Goal: Contribute content: Add original content to the website for others to see

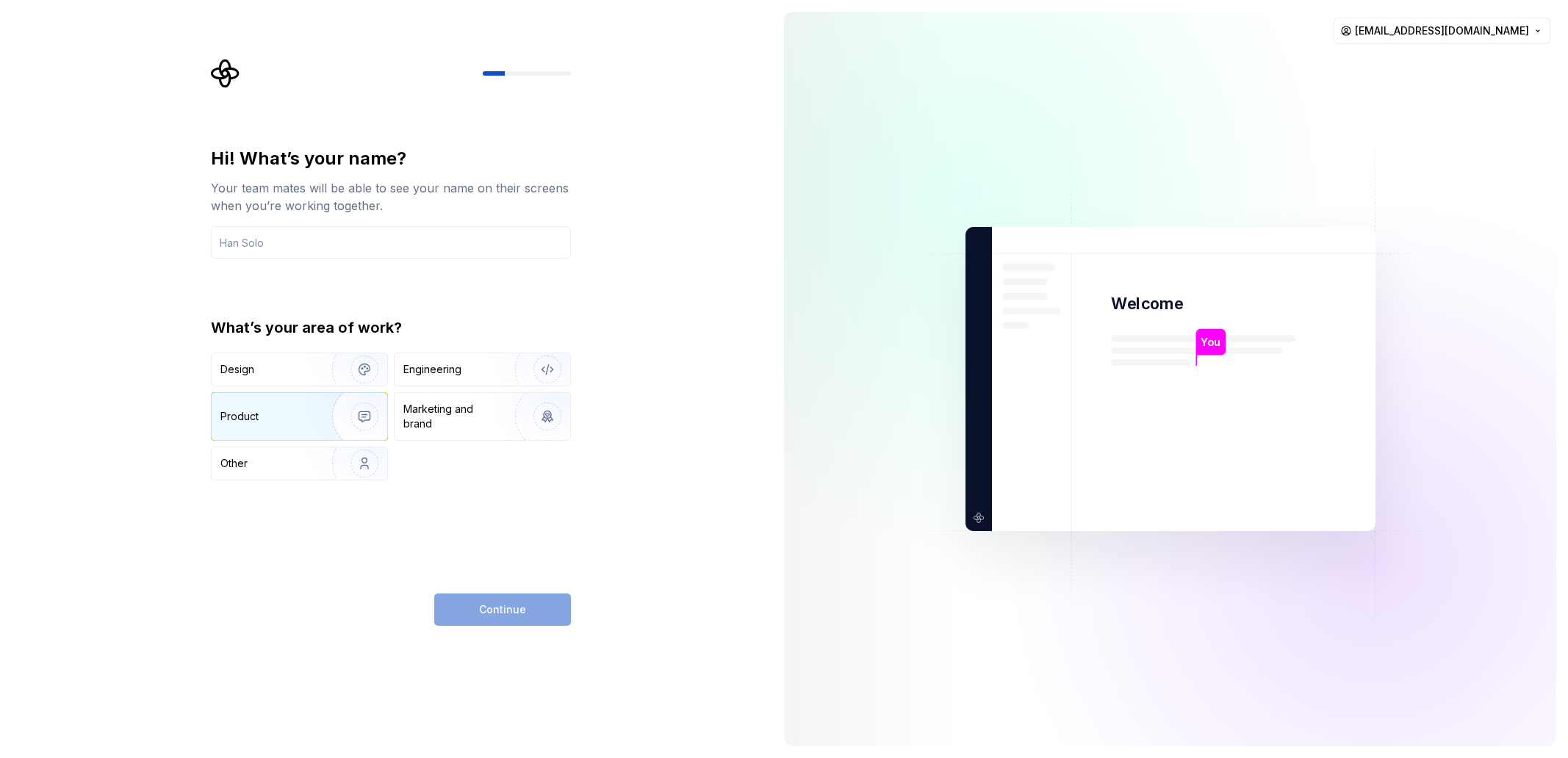
click at [260, 425] on div "Product" at bounding box center [299, 416] width 176 height 47
click at [280, 250] on input "text" at bounding box center [390, 242] width 360 height 32
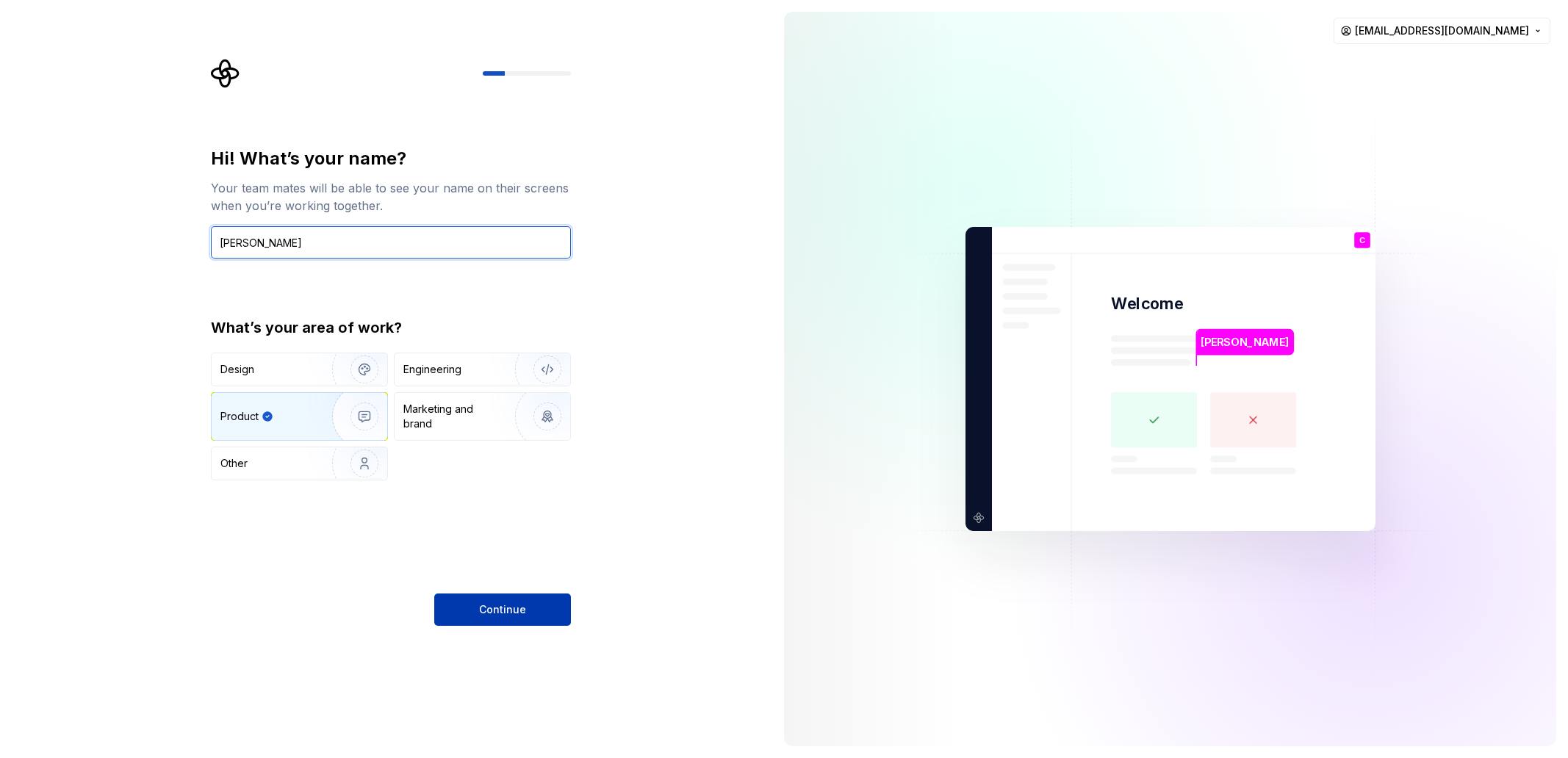
type input "Christoph"
click at [494, 613] on span "Continue" at bounding box center [503, 609] width 47 height 14
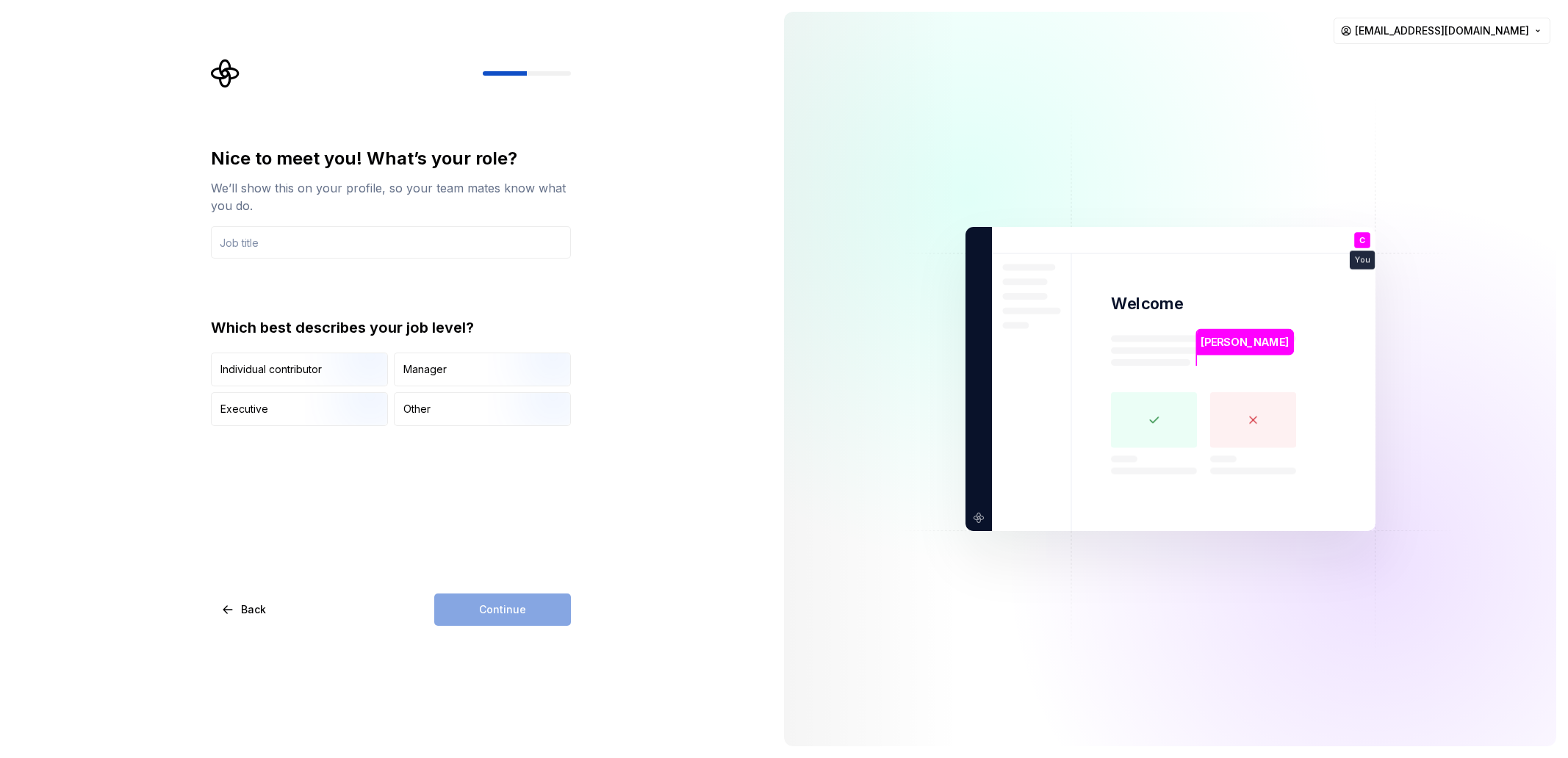
click at [508, 615] on div "Continue" at bounding box center [502, 609] width 137 height 32
click at [309, 376] on img "button" at bounding box center [352, 388] width 94 height 98
click at [481, 610] on div "Continue" at bounding box center [502, 609] width 137 height 32
click at [277, 239] on input "text" at bounding box center [390, 242] width 360 height 32
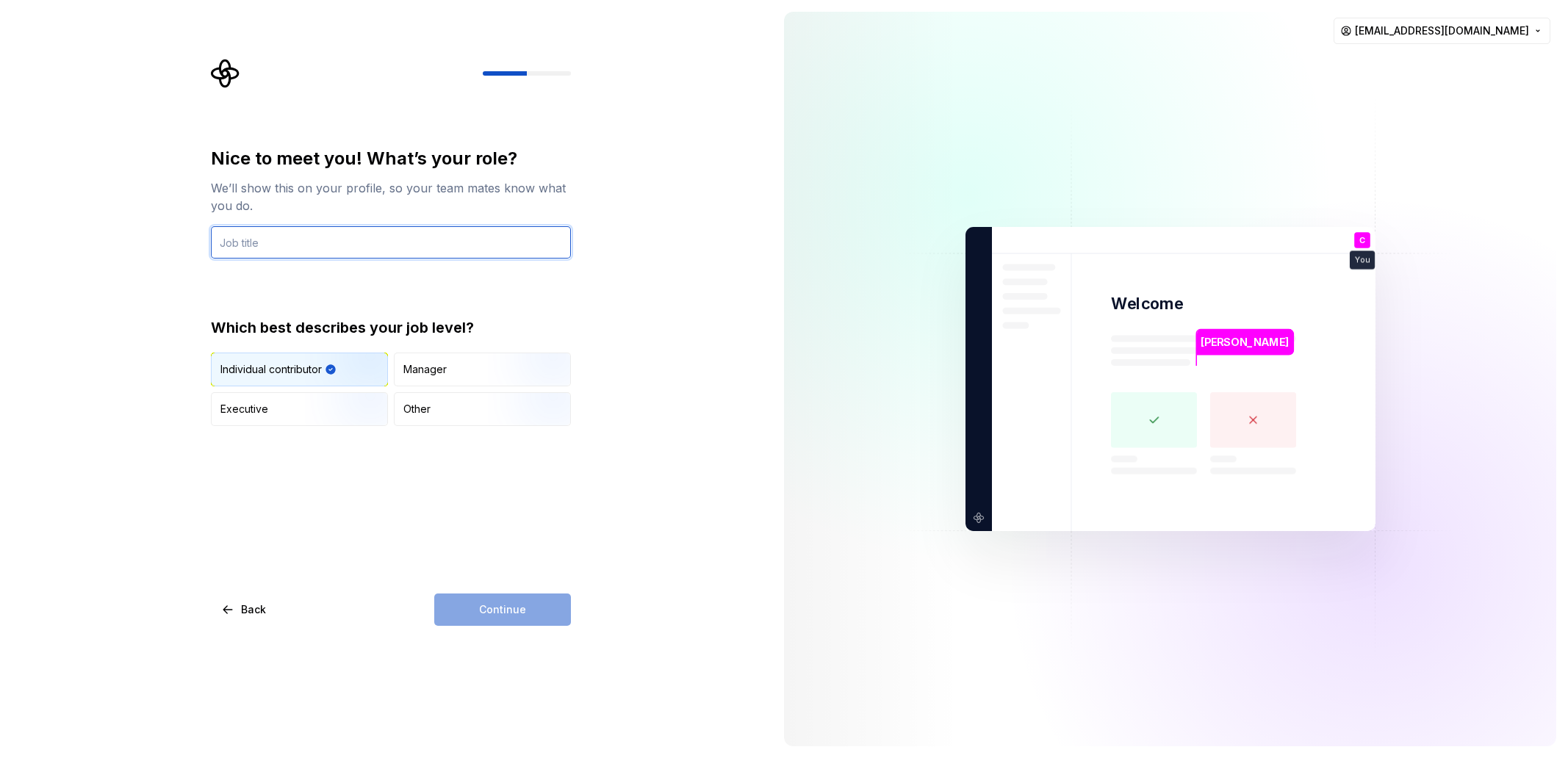
type input "Founder"
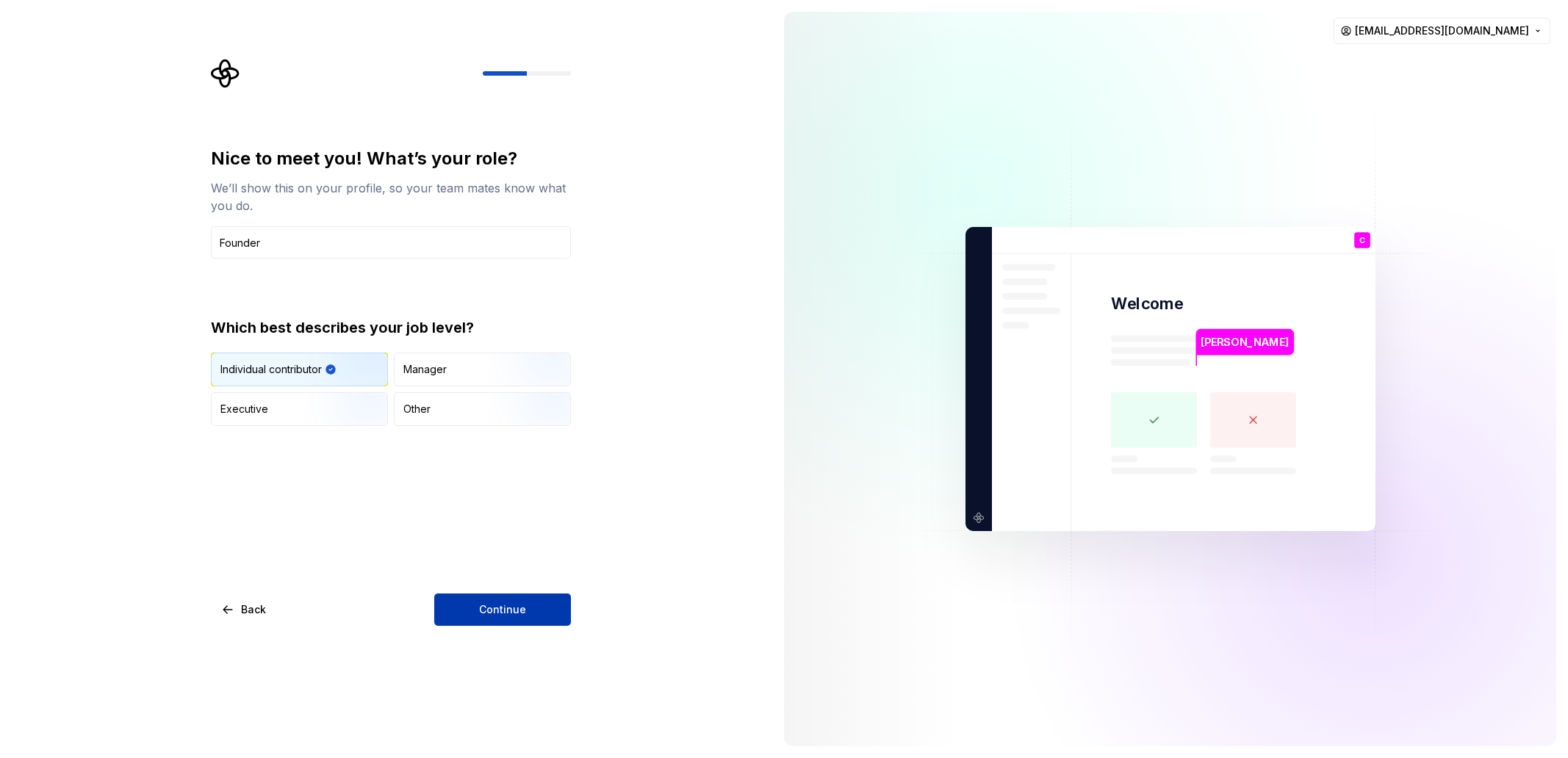
click at [536, 614] on button "Continue" at bounding box center [502, 609] width 137 height 32
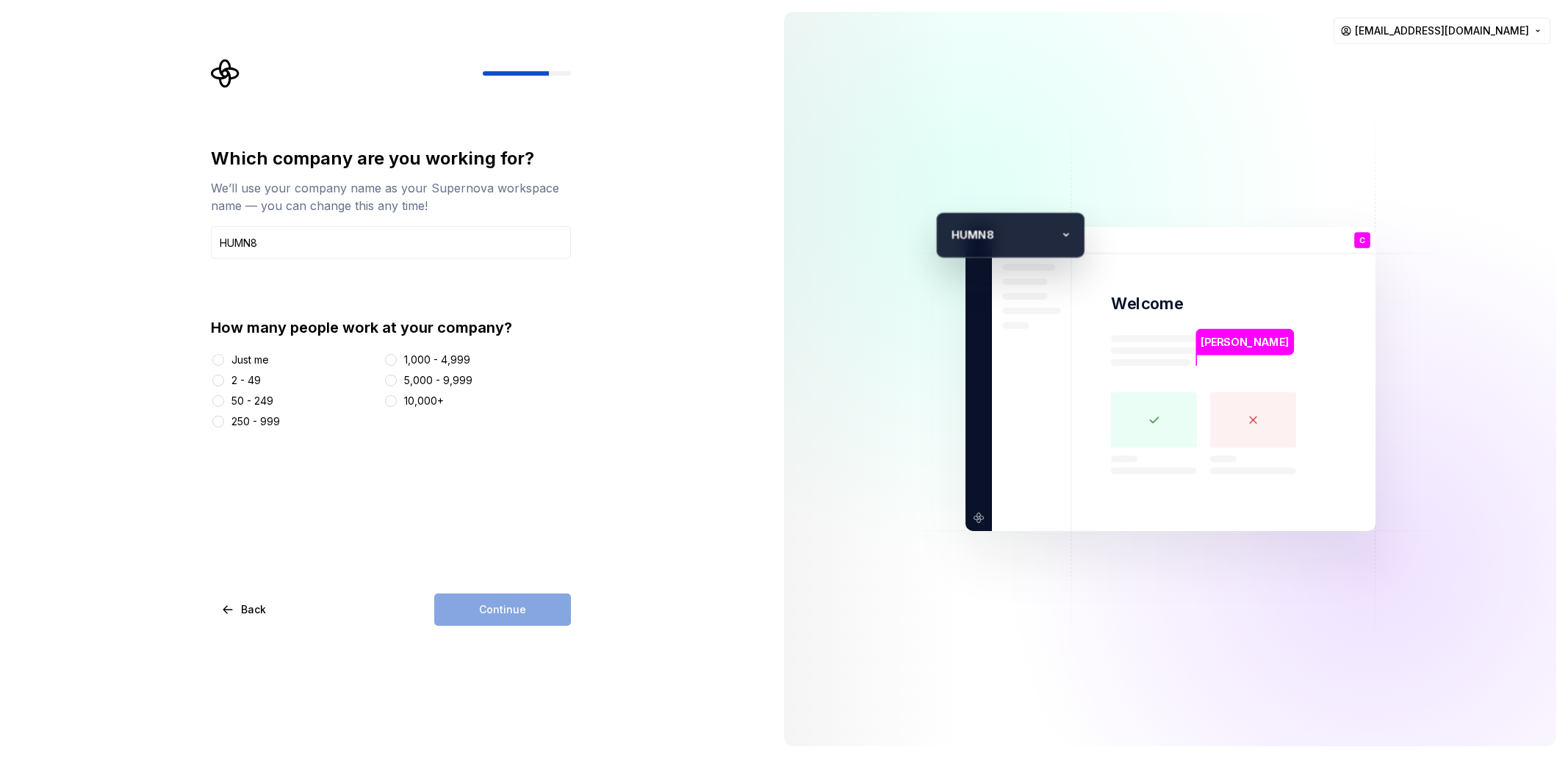
type input "HUMN8"
click at [226, 354] on div "Just me" at bounding box center [294, 359] width 168 height 14
click at [242, 364] on div "Just me" at bounding box center [251, 359] width 38 height 14
click at [224, 364] on button "Just me" at bounding box center [218, 360] width 12 height 12
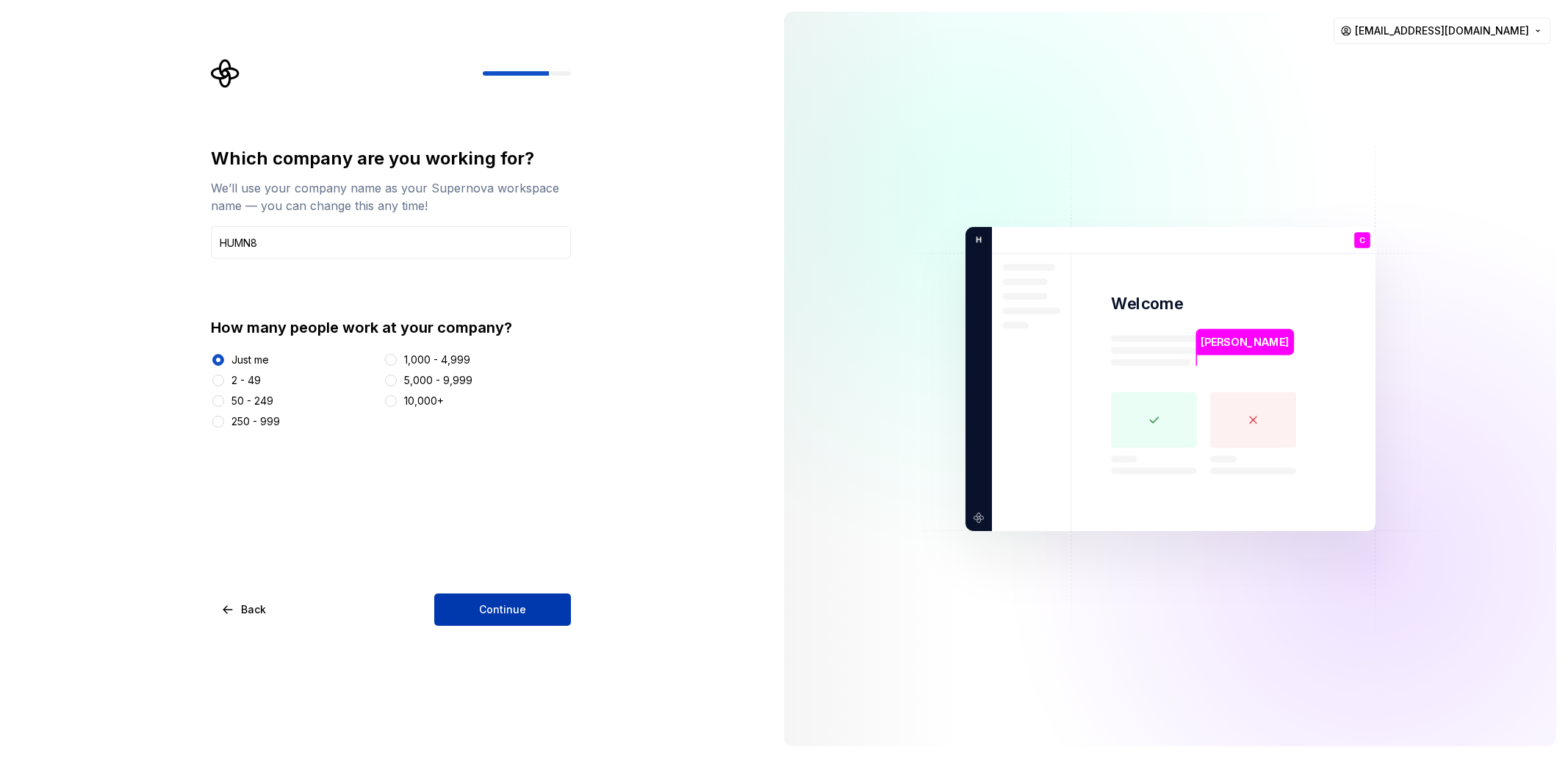
click at [515, 615] on span "Continue" at bounding box center [503, 609] width 47 height 14
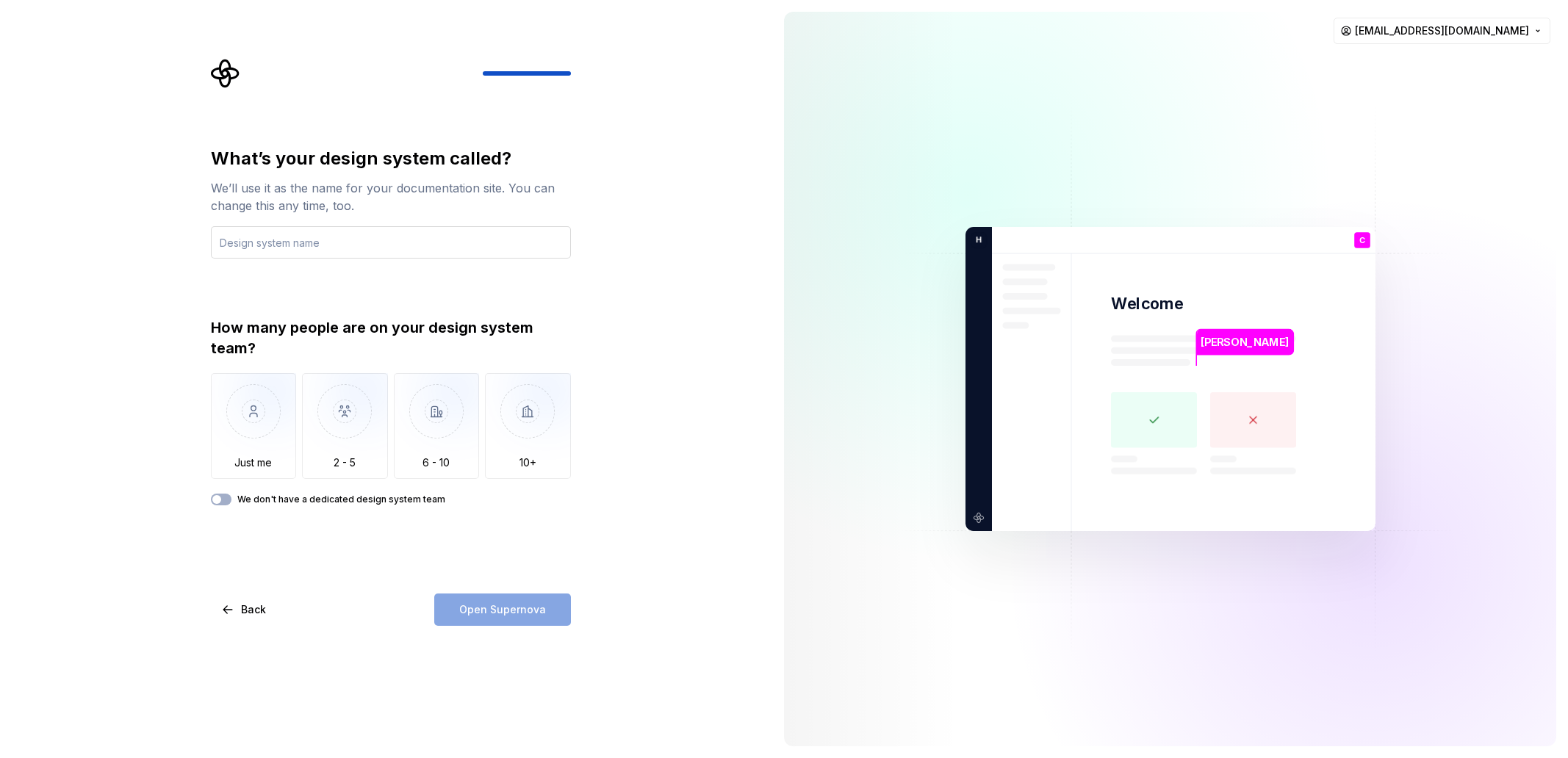
click at [263, 244] on input "text" at bounding box center [390, 242] width 360 height 32
type input "HUMN8"
click at [258, 430] on img "button" at bounding box center [254, 422] width 86 height 98
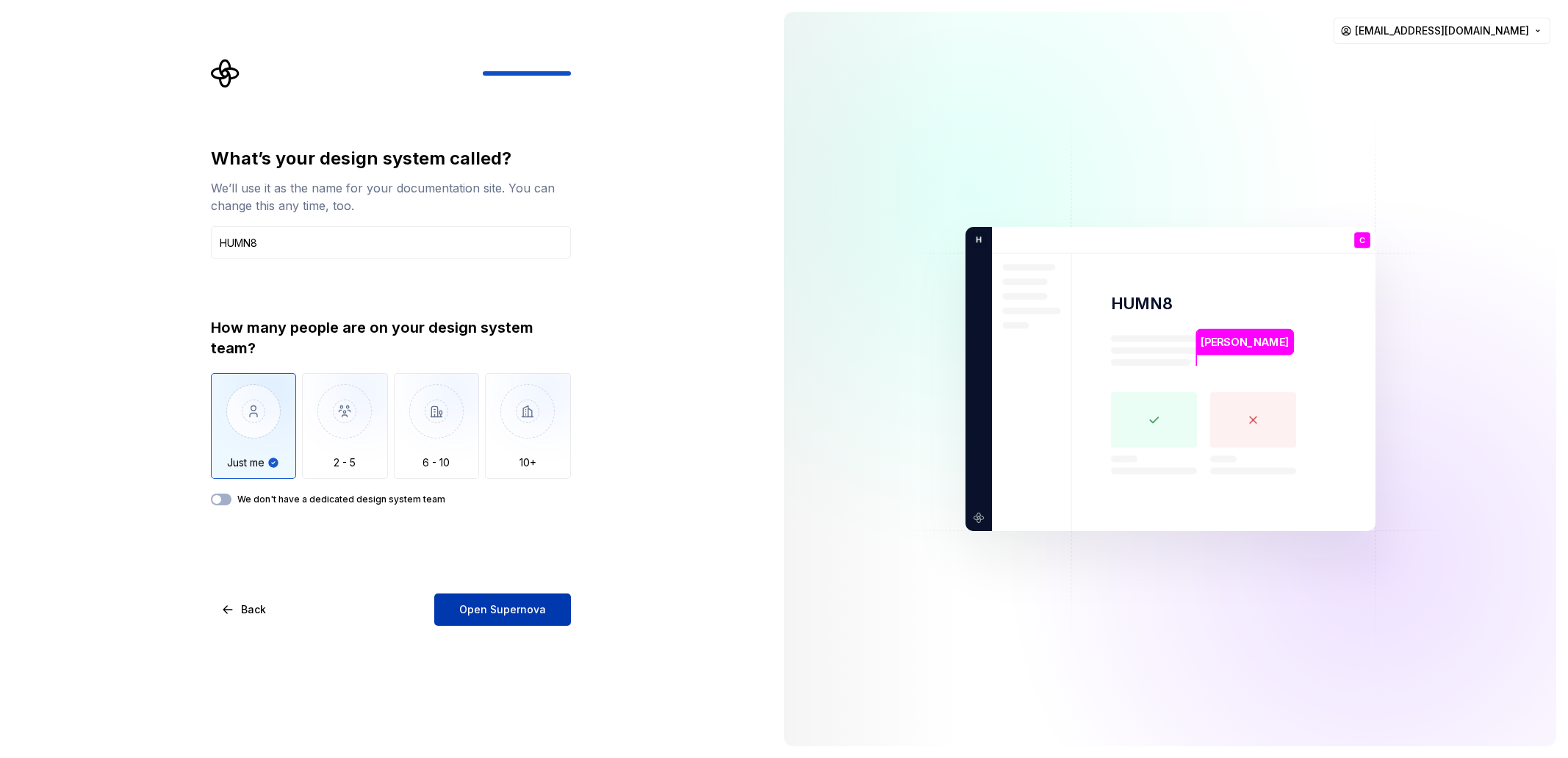
click at [494, 603] on span "Open Supernova" at bounding box center [502, 609] width 87 height 14
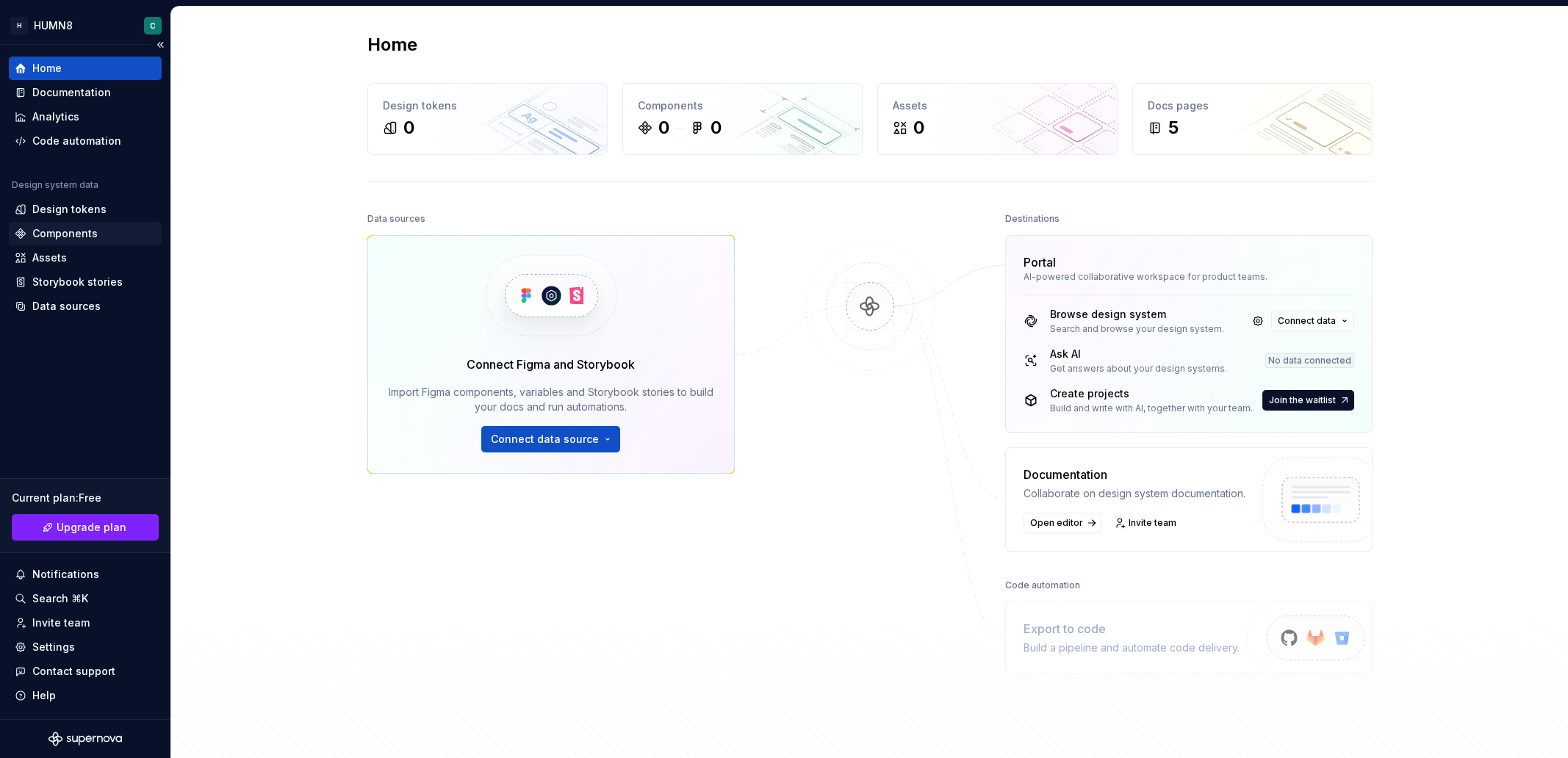
click at [51, 229] on div "Components" at bounding box center [65, 233] width 66 height 14
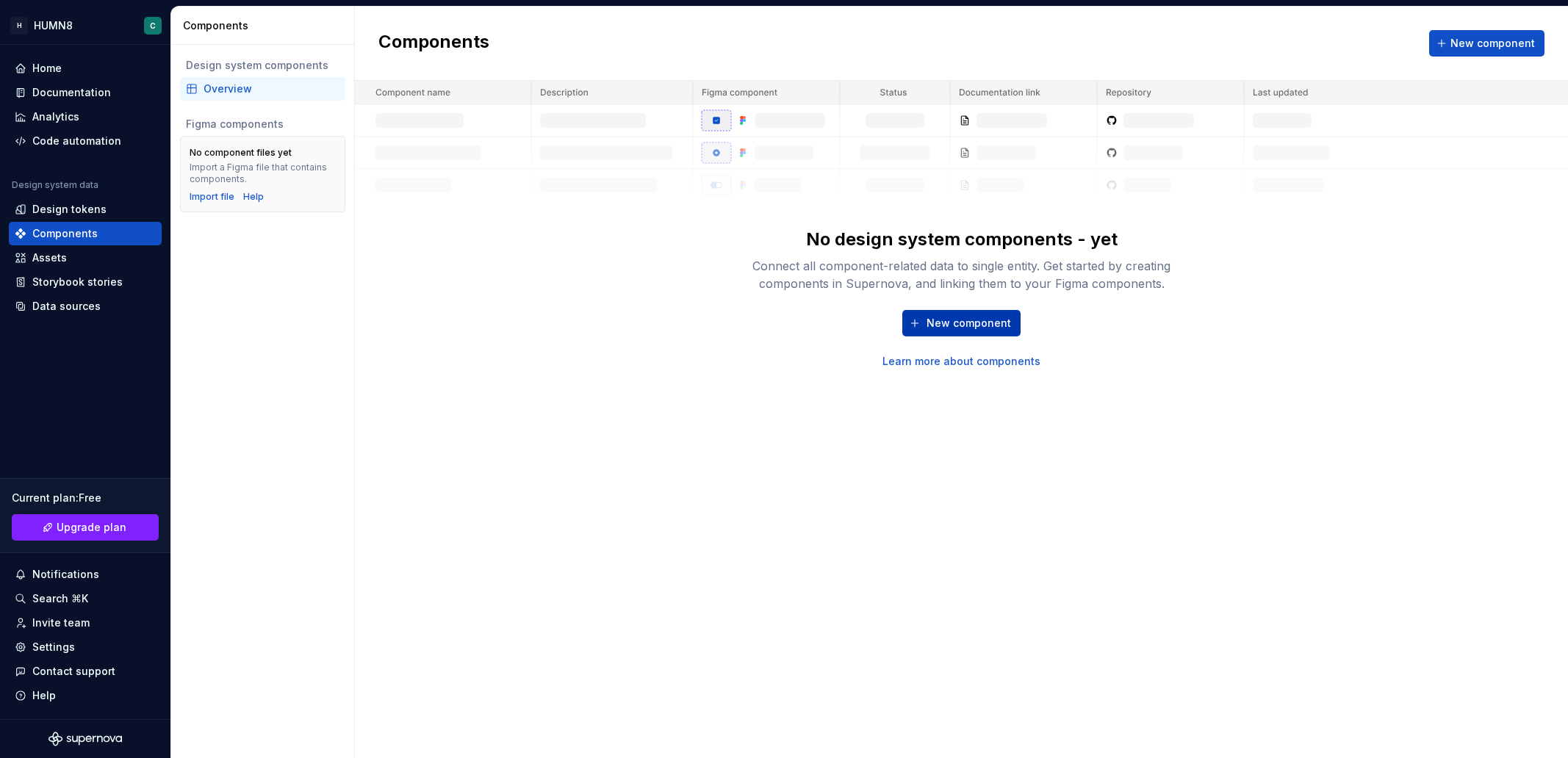
click at [1003, 321] on span "New component" at bounding box center [969, 323] width 85 height 14
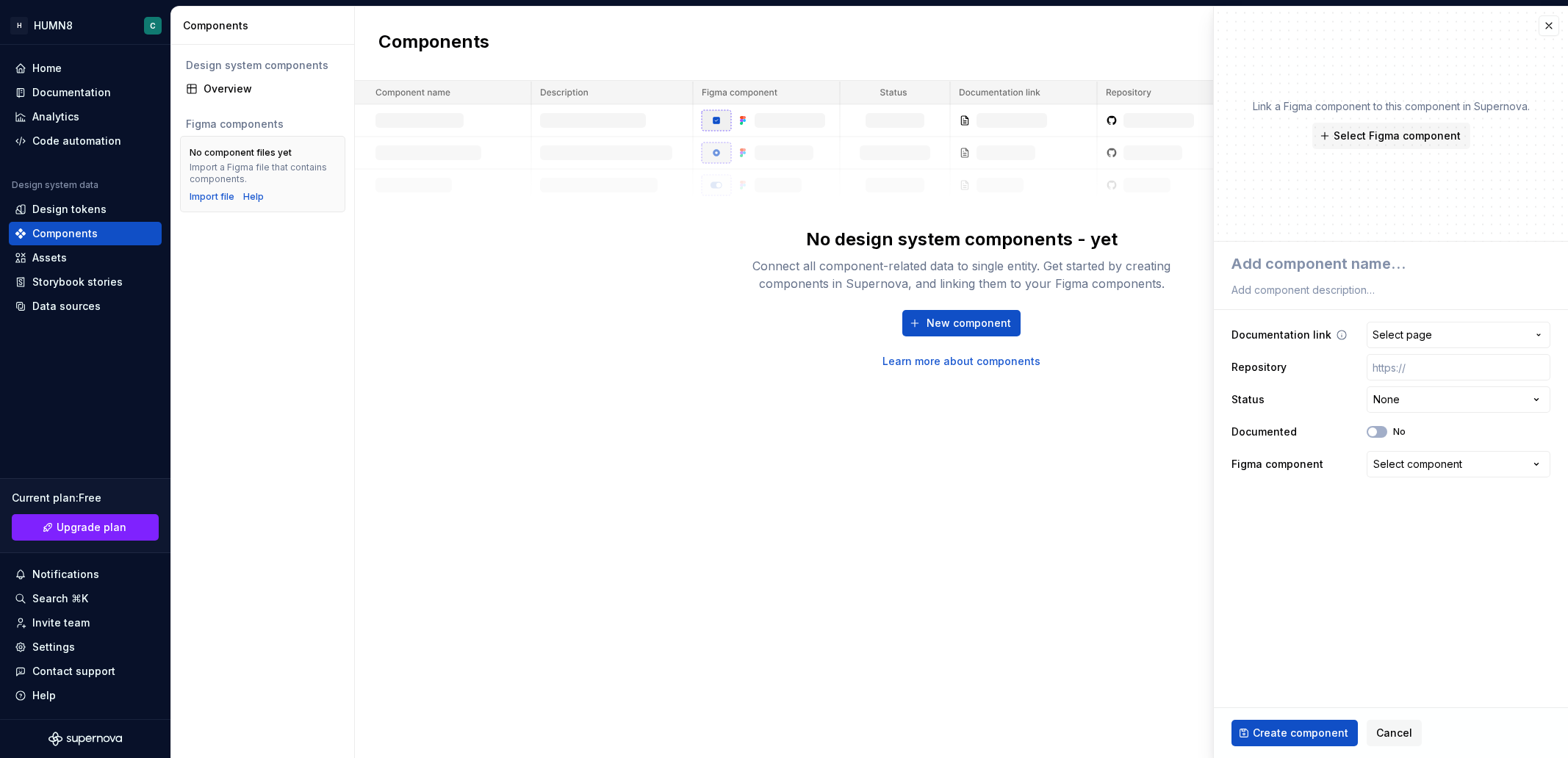
click at [1443, 344] on button "Select page" at bounding box center [1458, 334] width 183 height 26
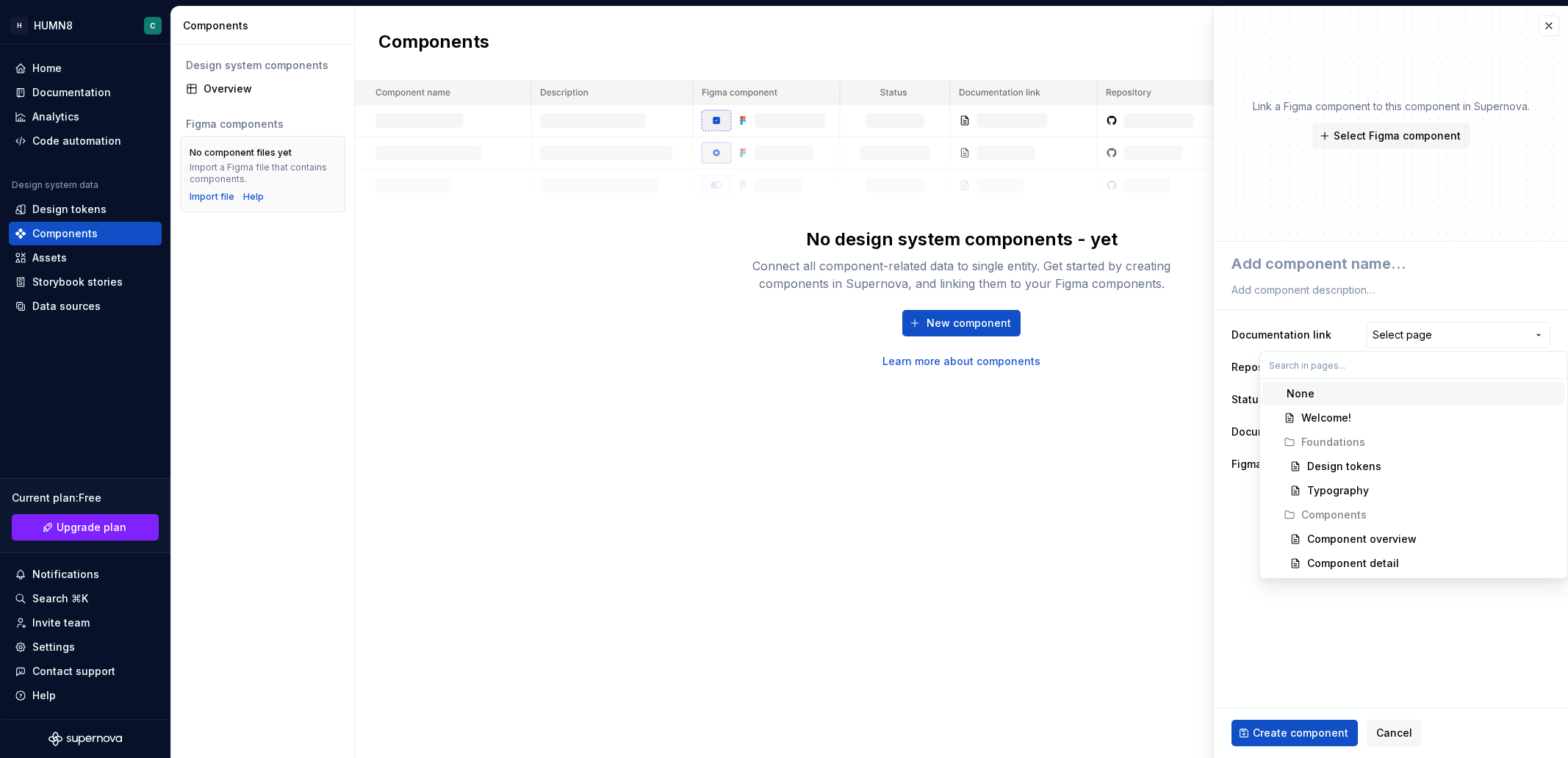
click at [1355, 304] on html "**********" at bounding box center [784, 379] width 1568 height 758
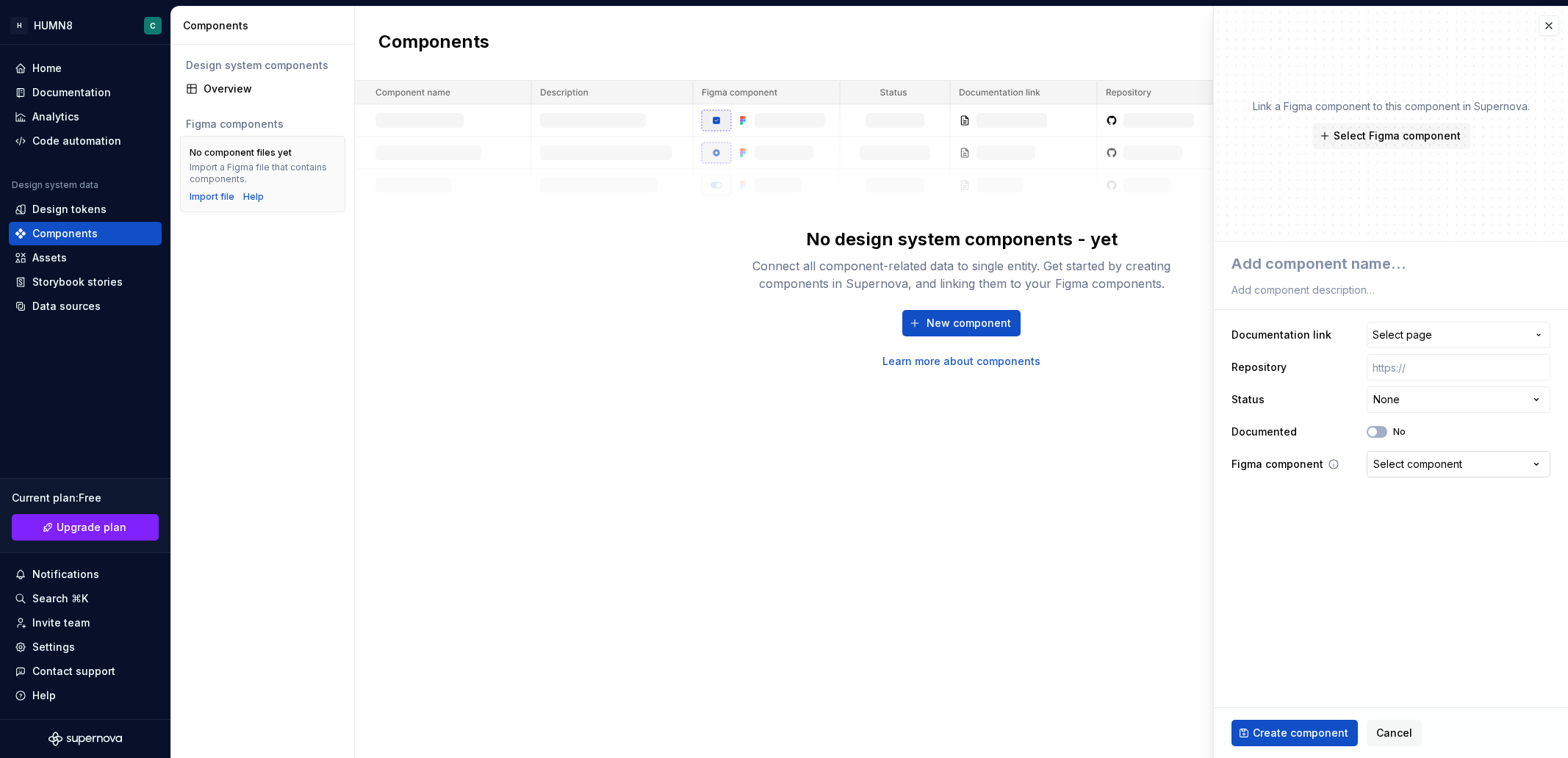
click at [1418, 468] on div "Select component" at bounding box center [1418, 464] width 89 height 14
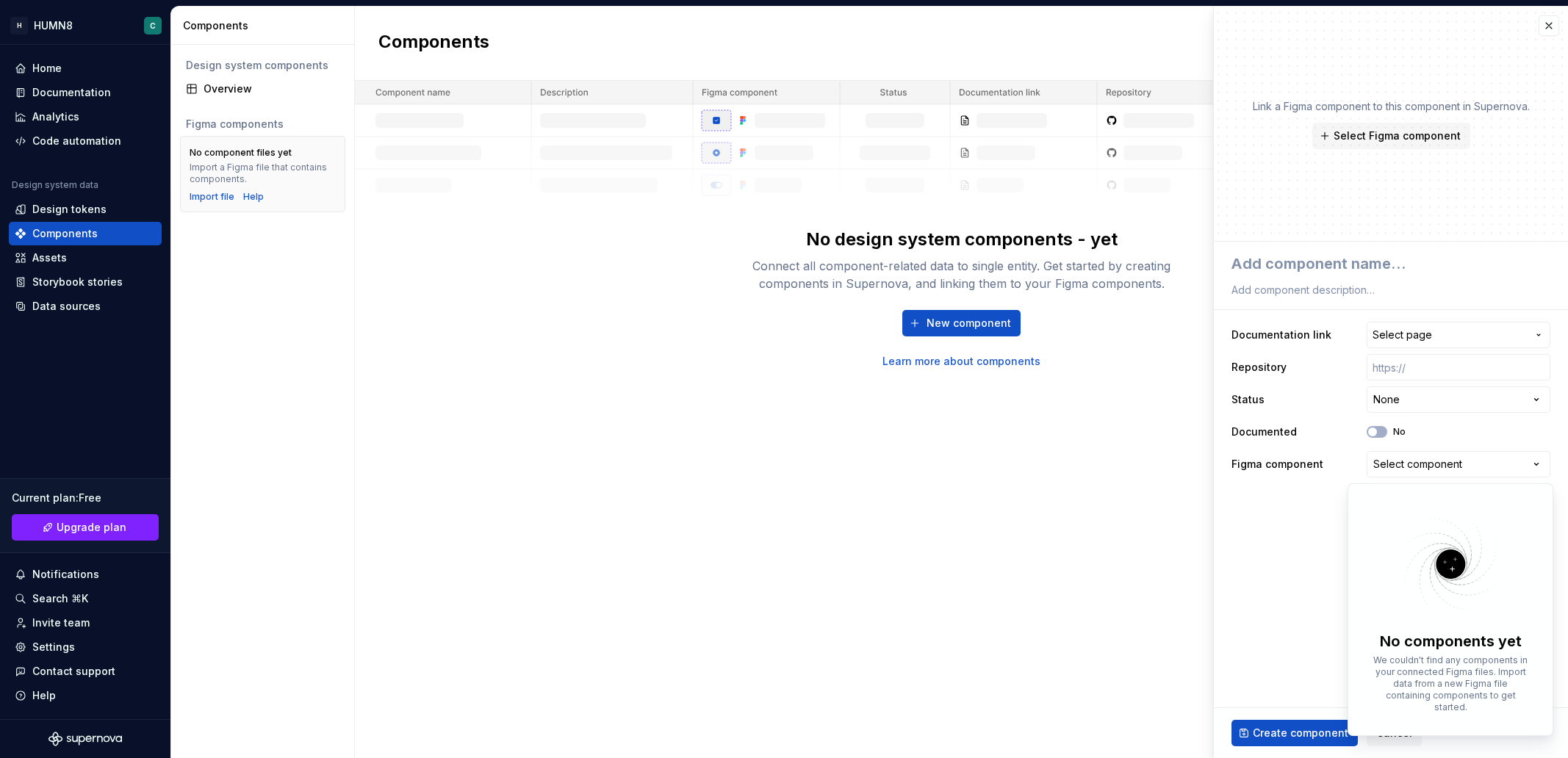
click at [1314, 562] on html "**********" at bounding box center [784, 379] width 1568 height 758
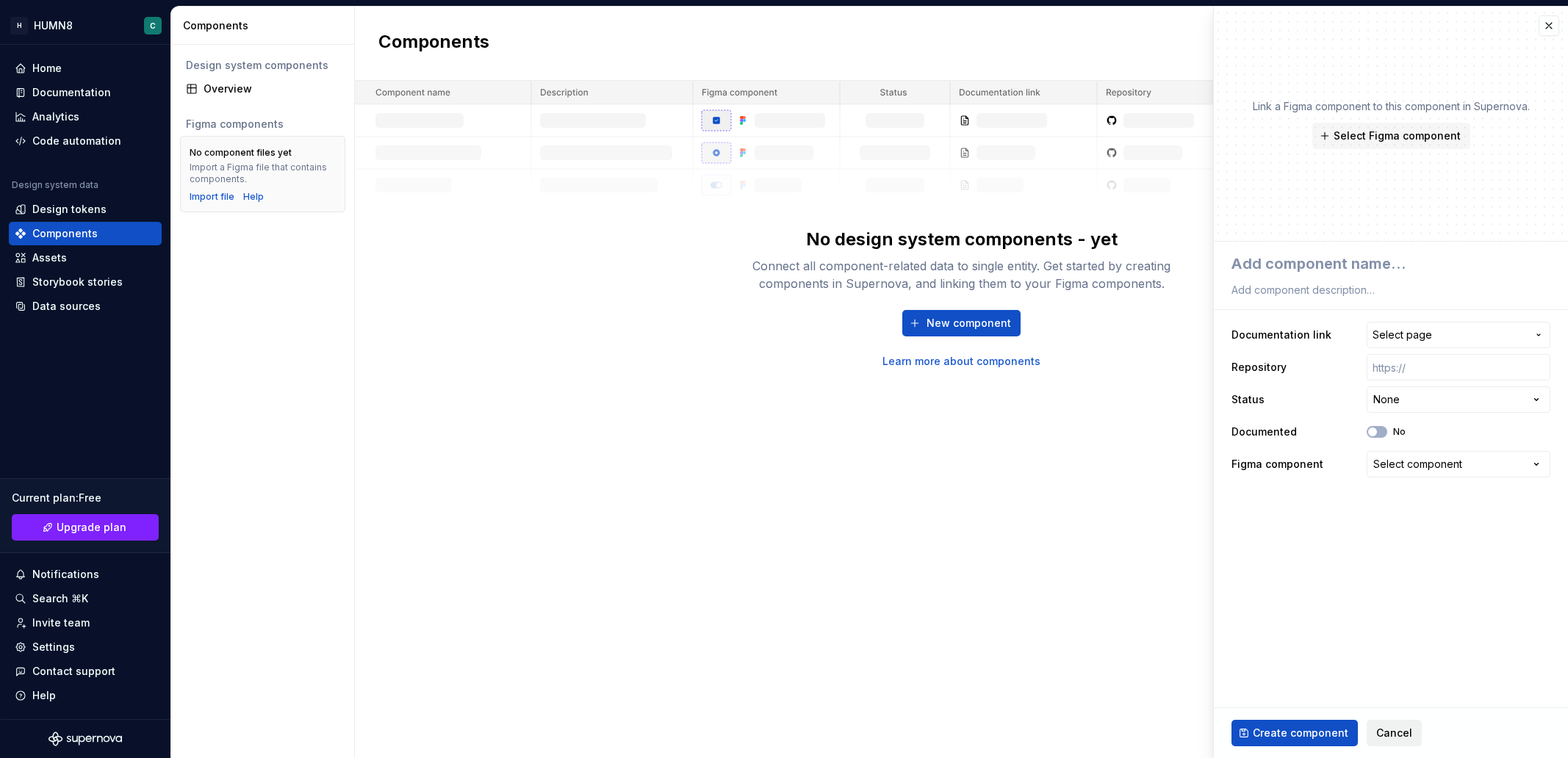
click at [1382, 732] on span "Cancel" at bounding box center [1394, 732] width 36 height 14
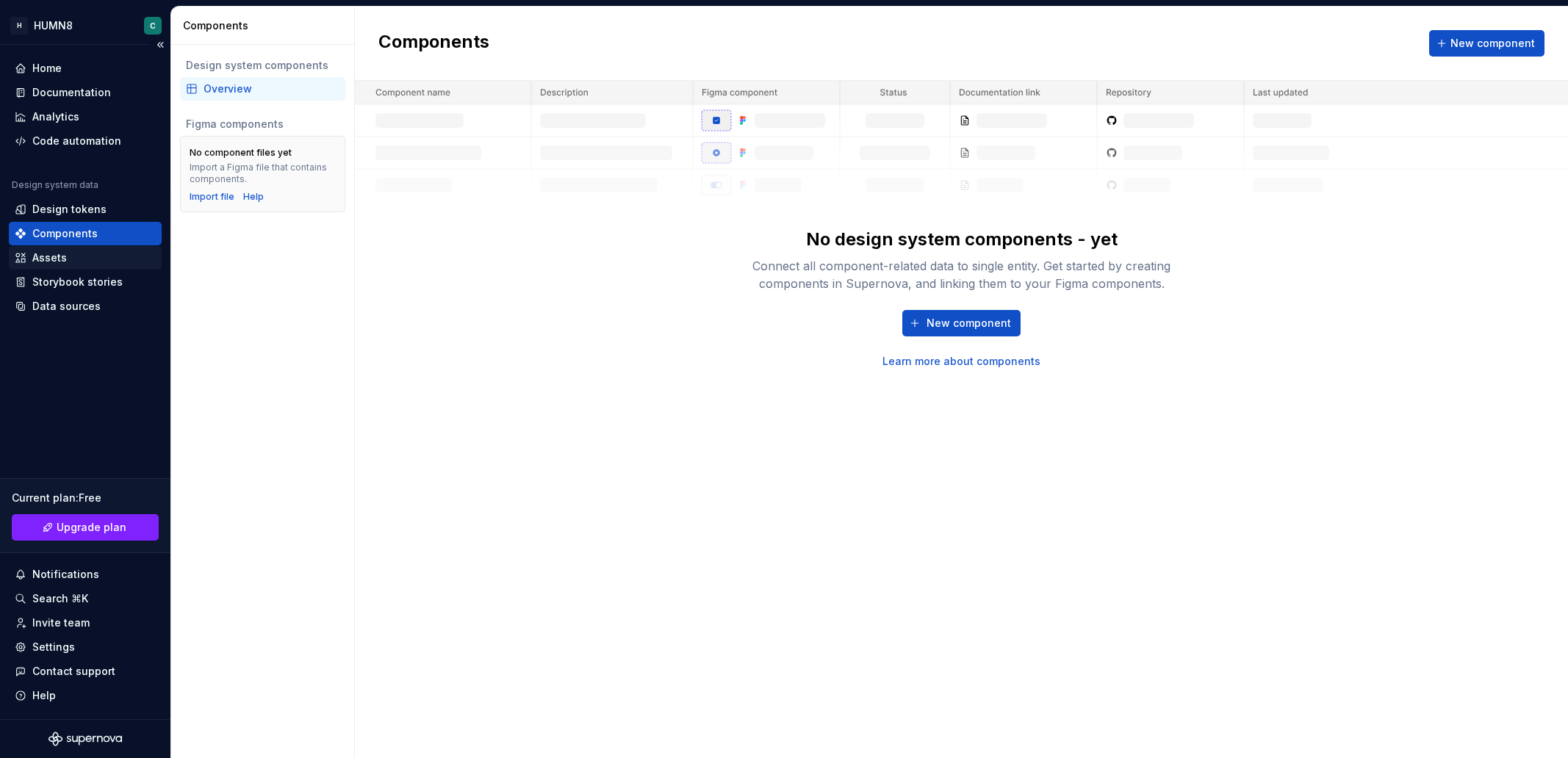
click at [63, 259] on div "Assets" at bounding box center [50, 257] width 35 height 14
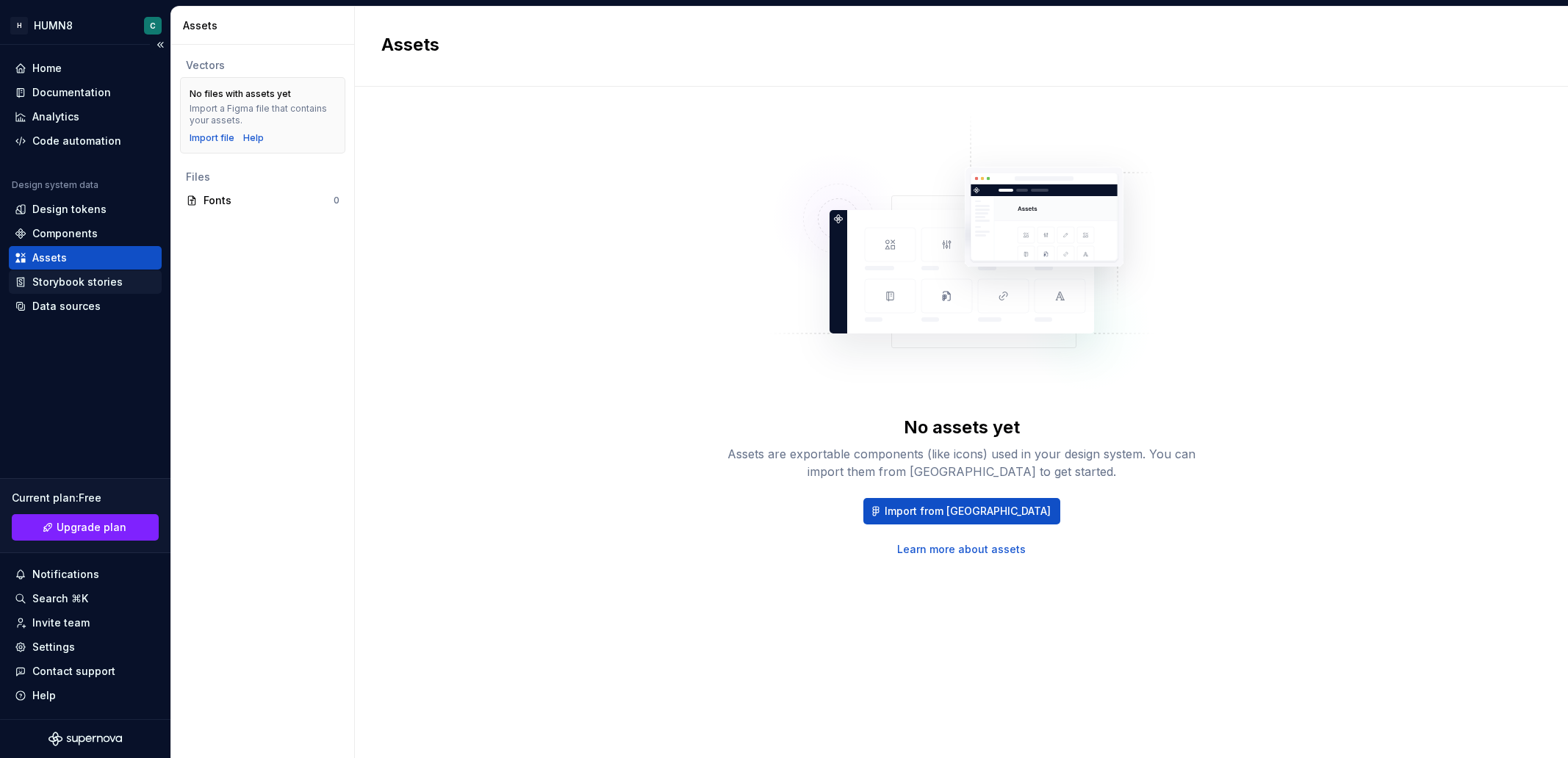
click at [64, 278] on div "Storybook stories" at bounding box center [78, 281] width 91 height 14
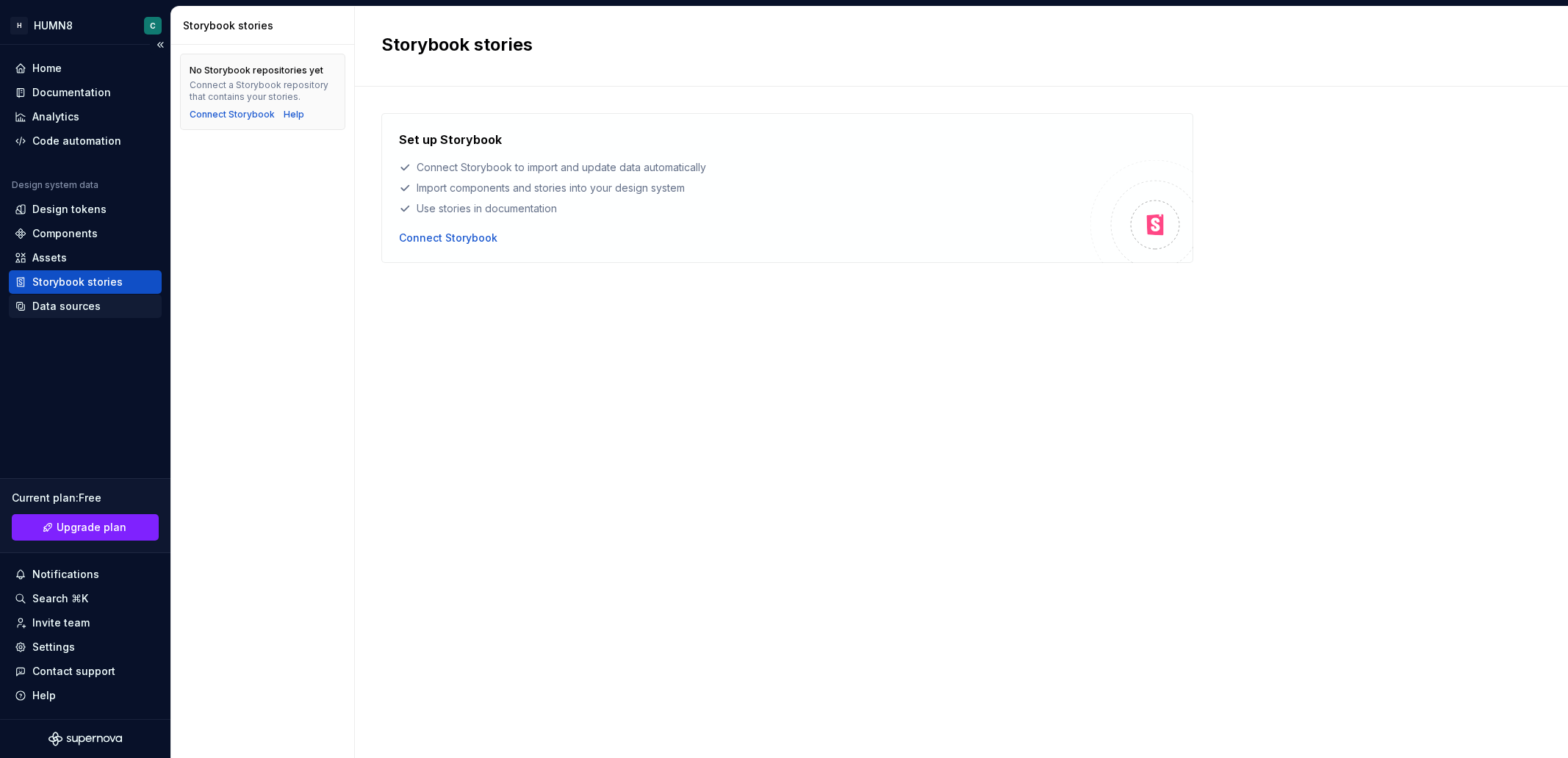
click at [67, 309] on div "Data sources" at bounding box center [66, 305] width 69 height 14
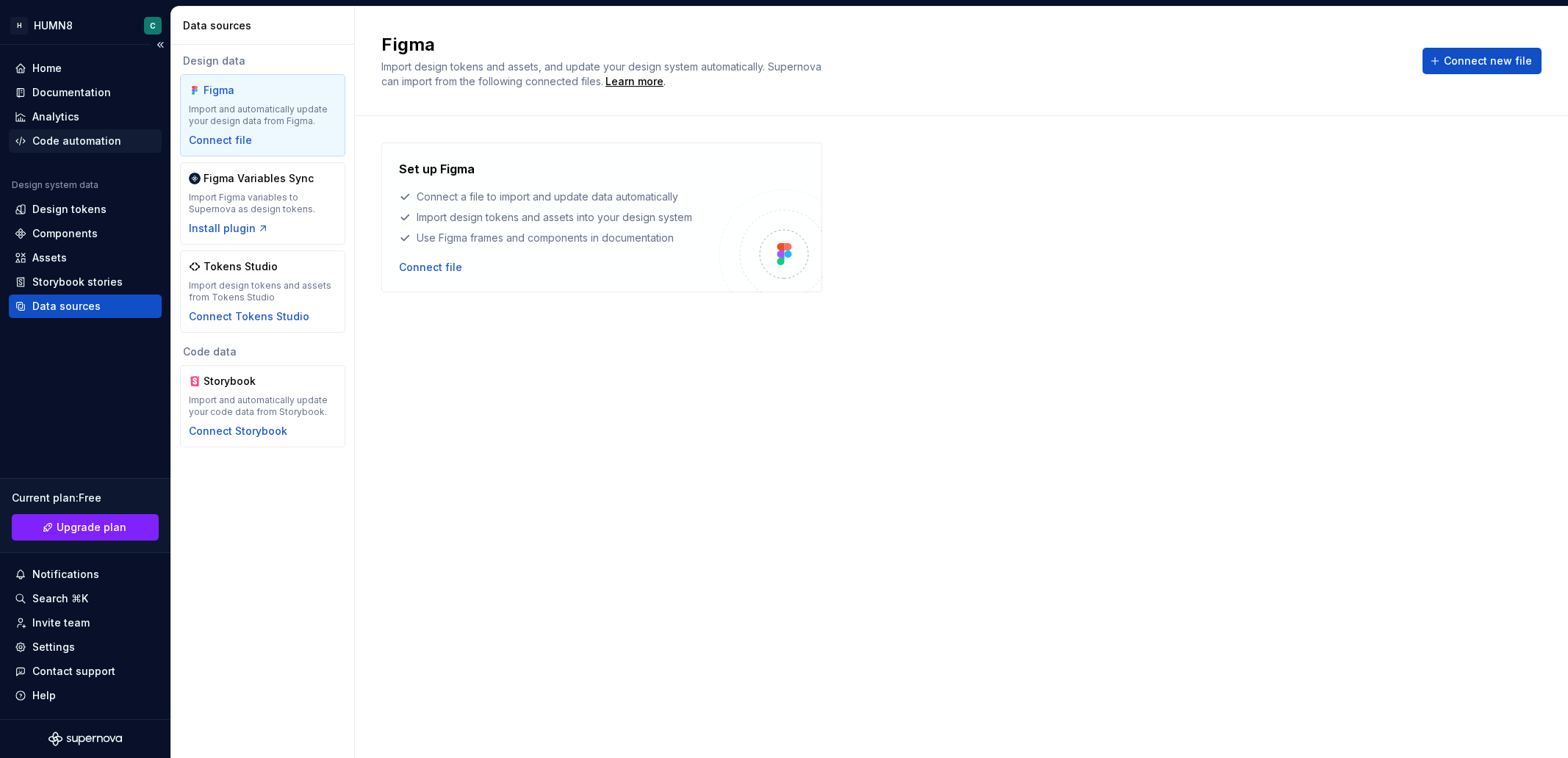
click at [39, 133] on div "Code automation" at bounding box center [77, 140] width 89 height 14
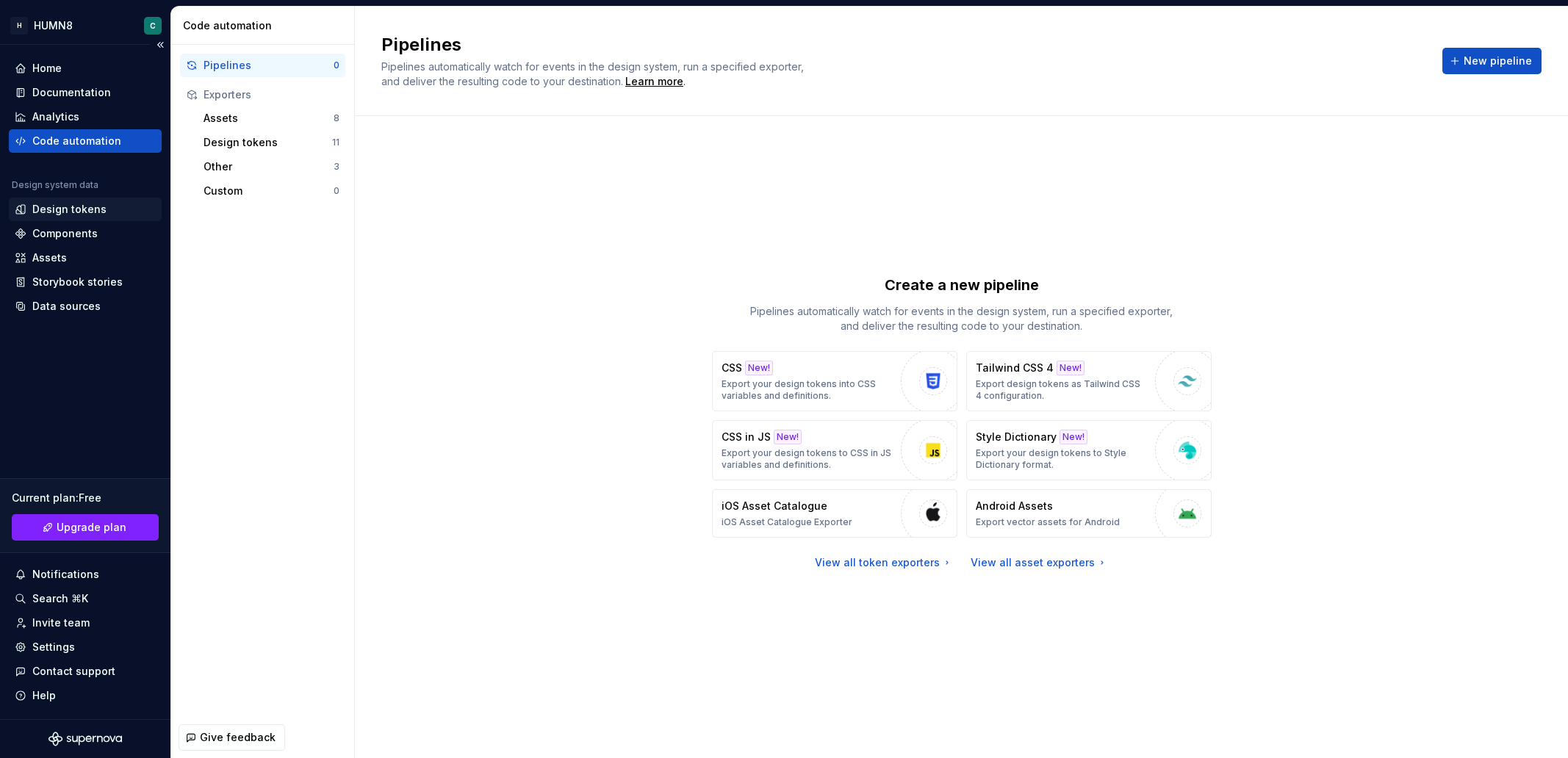
click at [63, 210] on div "Design tokens" at bounding box center [69, 209] width 74 height 14
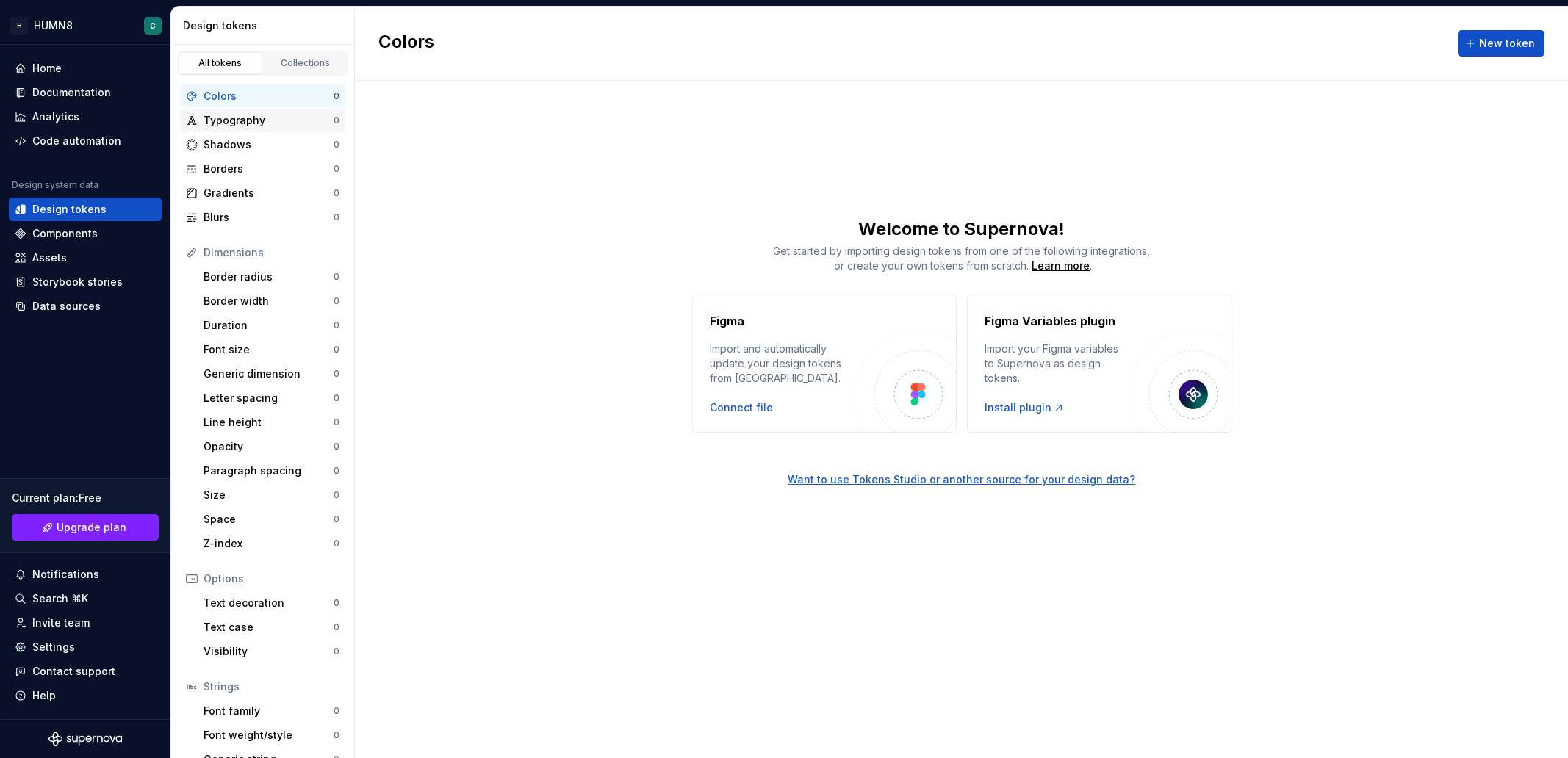
click at [266, 118] on div "Typography" at bounding box center [269, 120] width 130 height 14
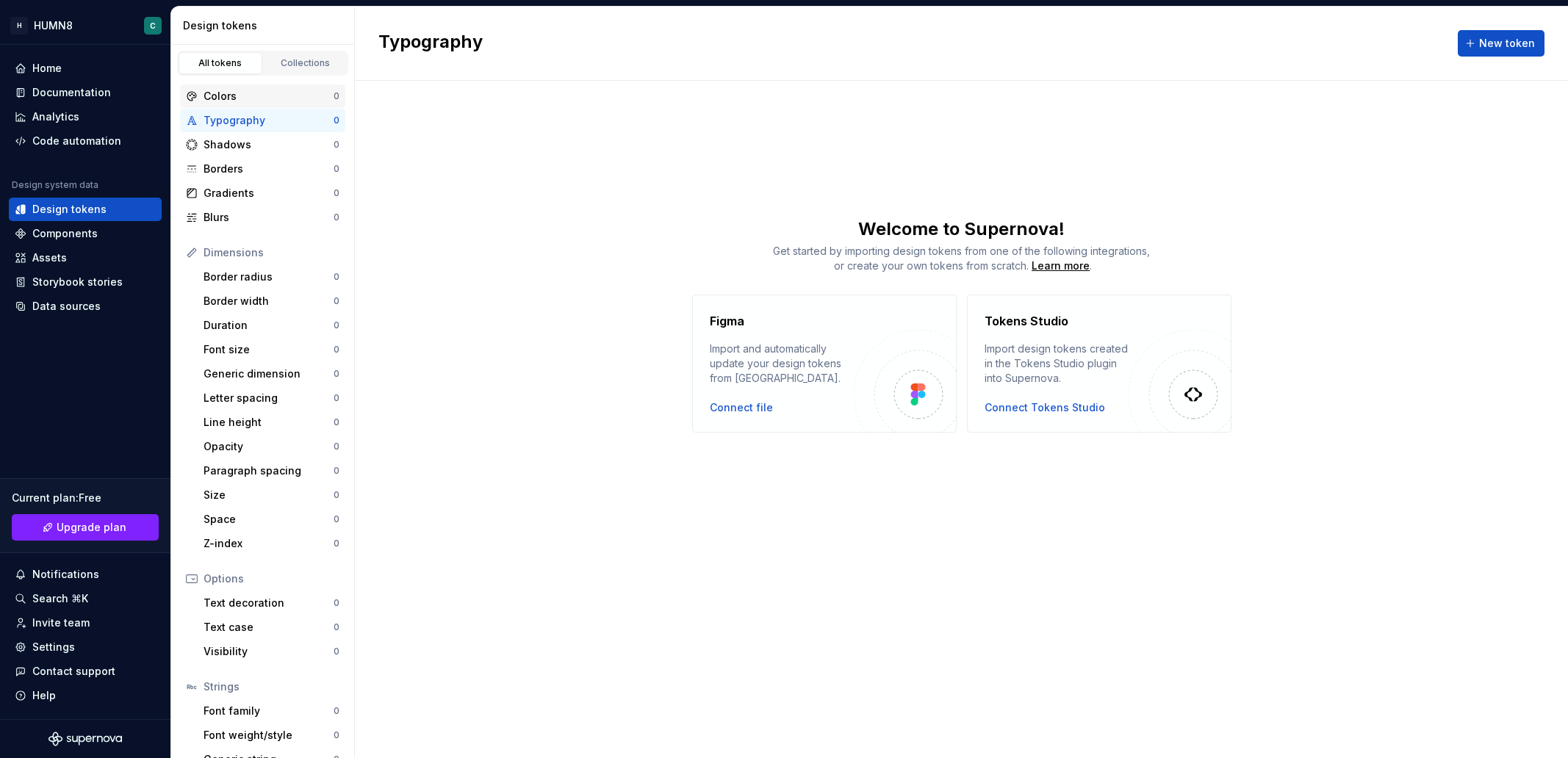
click at [265, 89] on div "Colors" at bounding box center [269, 96] width 130 height 14
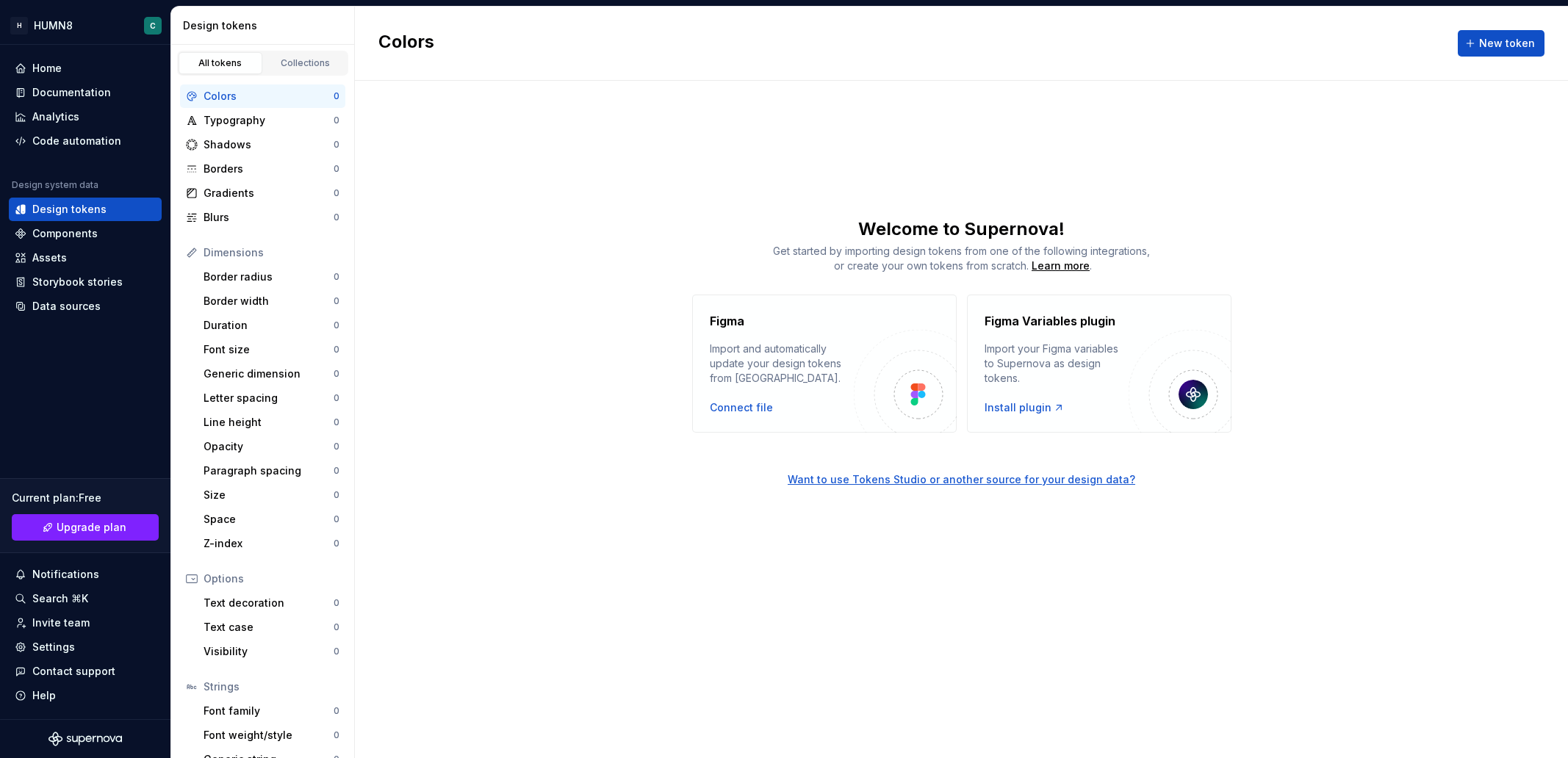
click at [1495, 64] on div "Colors New token" at bounding box center [961, 44] width 1213 height 74
click at [1495, 50] on button "New token" at bounding box center [1501, 43] width 87 height 26
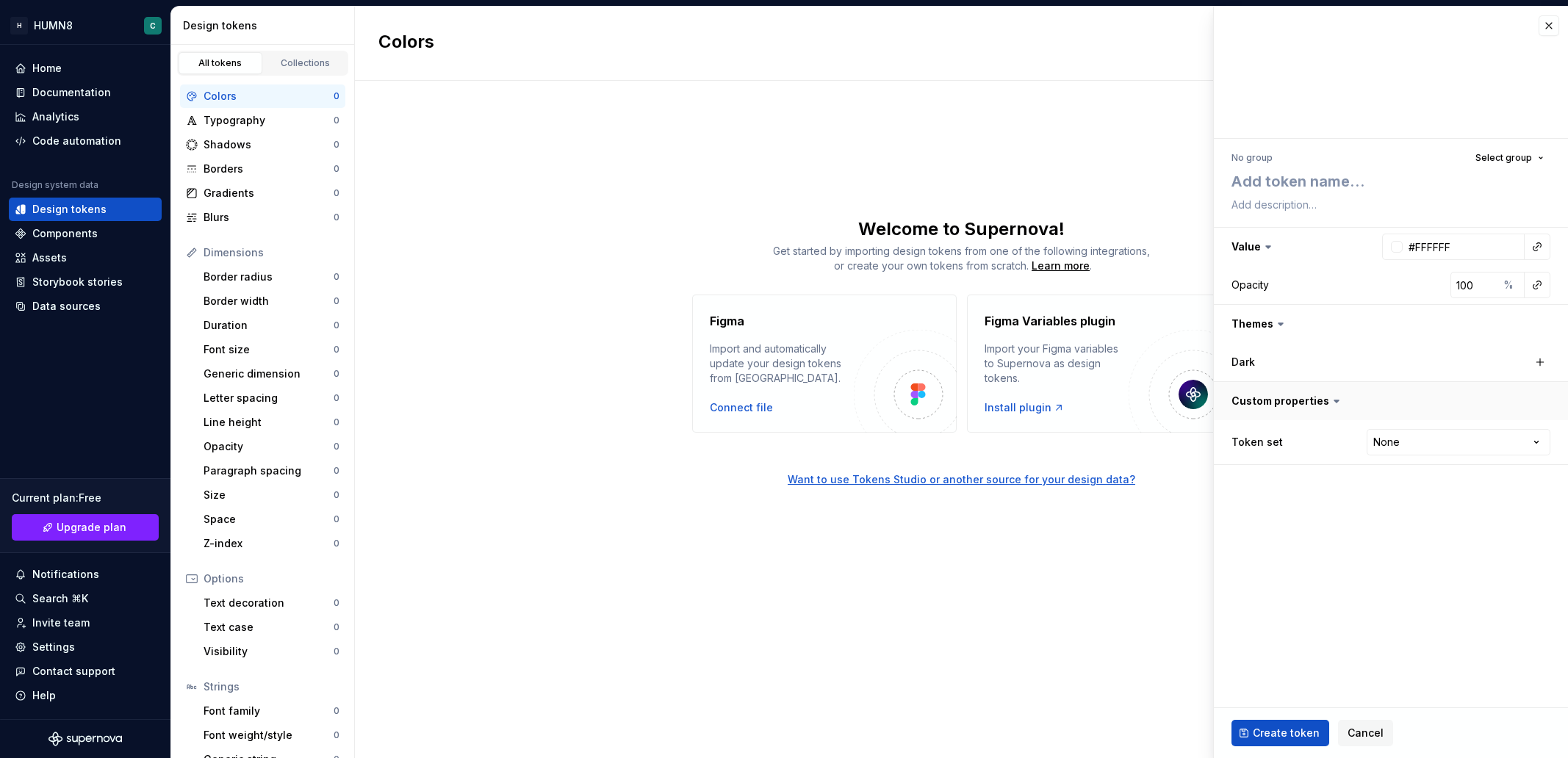
click at [1419, 419] on button "button" at bounding box center [1390, 400] width 354 height 38
click at [1422, 434] on fieldset "No group Select group Value #FFFFFF Opacity 100 % Themes Dark Custom properties…" at bounding box center [1390, 382] width 354 height 751
click at [1422, 417] on button "button" at bounding box center [1390, 400] width 354 height 38
click at [1424, 445] on html "H HUMN8 C Home Documentation Analytics Code automation Design system data Desig…" at bounding box center [784, 379] width 1568 height 758
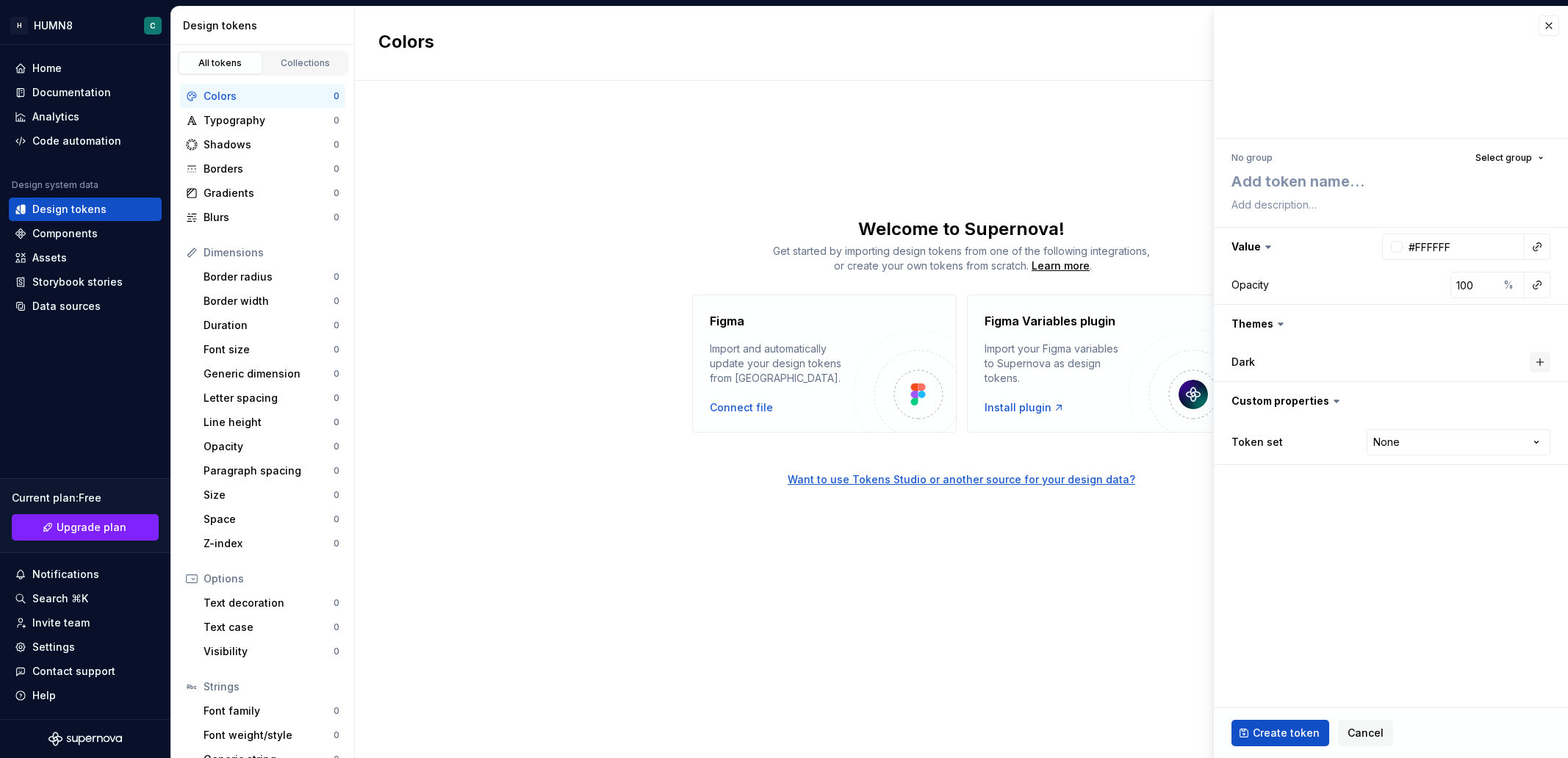
click at [1542, 360] on button "button" at bounding box center [1539, 361] width 20 height 20
click at [1391, 361] on button "button" at bounding box center [1391, 361] width 26 height 26
click at [1240, 361] on label "Dark" at bounding box center [1243, 361] width 23 height 14
click at [1487, 152] on span "Select group" at bounding box center [1503, 158] width 57 height 12
click at [1474, 87] on div at bounding box center [1390, 72] width 354 height 132
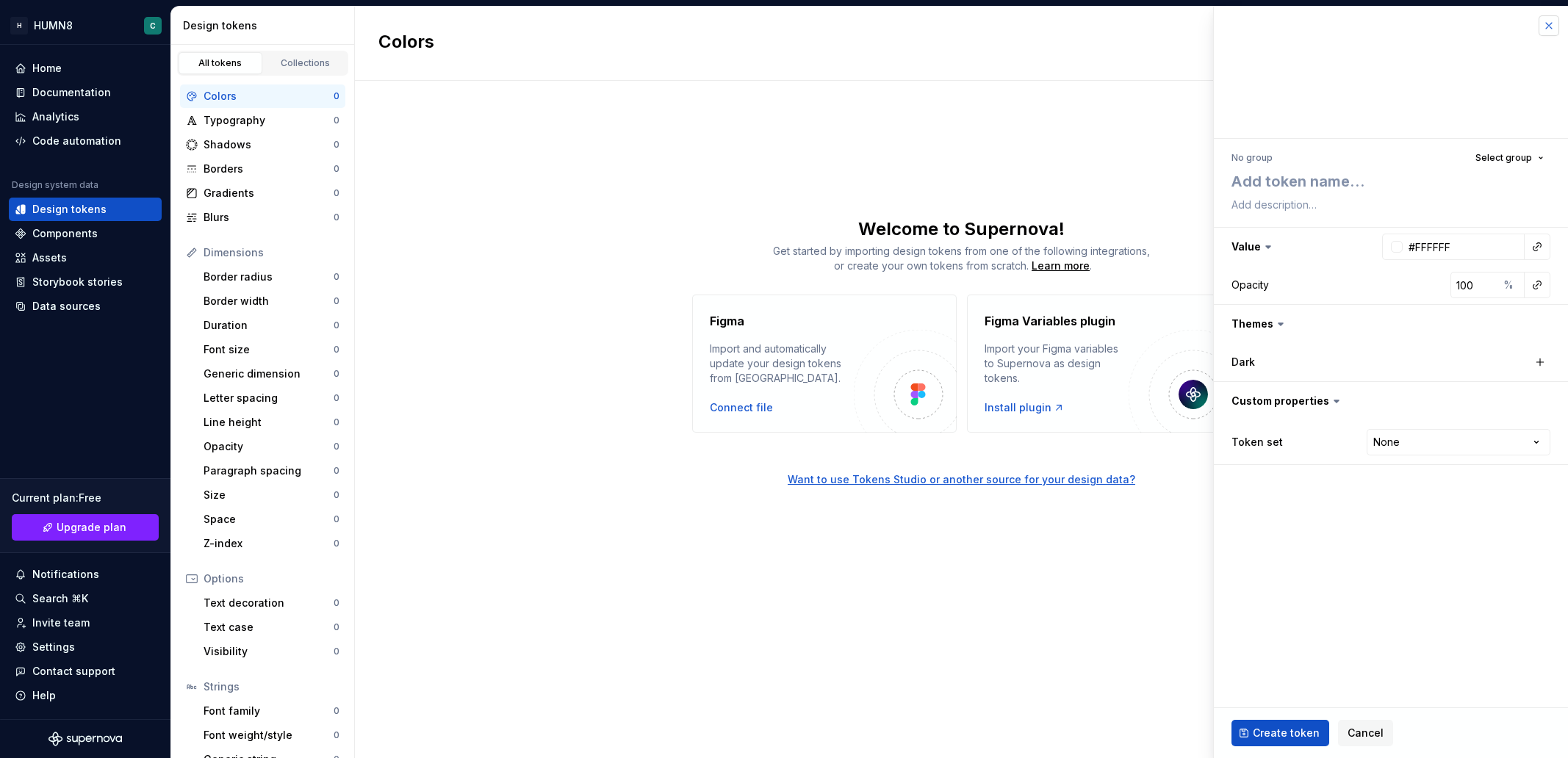
click at [1548, 26] on button "button" at bounding box center [1548, 25] width 20 height 20
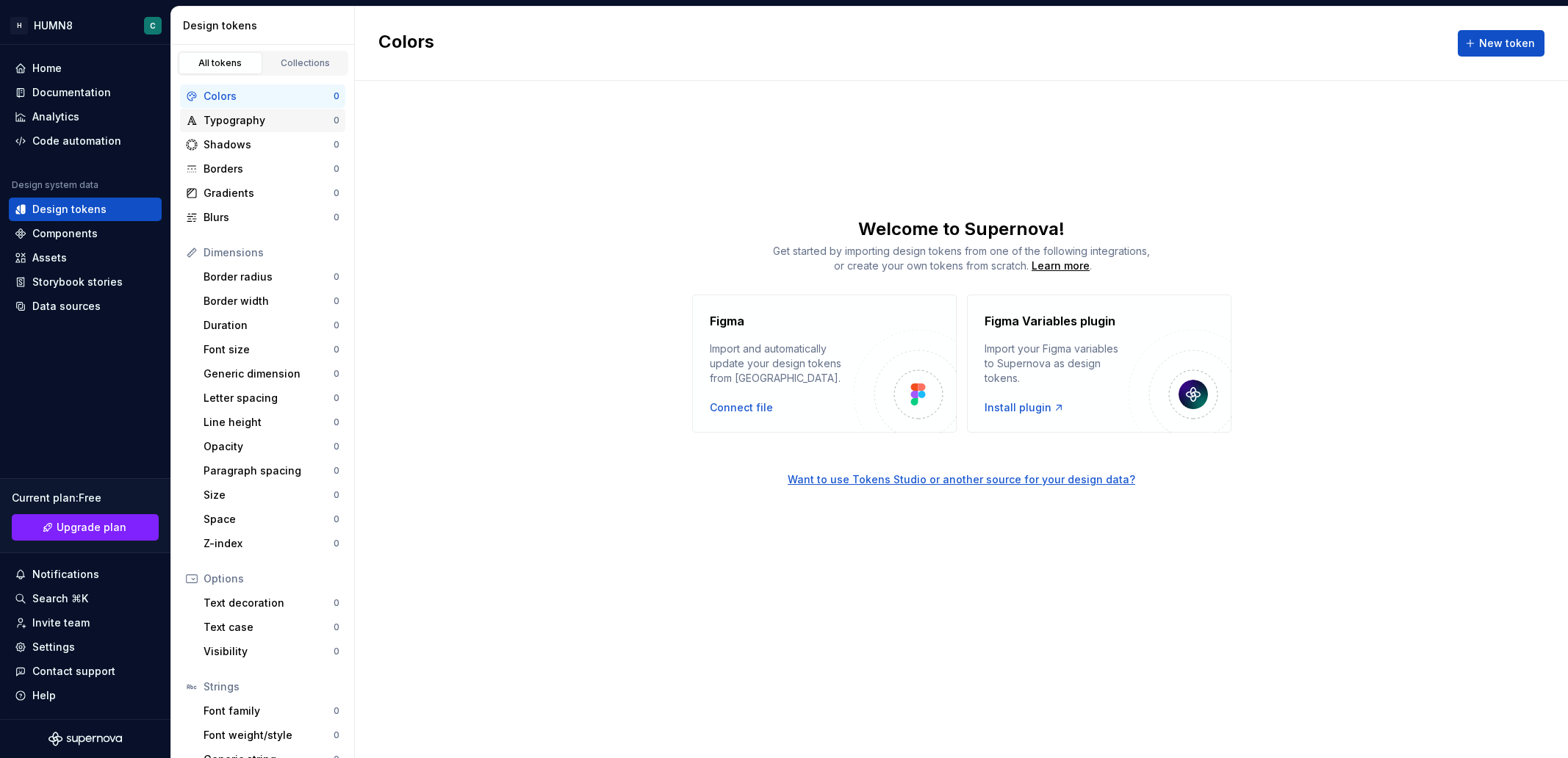
click at [260, 122] on div "Typography" at bounding box center [269, 120] width 130 height 14
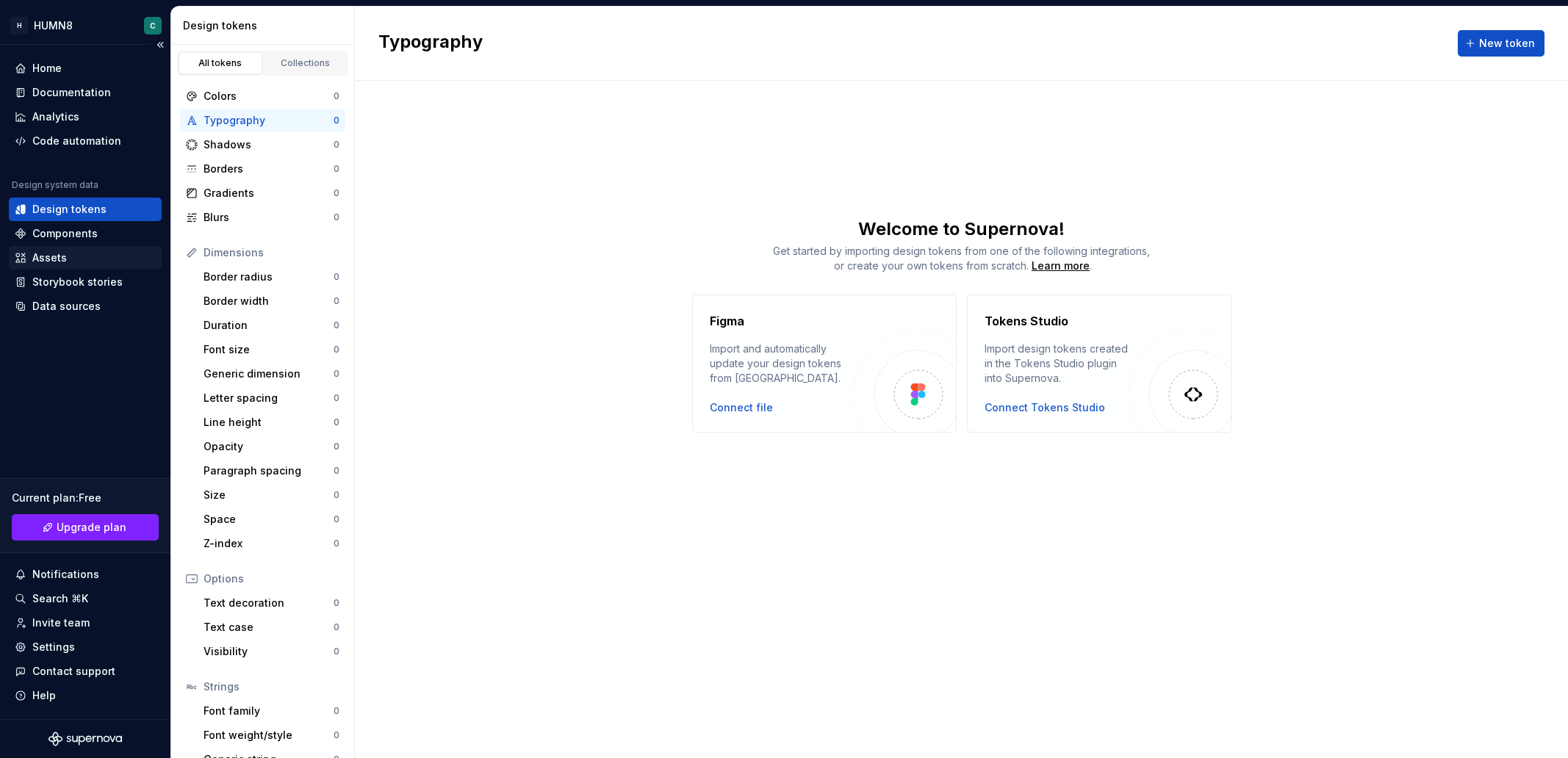
click at [33, 253] on div "Assets" at bounding box center [50, 257] width 35 height 14
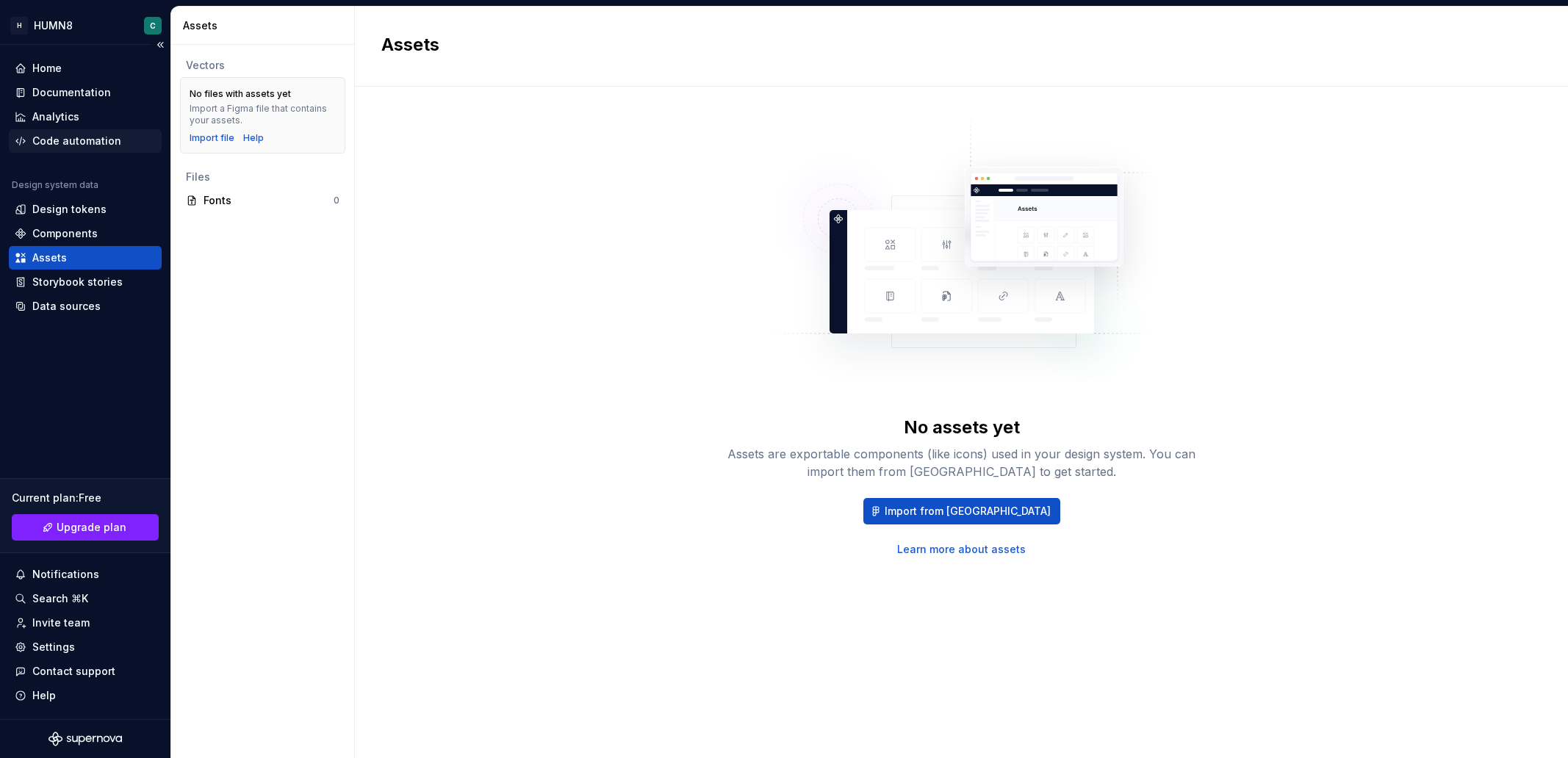
click at [48, 134] on div "Code automation" at bounding box center [77, 140] width 89 height 14
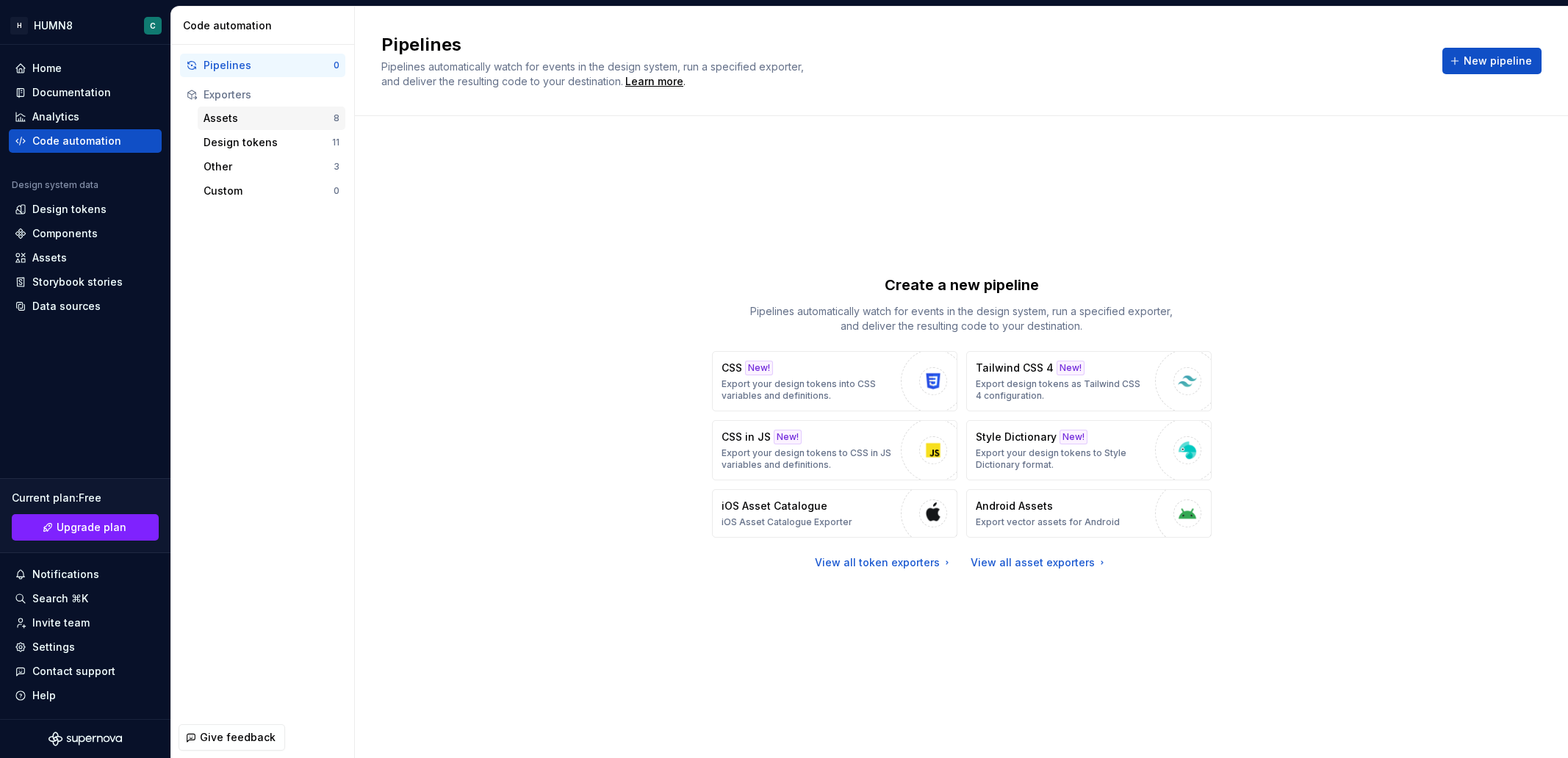
click at [277, 122] on div "Assets" at bounding box center [269, 118] width 130 height 14
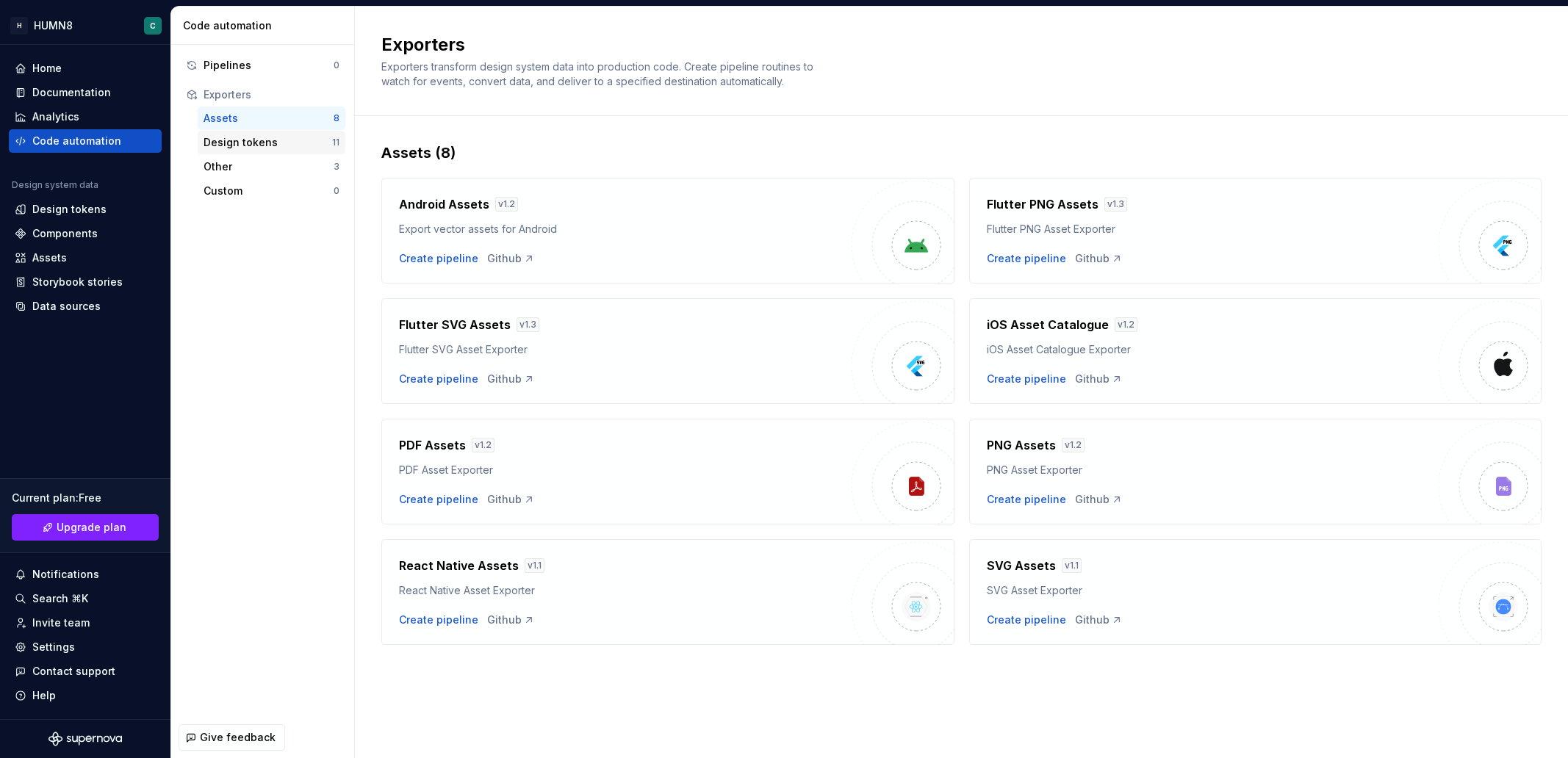
click at [259, 147] on div "Design tokens" at bounding box center [268, 142] width 128 height 14
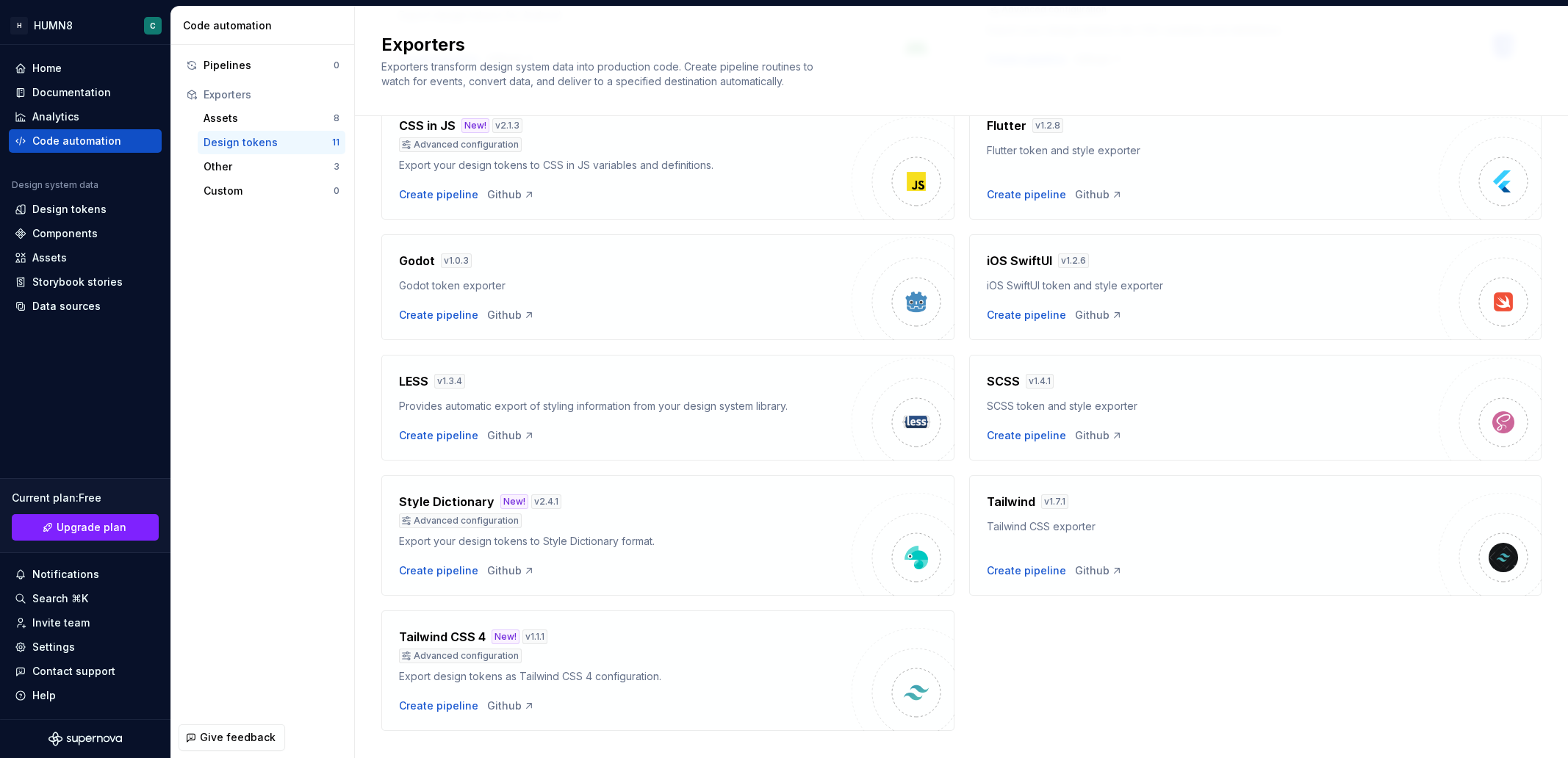
scroll to position [242, 0]
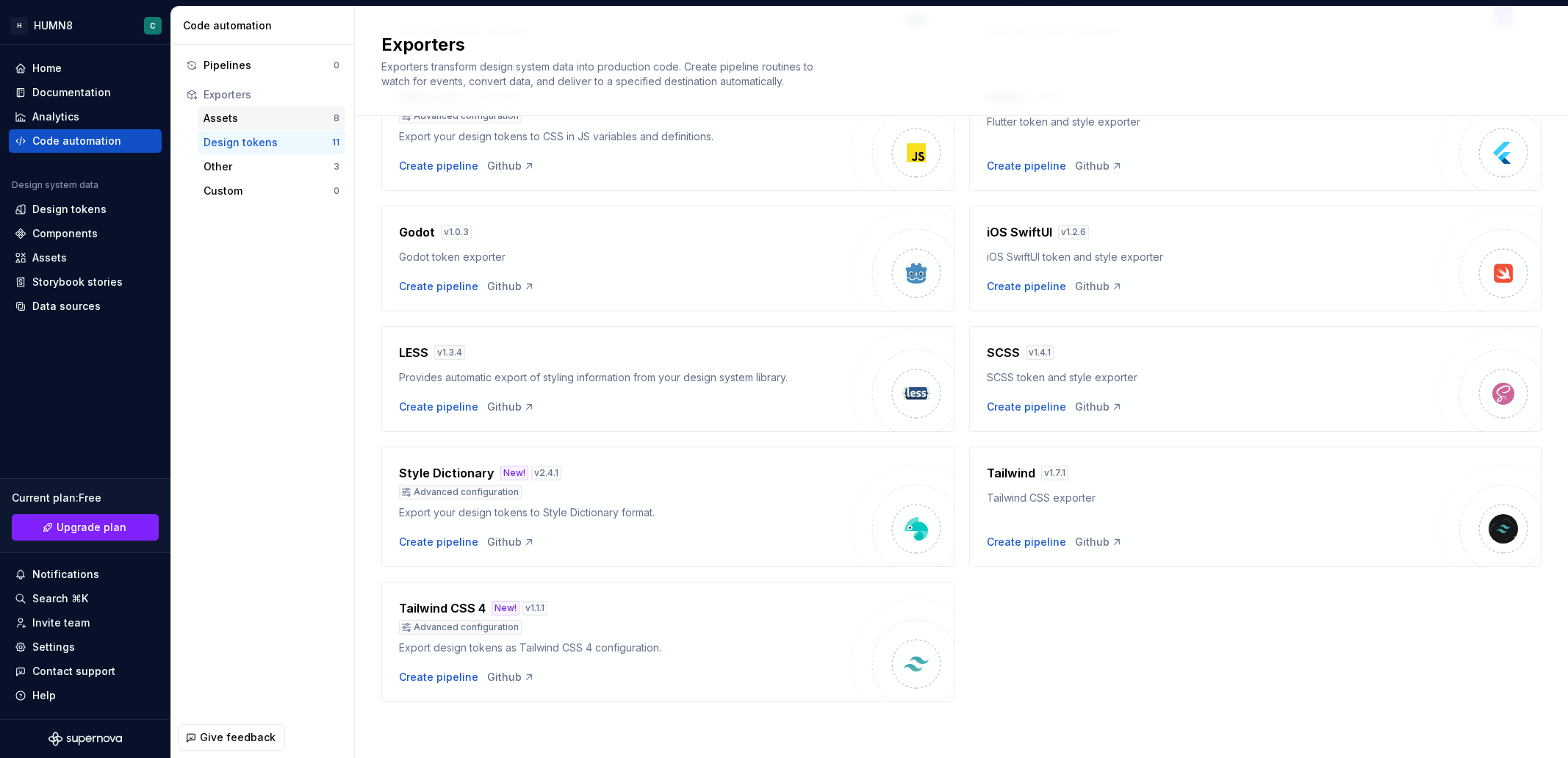
click at [253, 118] on div "Assets" at bounding box center [269, 118] width 130 height 14
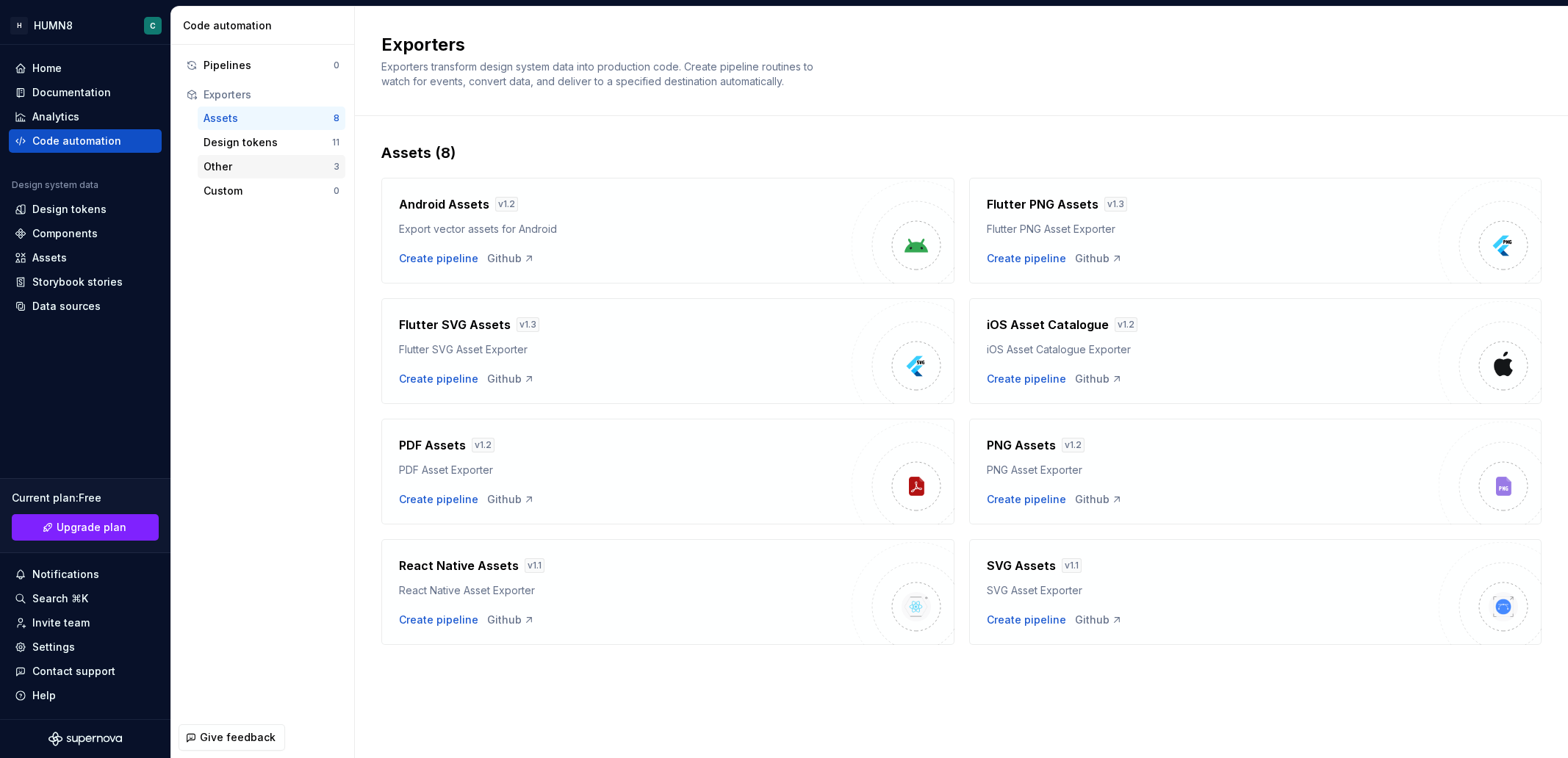
click at [253, 170] on div "Other" at bounding box center [269, 166] width 130 height 14
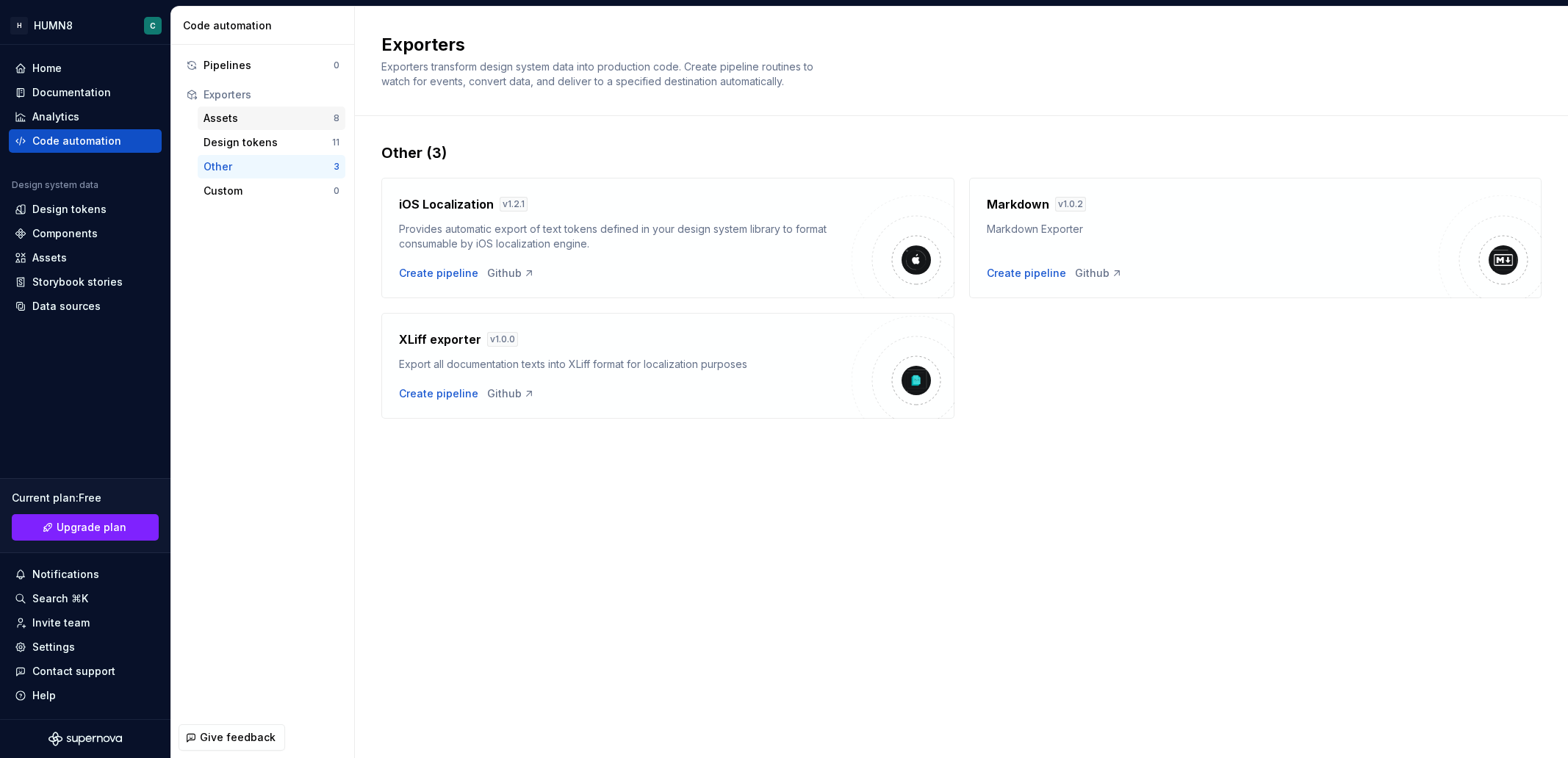
click at [235, 115] on div "Assets" at bounding box center [269, 118] width 130 height 14
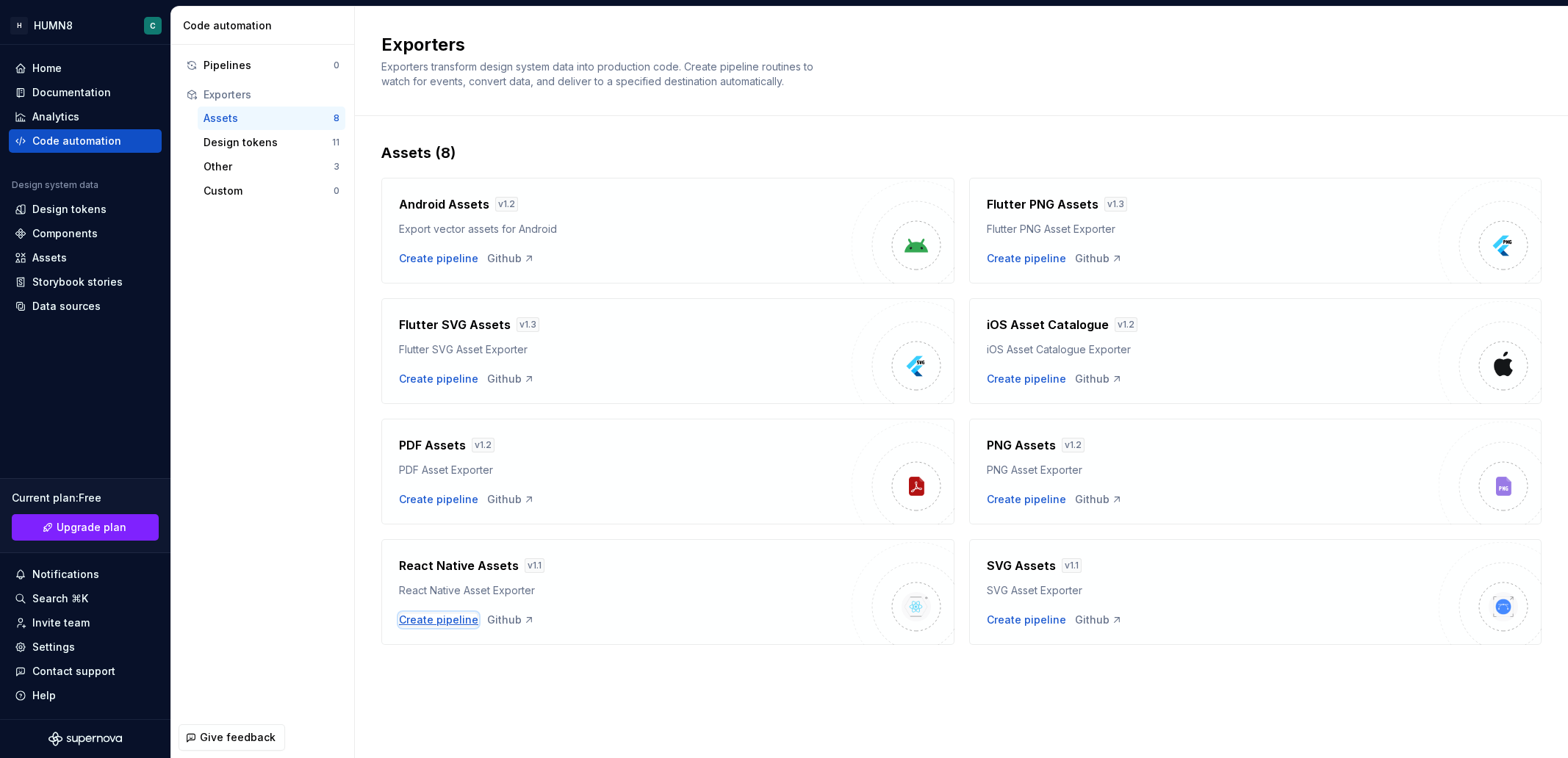
click at [420, 622] on div "Create pipeline" at bounding box center [438, 619] width 79 height 14
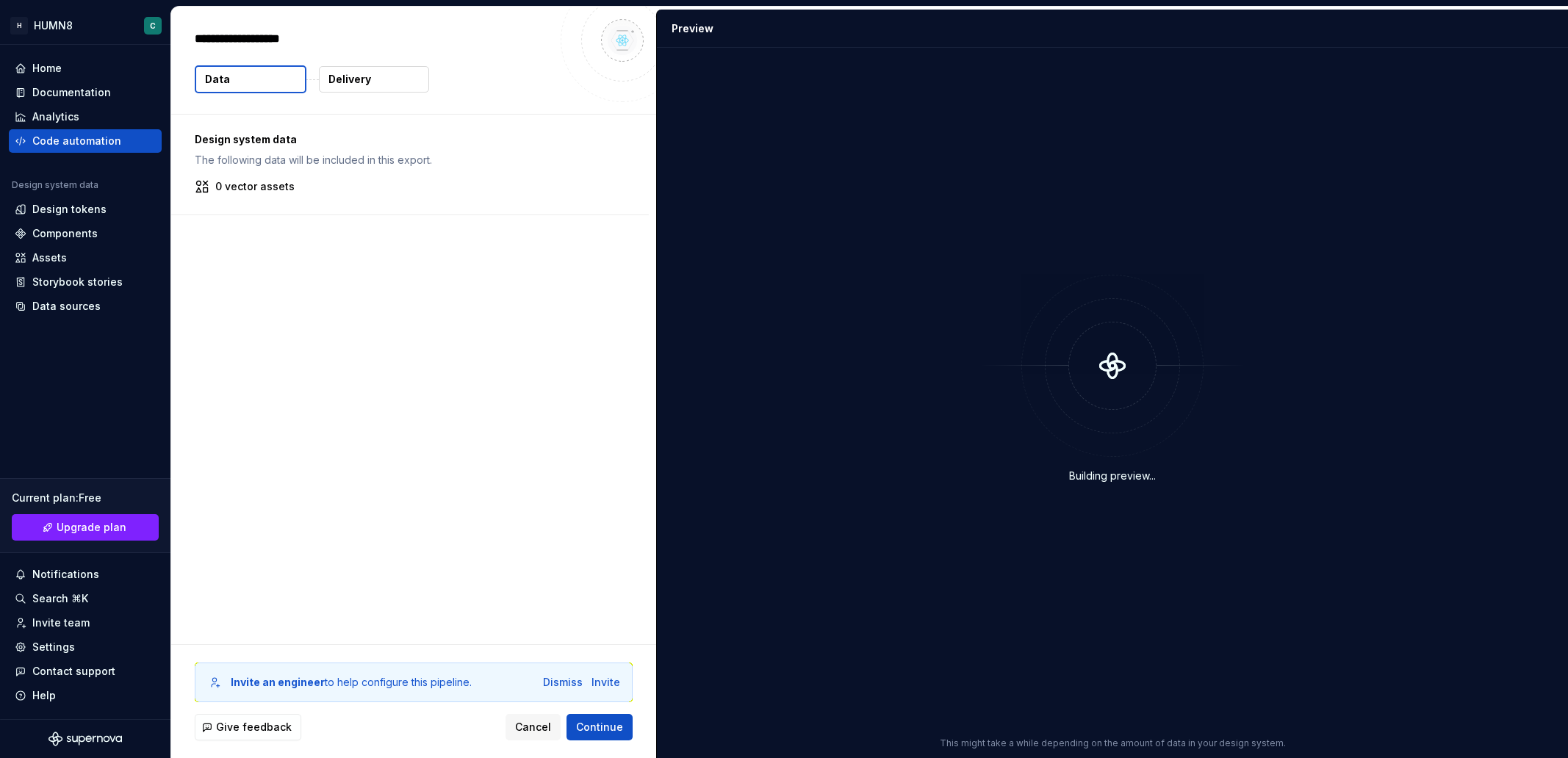
click at [576, 742] on div "Invite an engineer to help configure this pipeline. Dismiss Invite Give feedbac…" at bounding box center [414, 701] width 485 height 113
click at [583, 736] on button "Continue" at bounding box center [600, 726] width 66 height 26
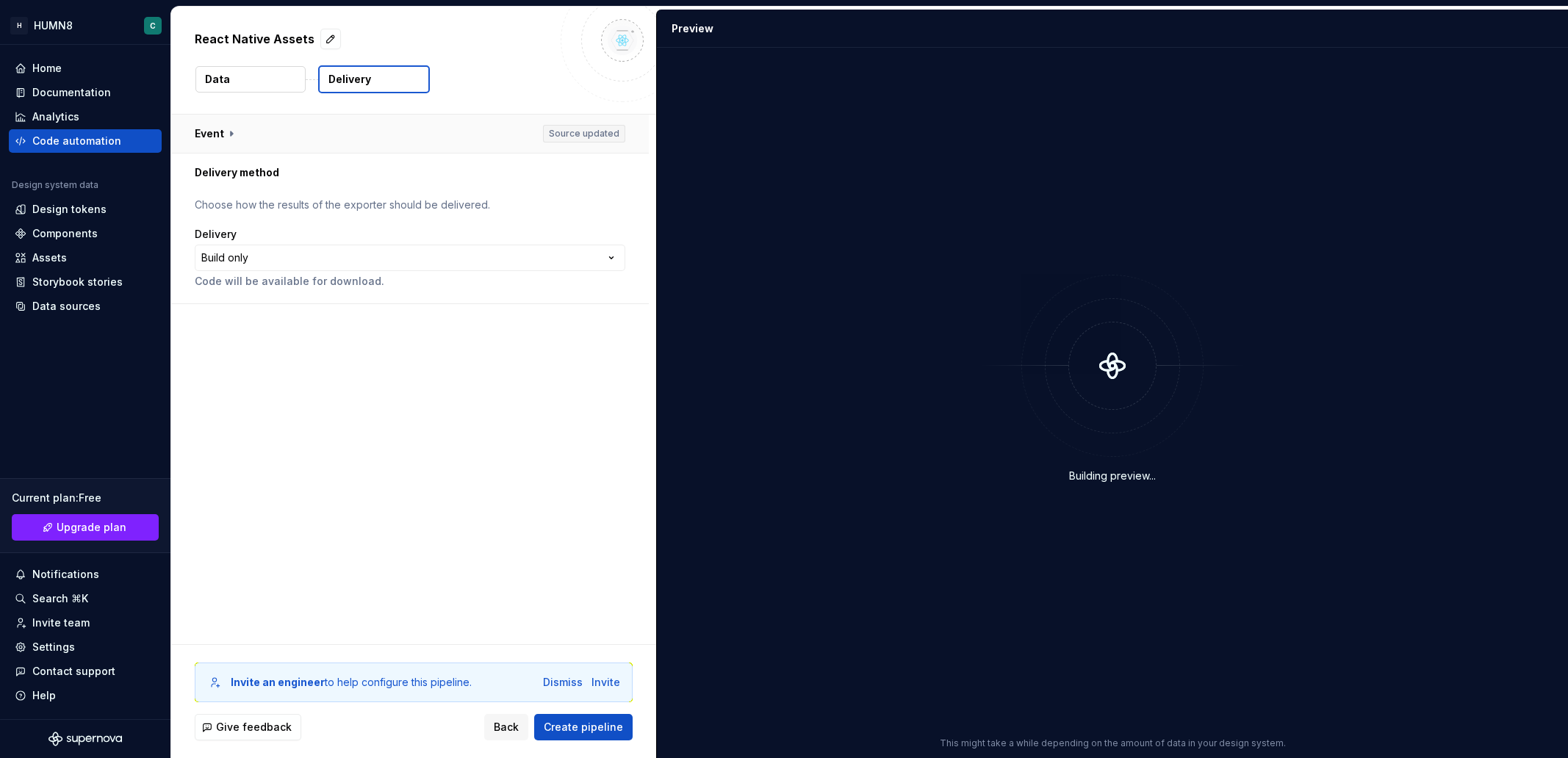
click at [209, 128] on button "button" at bounding box center [410, 133] width 478 height 38
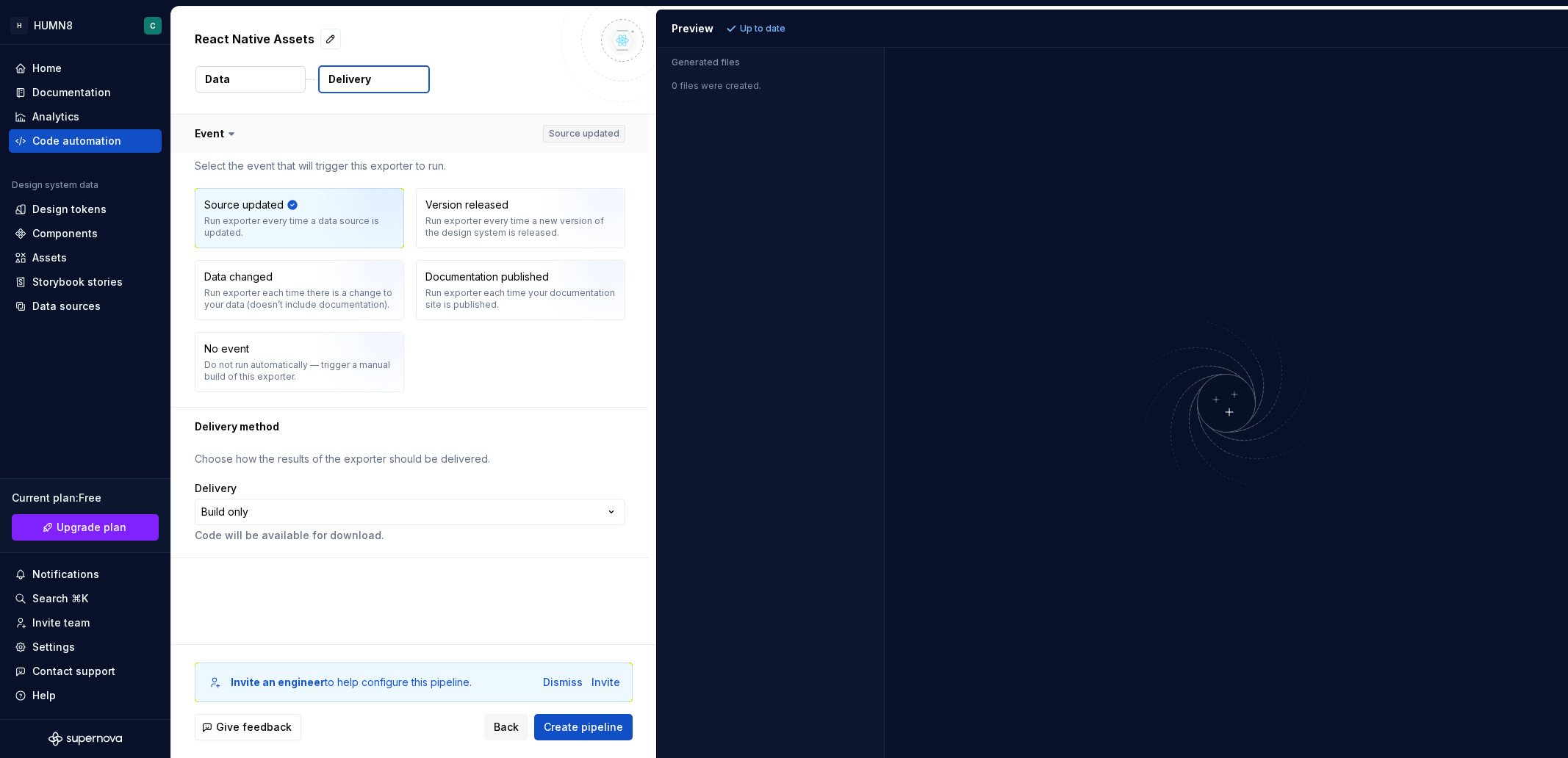
click at [209, 128] on button "button" at bounding box center [410, 133] width 478 height 38
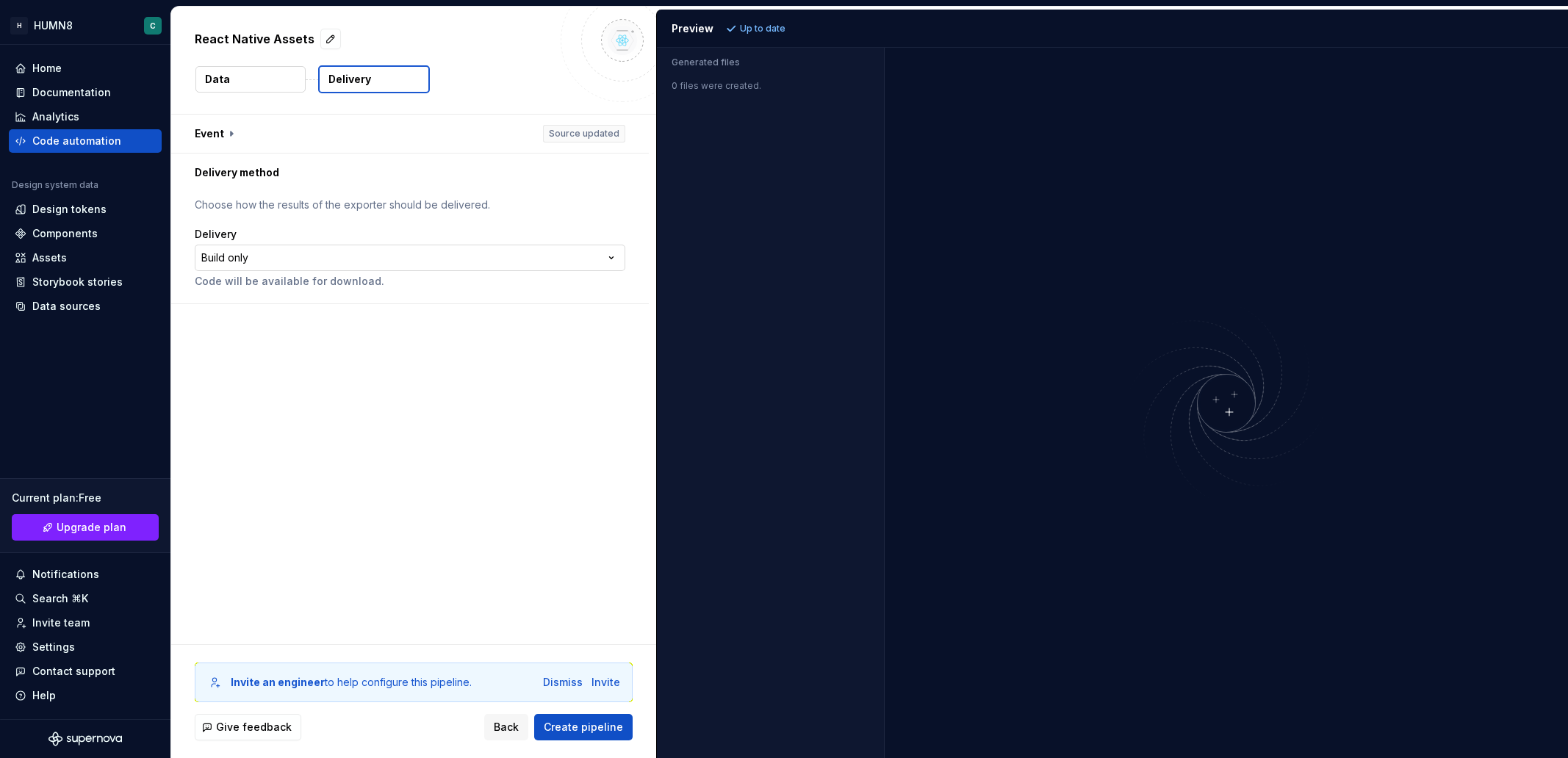
click at [287, 264] on html "**********" at bounding box center [784, 379] width 1568 height 758
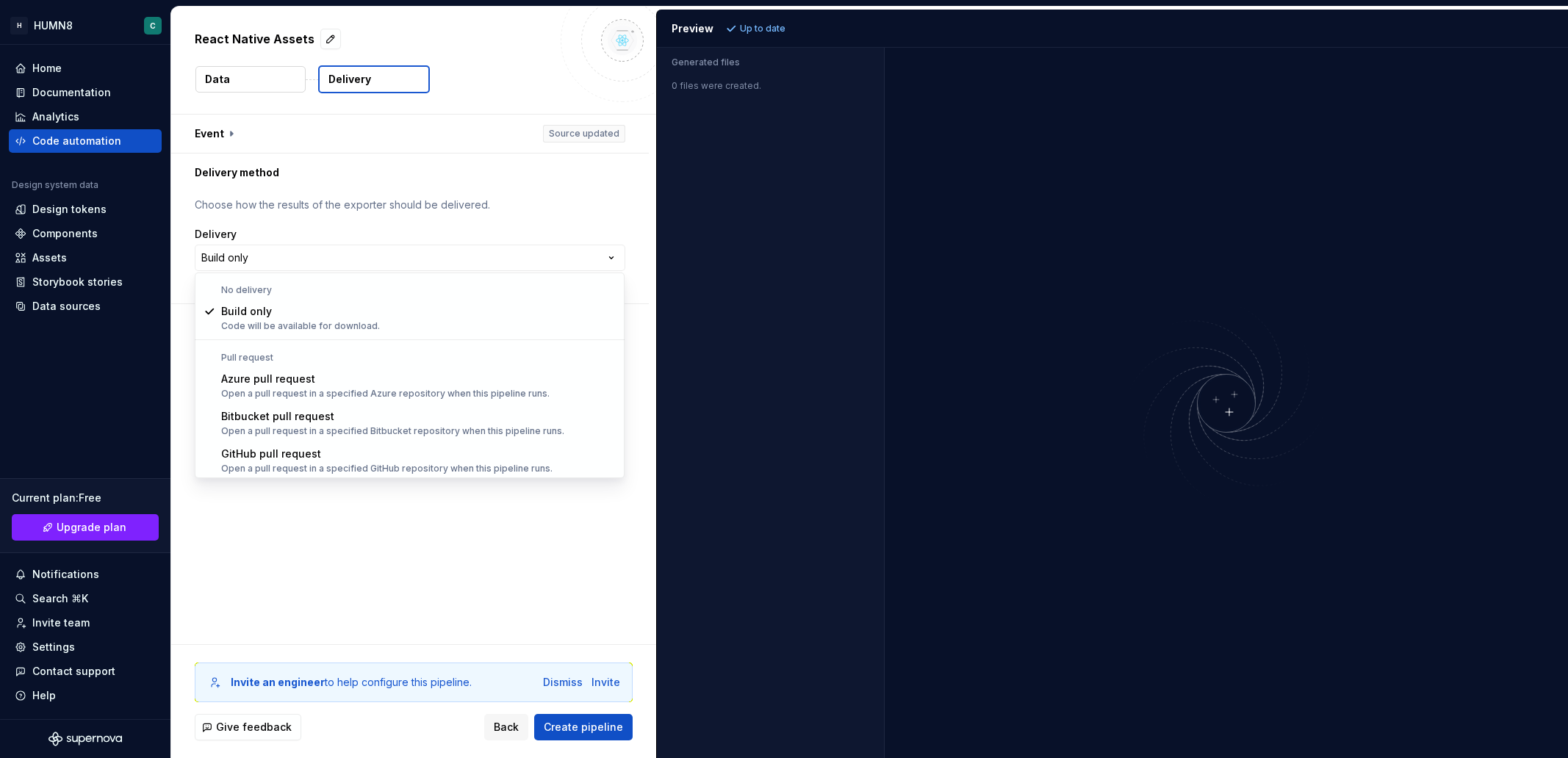
click at [296, 223] on html "**********" at bounding box center [784, 379] width 1568 height 758
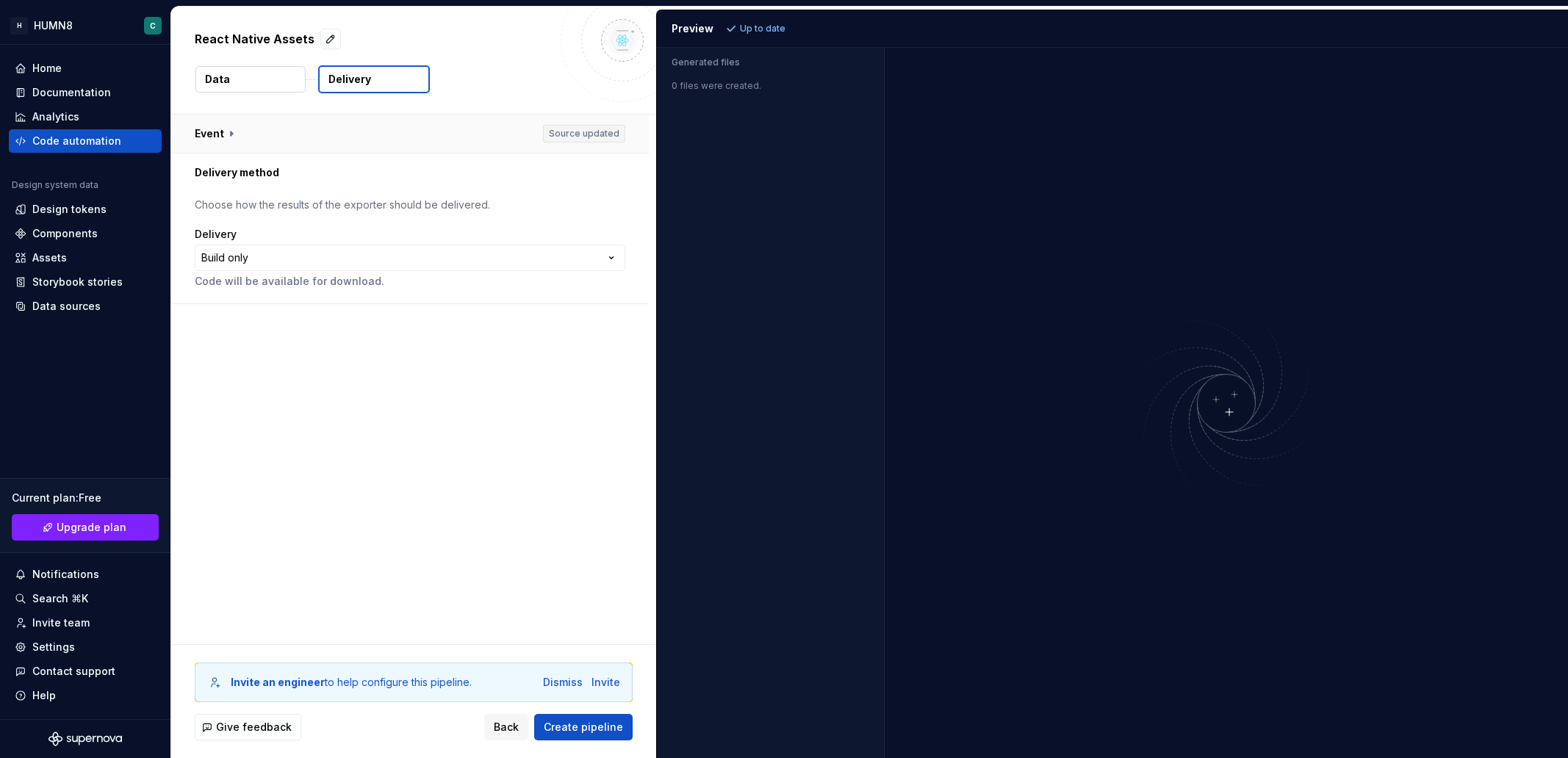
click at [220, 137] on button "button" at bounding box center [410, 133] width 478 height 38
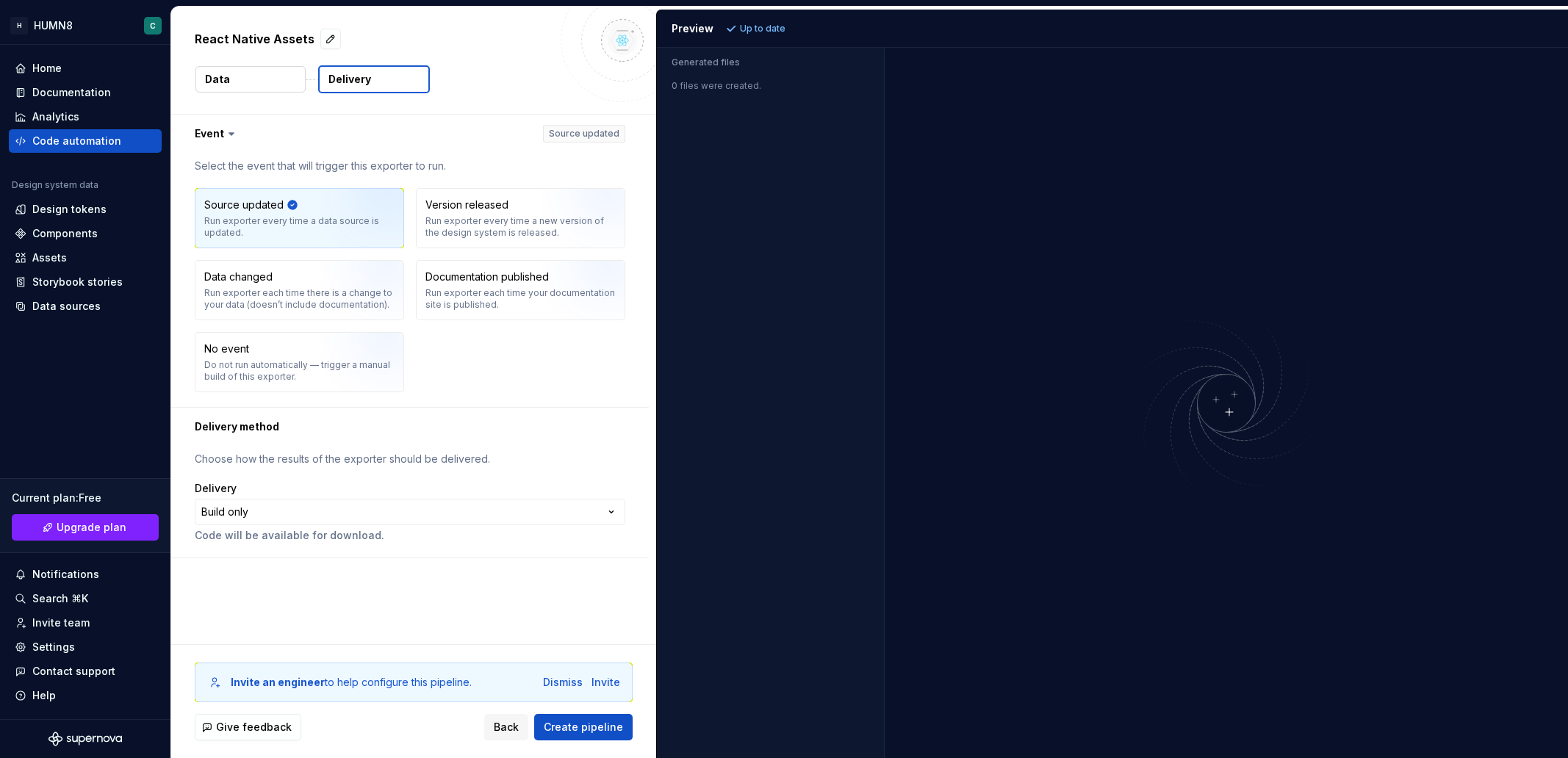
click at [375, 78] on button "Delivery" at bounding box center [374, 79] width 112 height 28
click at [247, 84] on button "Data" at bounding box center [251, 79] width 110 height 26
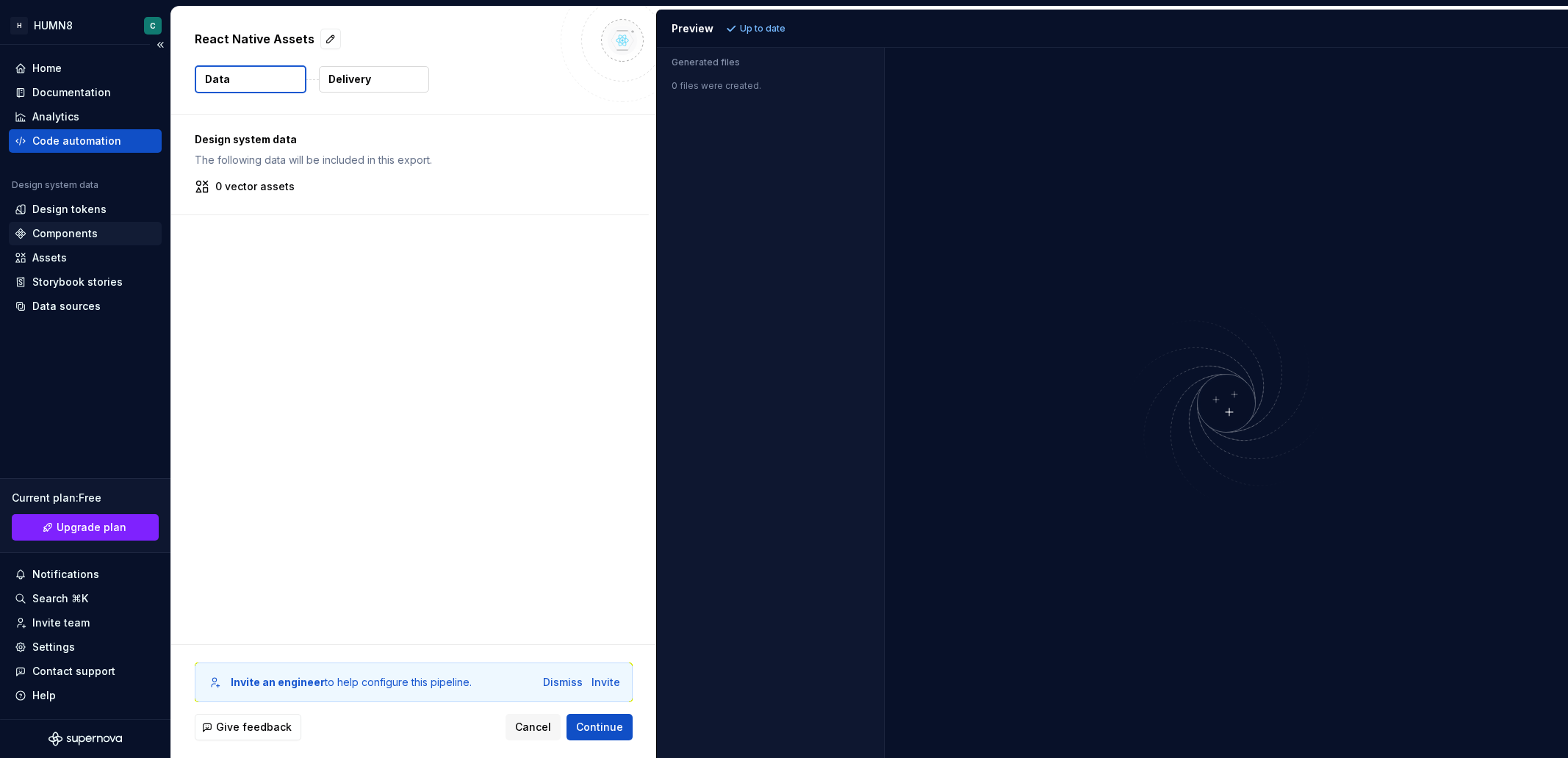
click at [48, 233] on div "Components" at bounding box center [65, 233] width 66 height 14
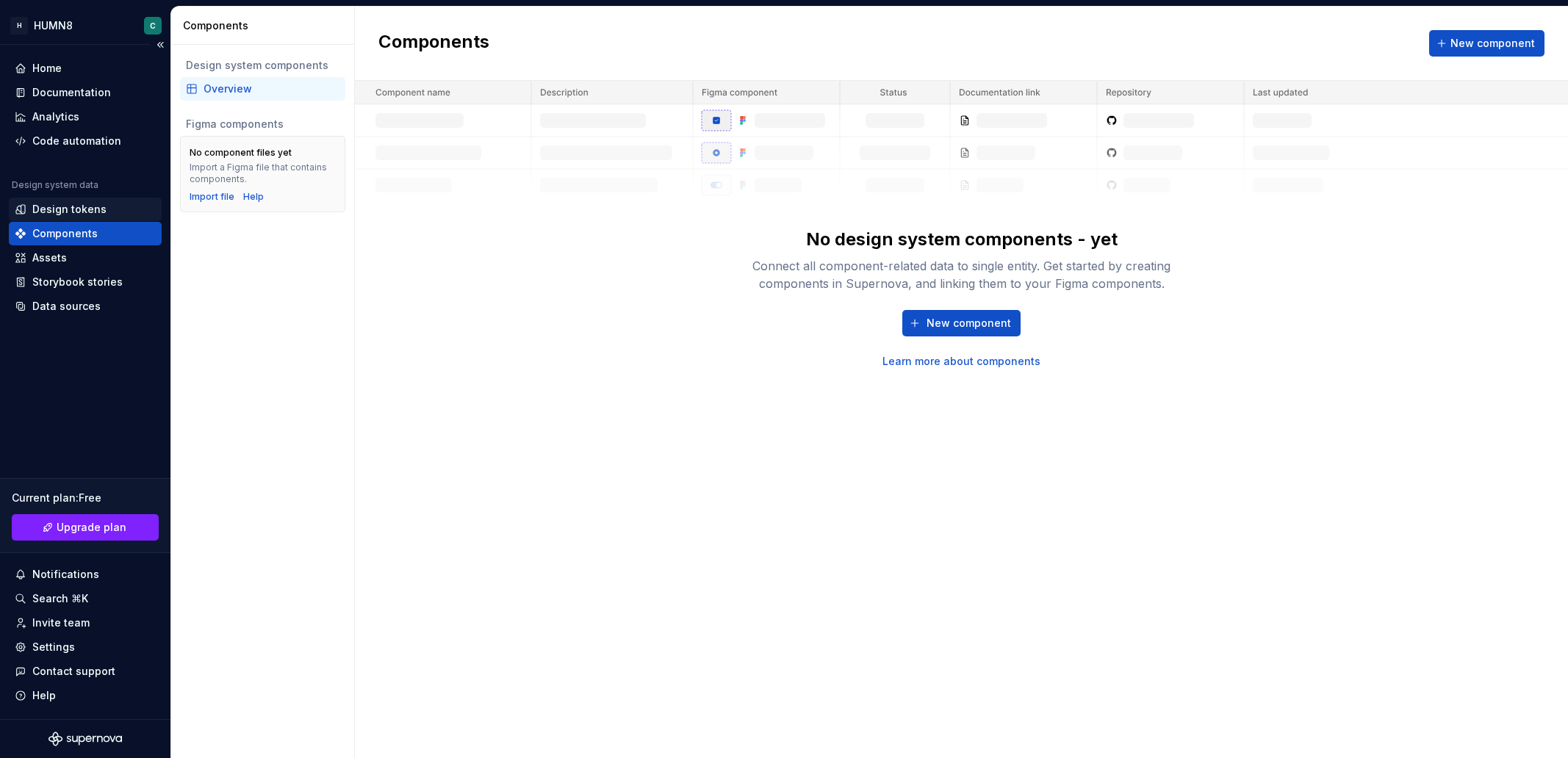
click at [50, 213] on div "Design tokens" at bounding box center [69, 209] width 74 height 14
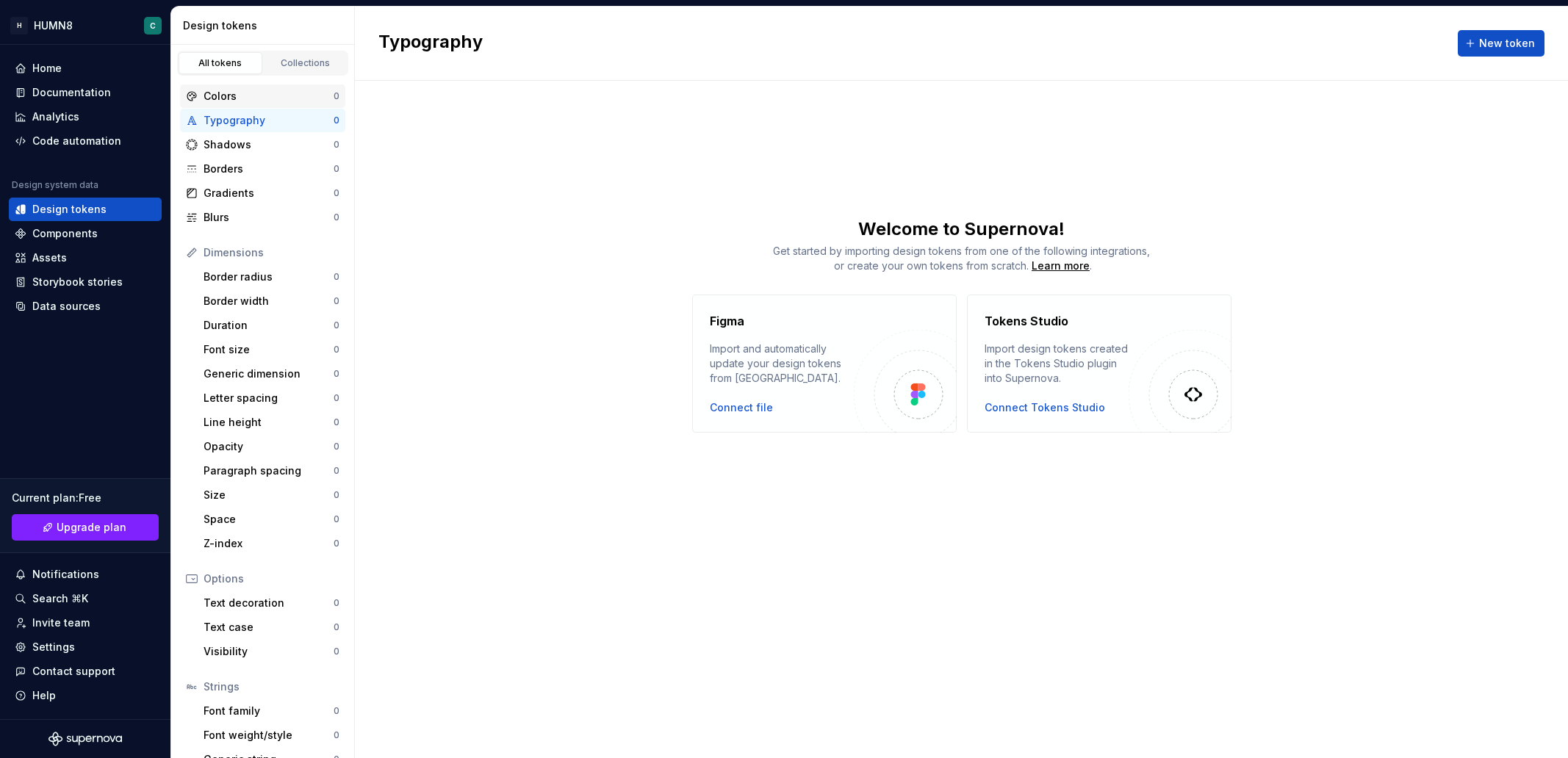
click at [257, 103] on div "Colors" at bounding box center [269, 96] width 130 height 14
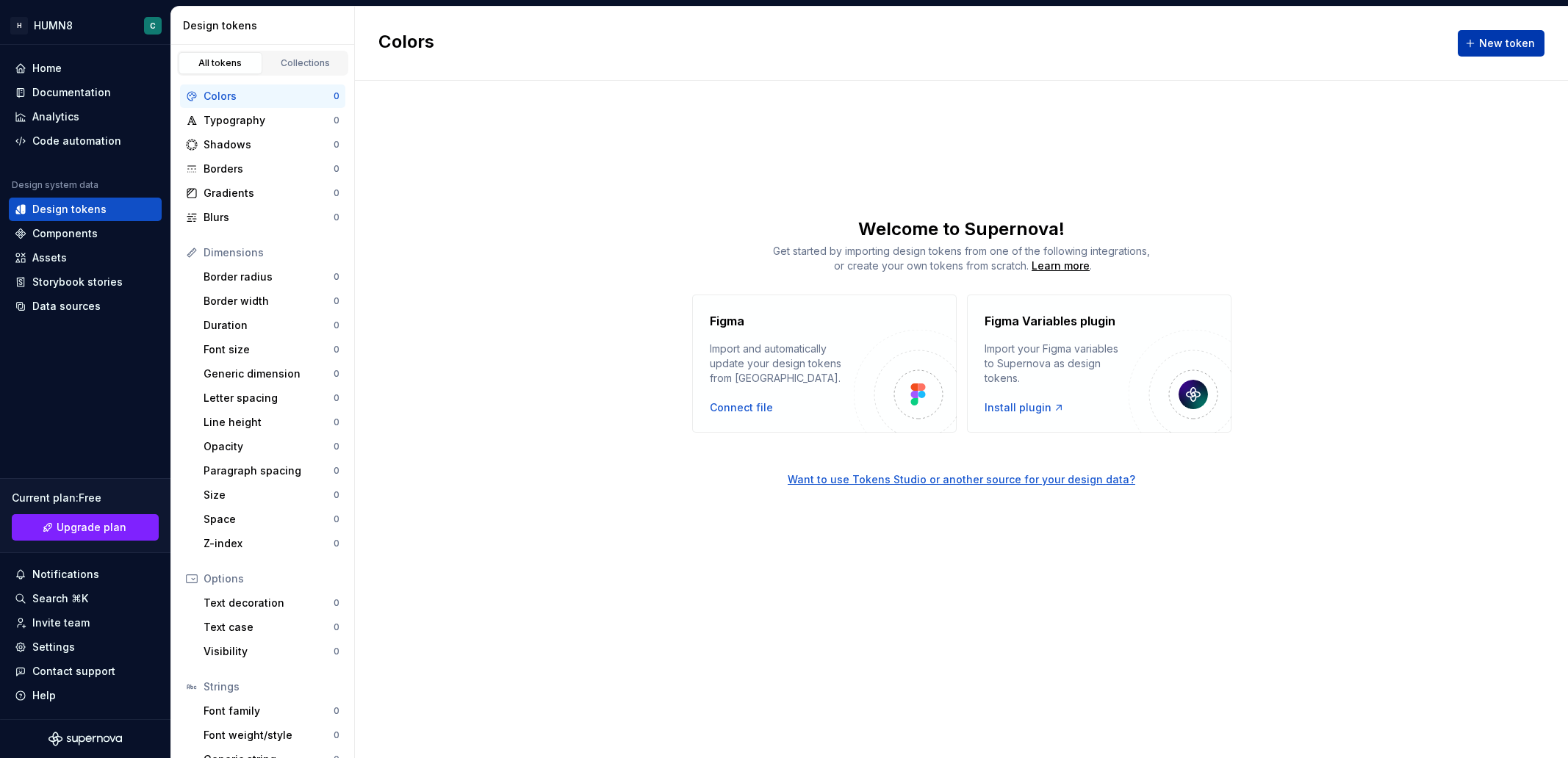
click at [1478, 44] on button "New token" at bounding box center [1501, 43] width 87 height 26
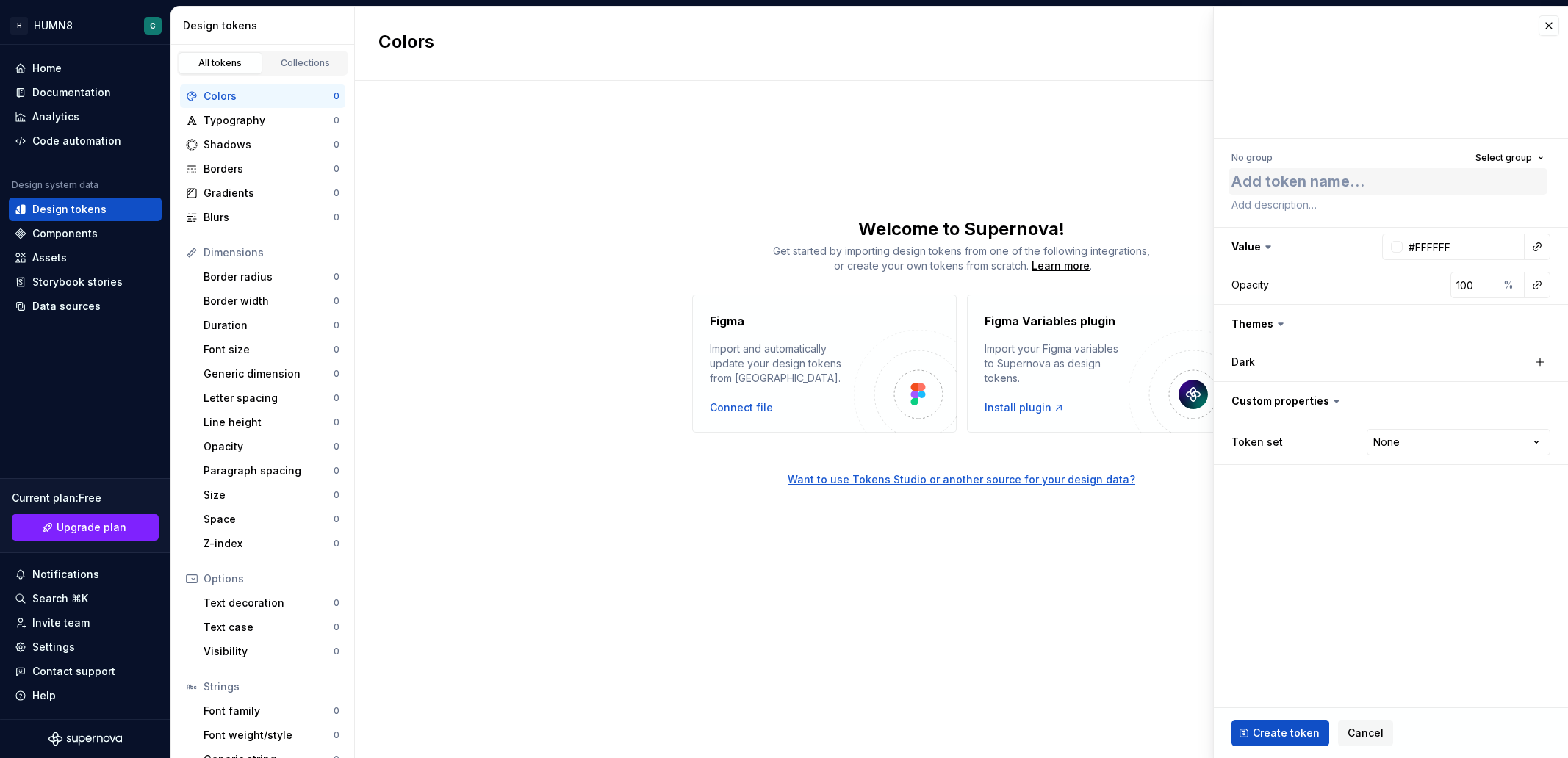
type textarea "*"
type textarea "G"
type textarea "*"
type textarea "Gr"
type textarea "*"
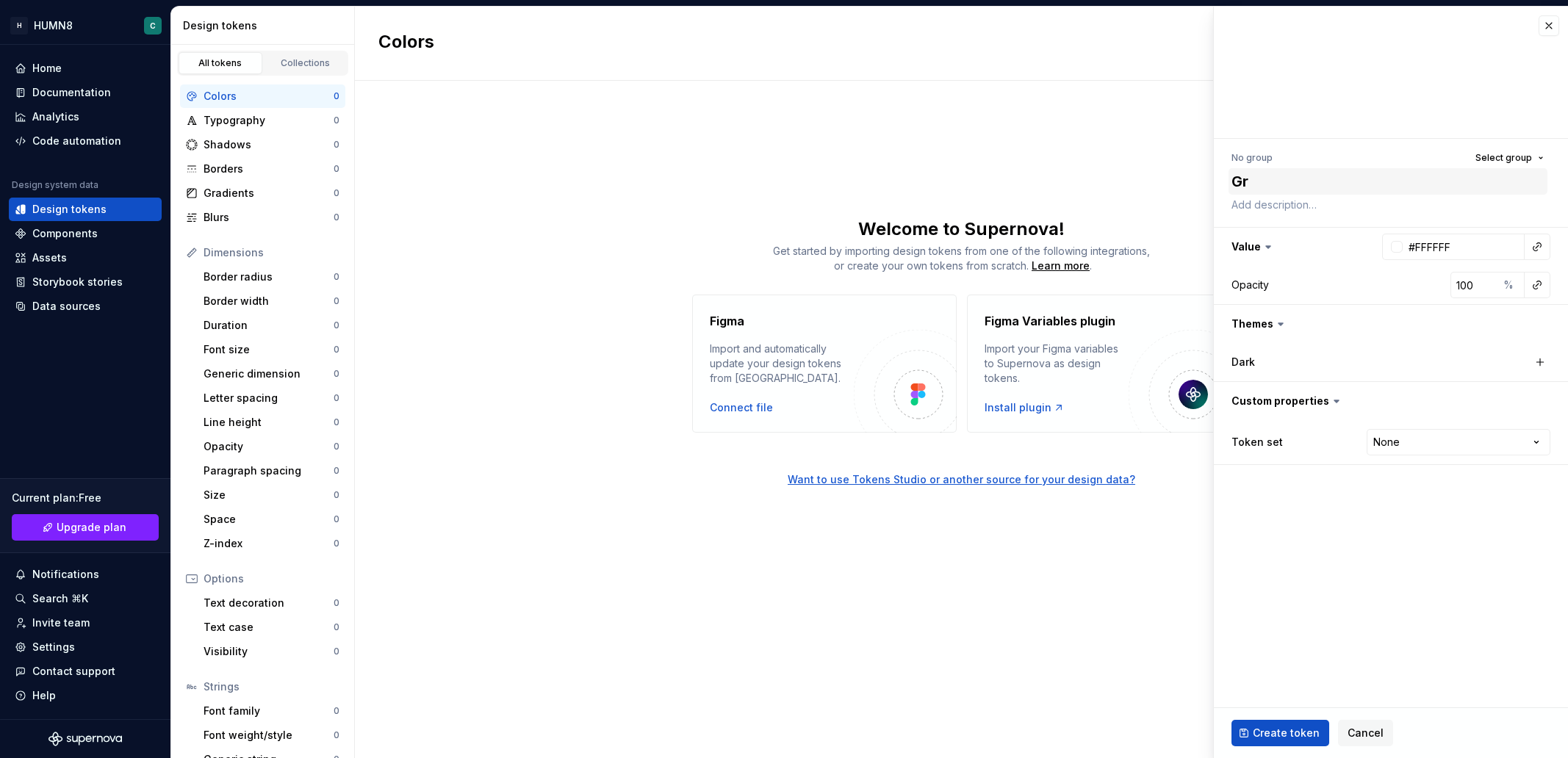
type textarea "Gre"
type textarea "*"
type textarea "Gree"
type textarea "*"
type textarea "Green"
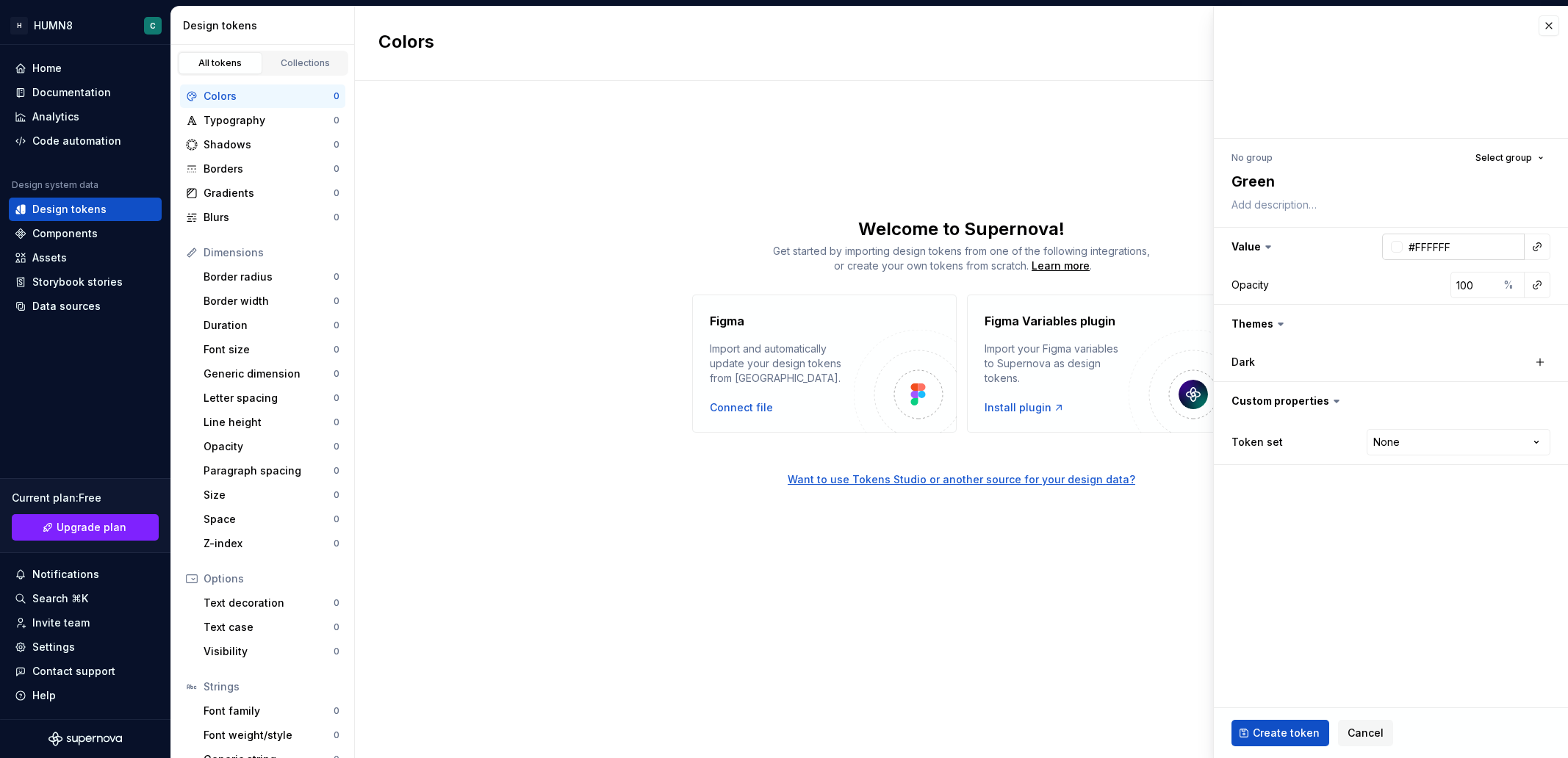
click at [1403, 248] on input "#FFFFFF" at bounding box center [1464, 247] width 122 height 26
click at [1400, 247] on div at bounding box center [1397, 247] width 12 height 12
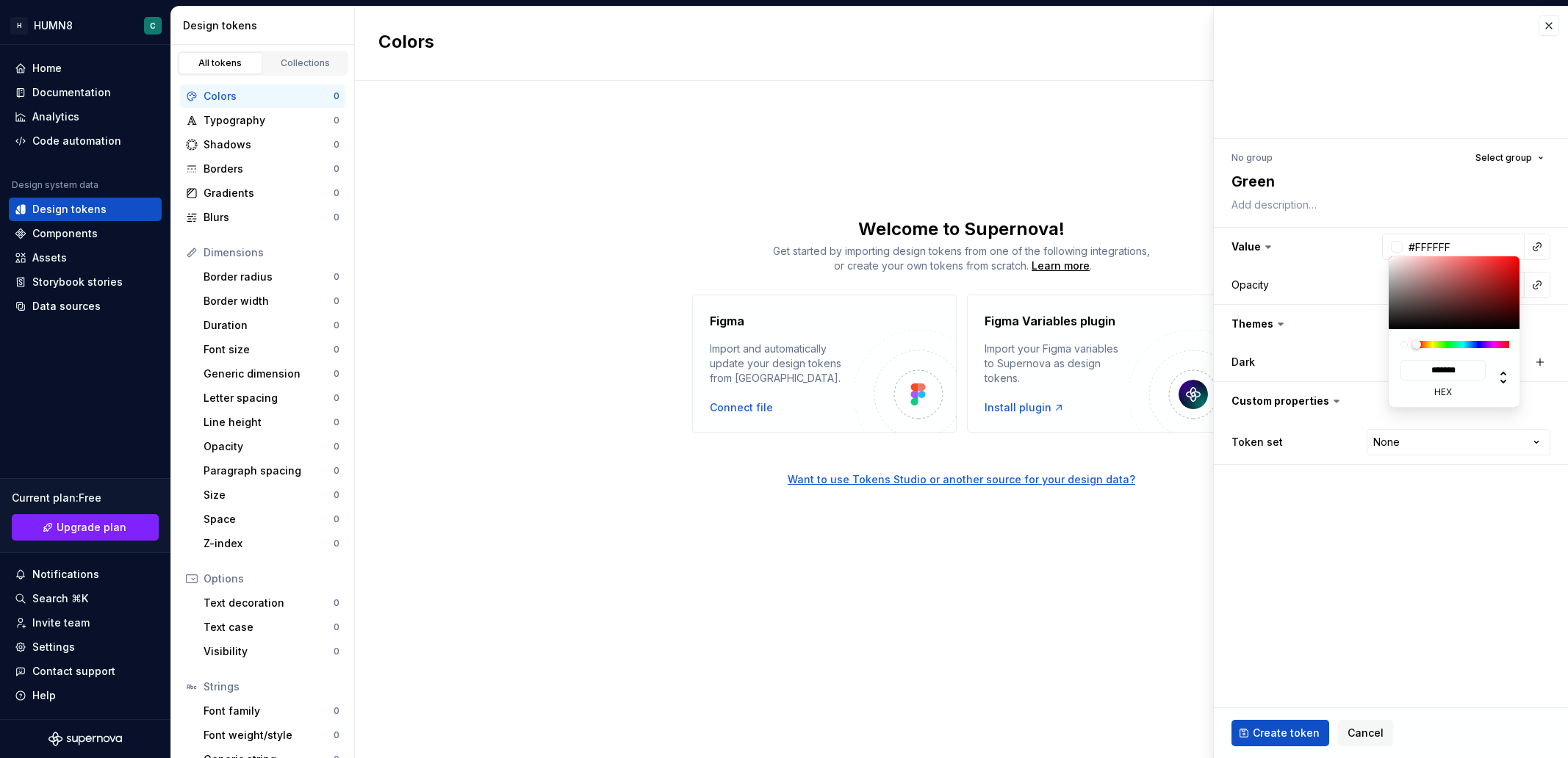
click at [1446, 338] on div "******* hex" at bounding box center [1454, 367] width 132 height 78
click at [1446, 342] on div at bounding box center [1462, 345] width 93 height 8
type textarea "*"
type input "#74B26E"
type input "*******"
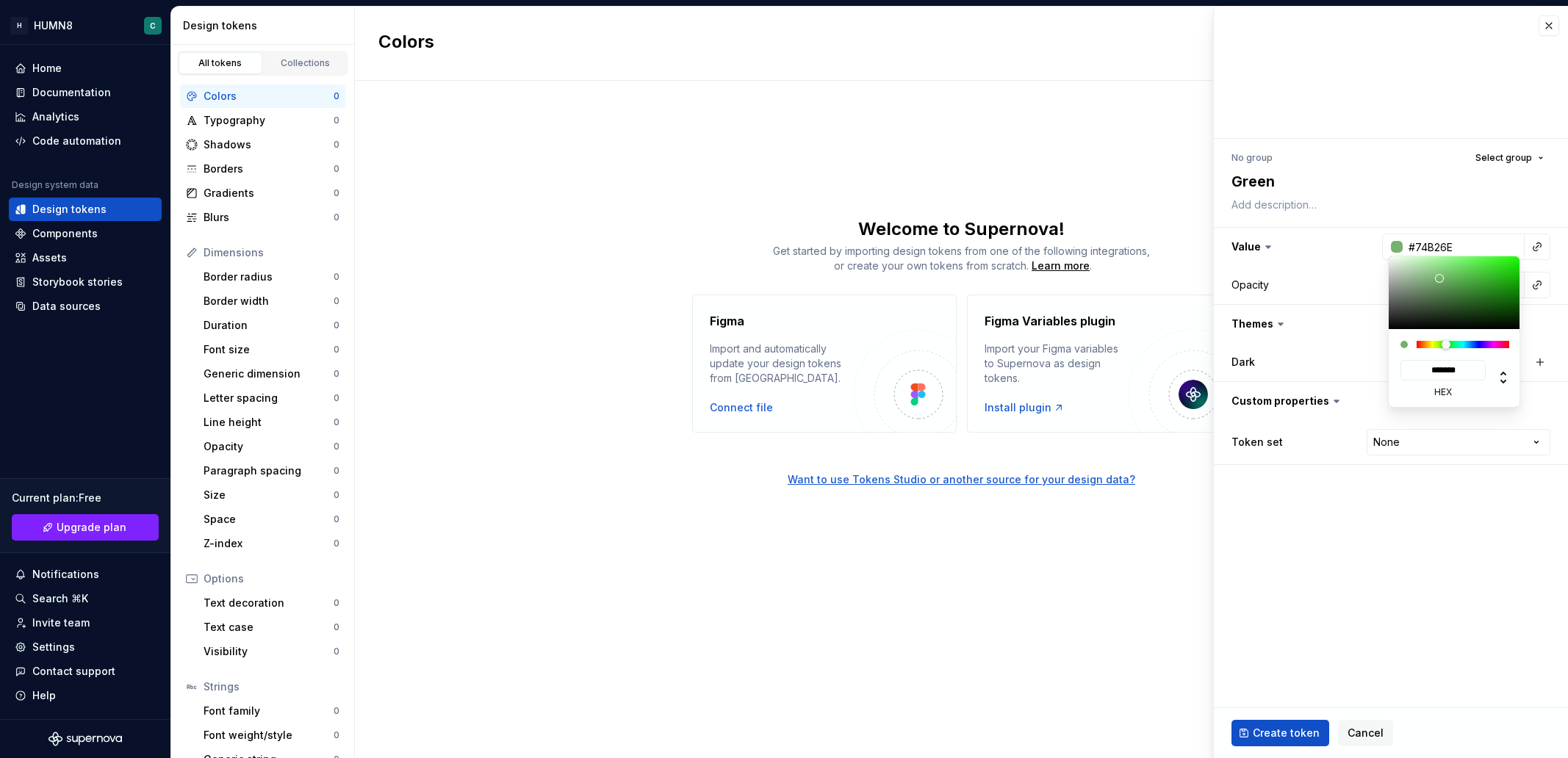
click at [1439, 278] on div at bounding box center [1454, 293] width 132 height 72
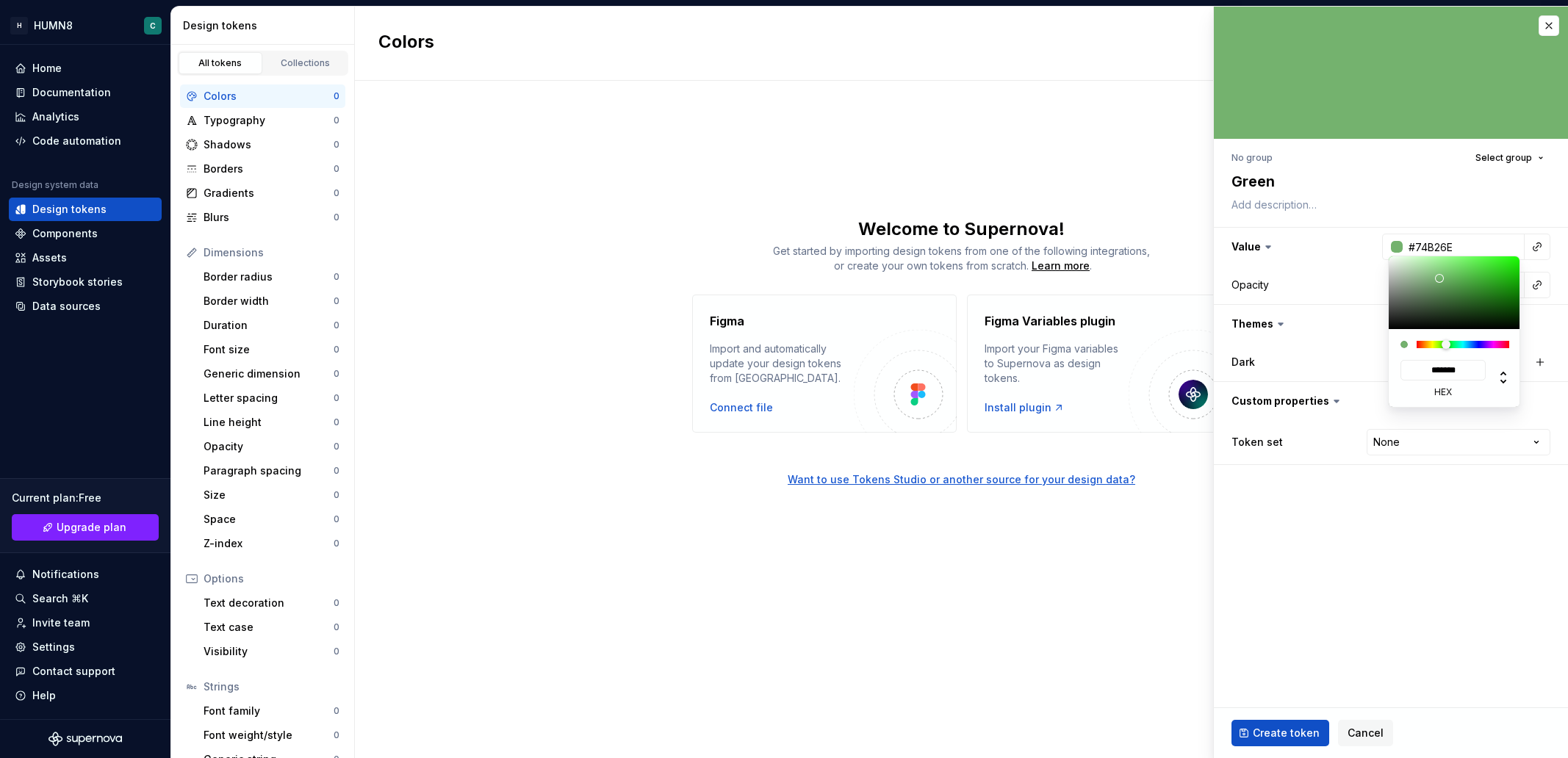
click at [1267, 730] on html "H HUMN8 C Home Documentation Analytics Code automation Design system data Desig…" at bounding box center [784, 379] width 1568 height 758
click at [1361, 524] on html "H HUMN8 C Home Documentation Analytics Code automation Design system data Desig…" at bounding box center [784, 379] width 1568 height 758
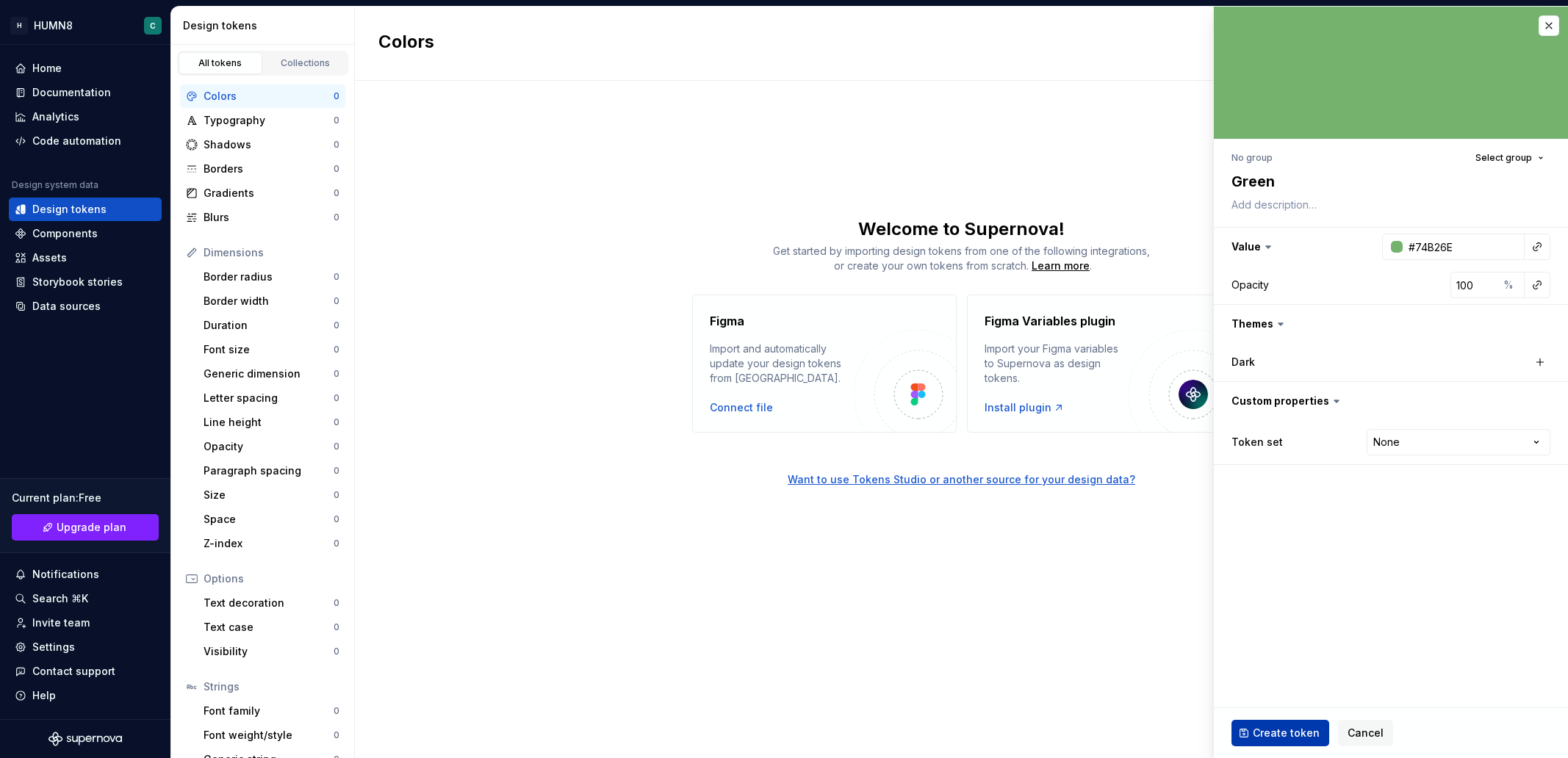
click at [1264, 732] on span "Create token" at bounding box center [1286, 732] width 67 height 14
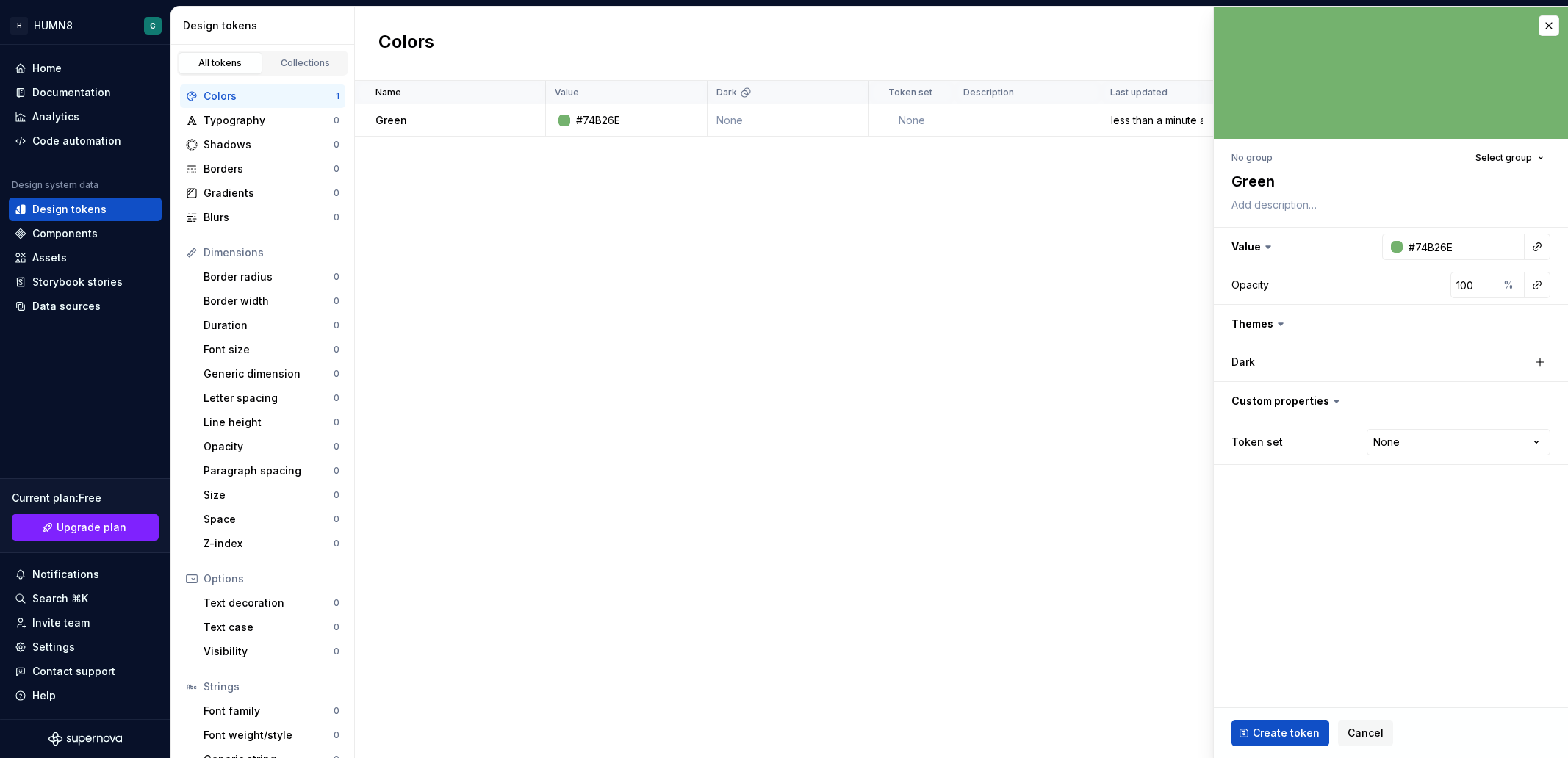
type textarea "*"
type input "#FFFFFF"
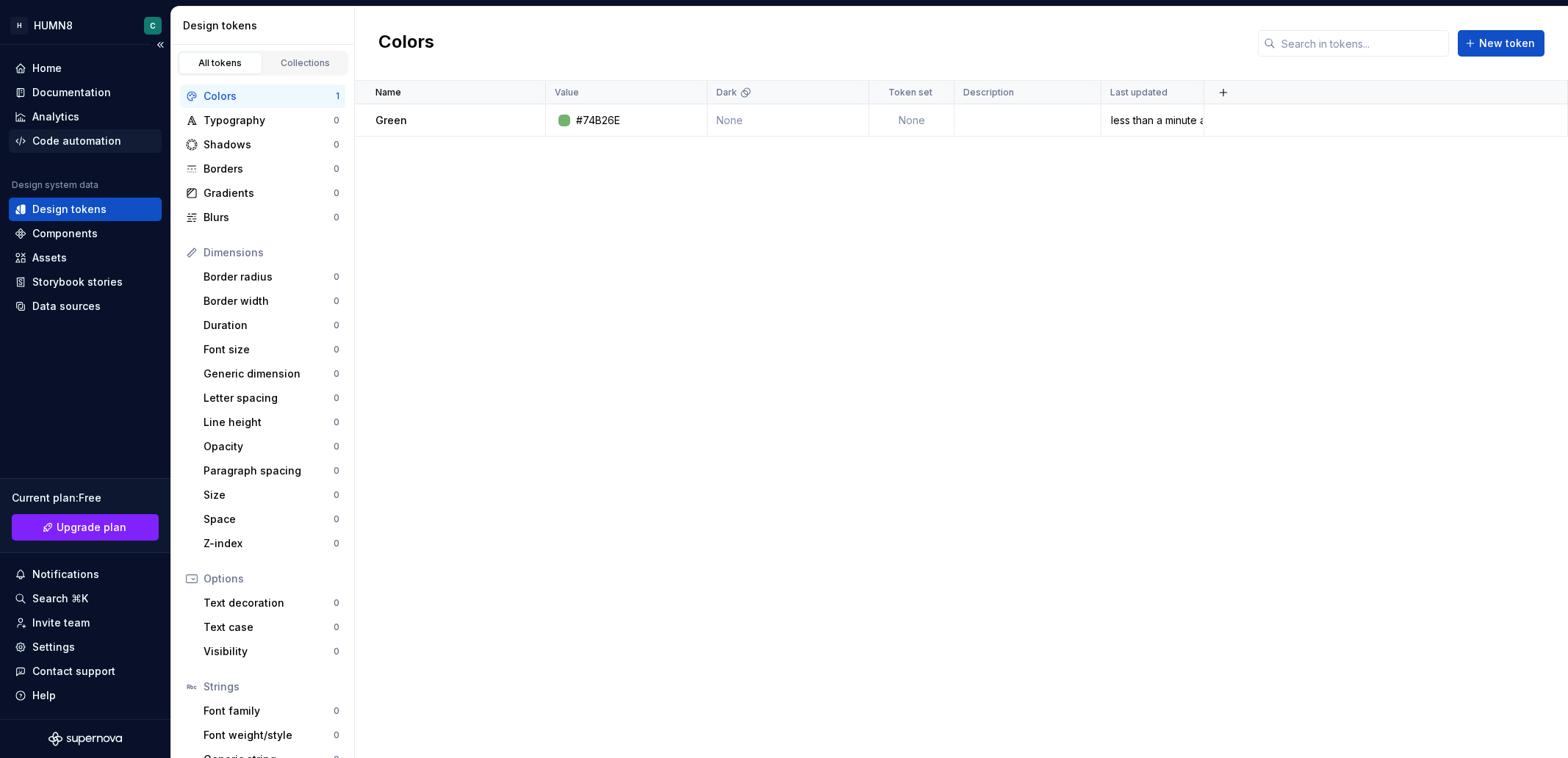
click at [58, 137] on div "Code automation" at bounding box center [77, 140] width 89 height 14
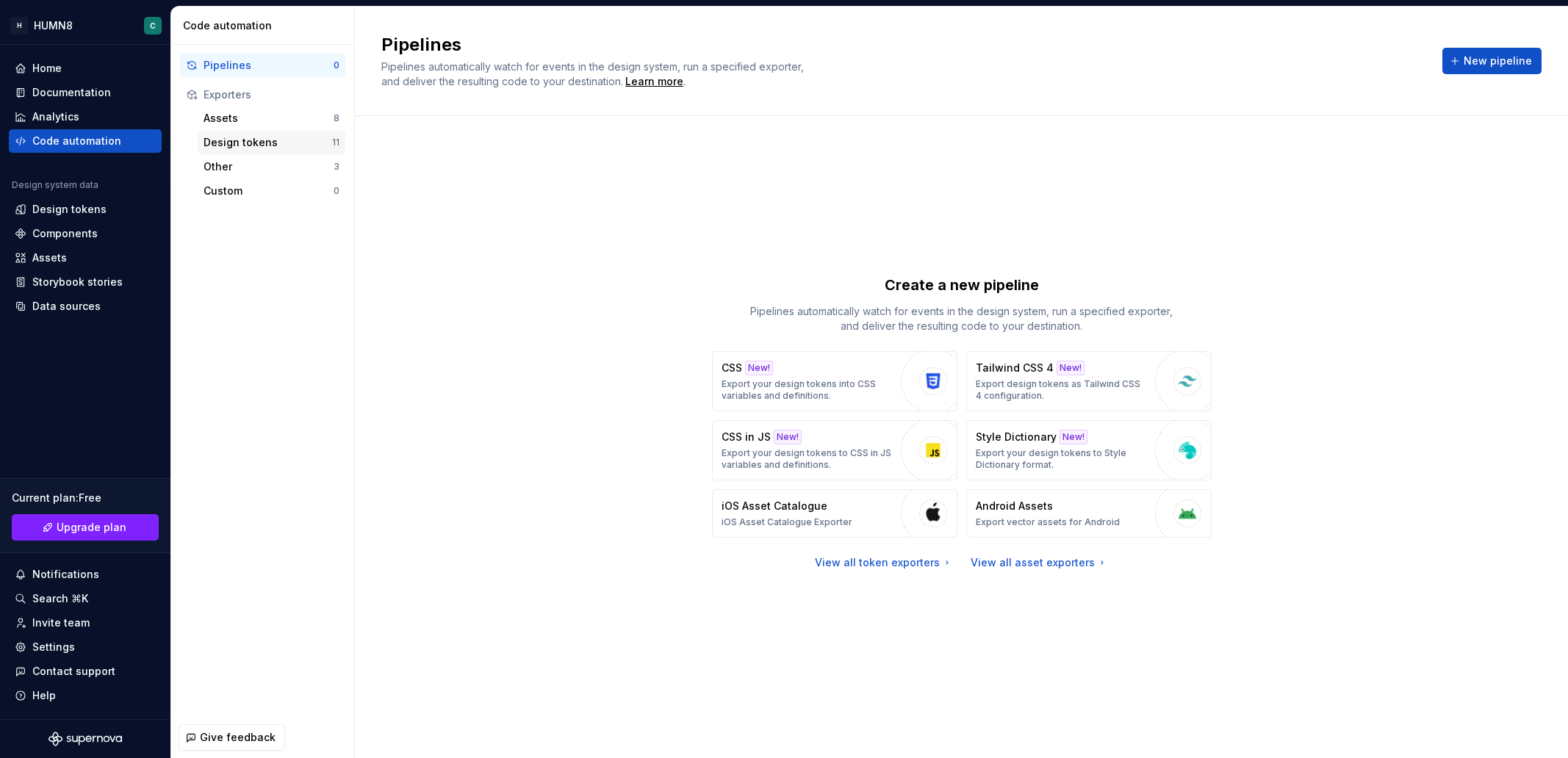
click at [274, 137] on div "Design tokens" at bounding box center [268, 142] width 128 height 14
